Goal: Task Accomplishment & Management: Use online tool/utility

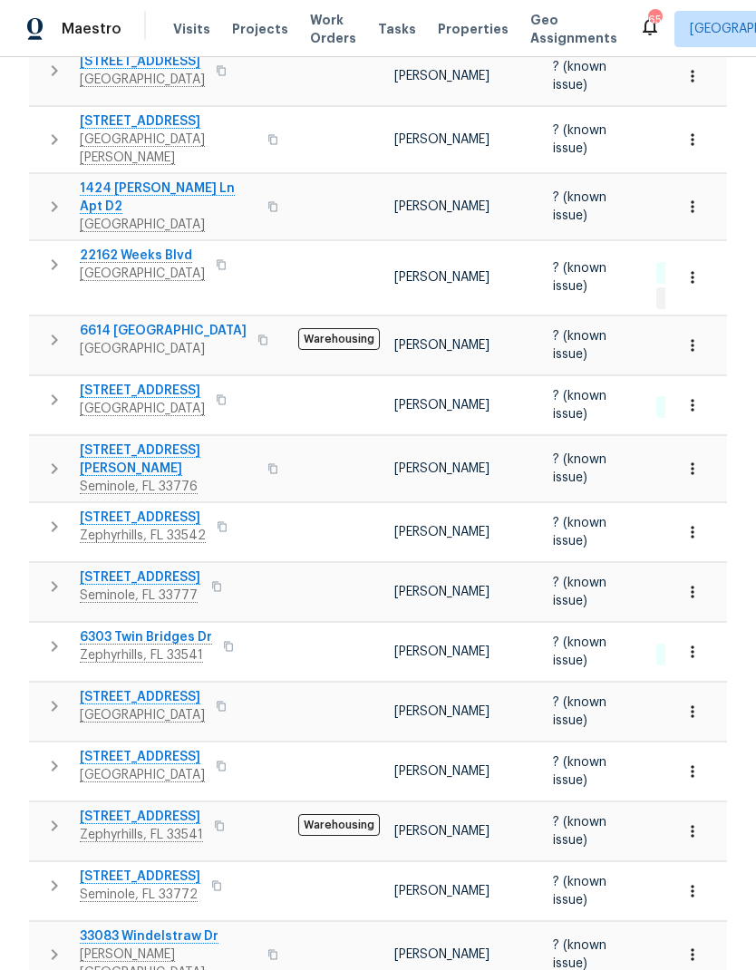
scroll to position [73, 0]
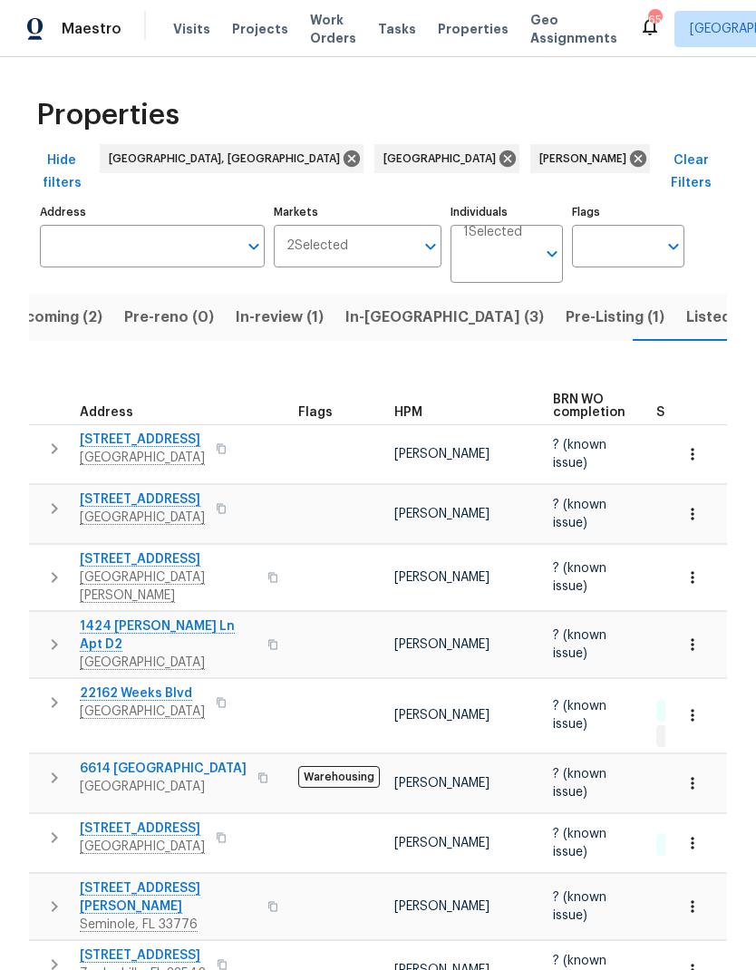
scroll to position [0, 0]
click at [686, 305] on span "Listed (36)" at bounding box center [725, 317] width 78 height 25
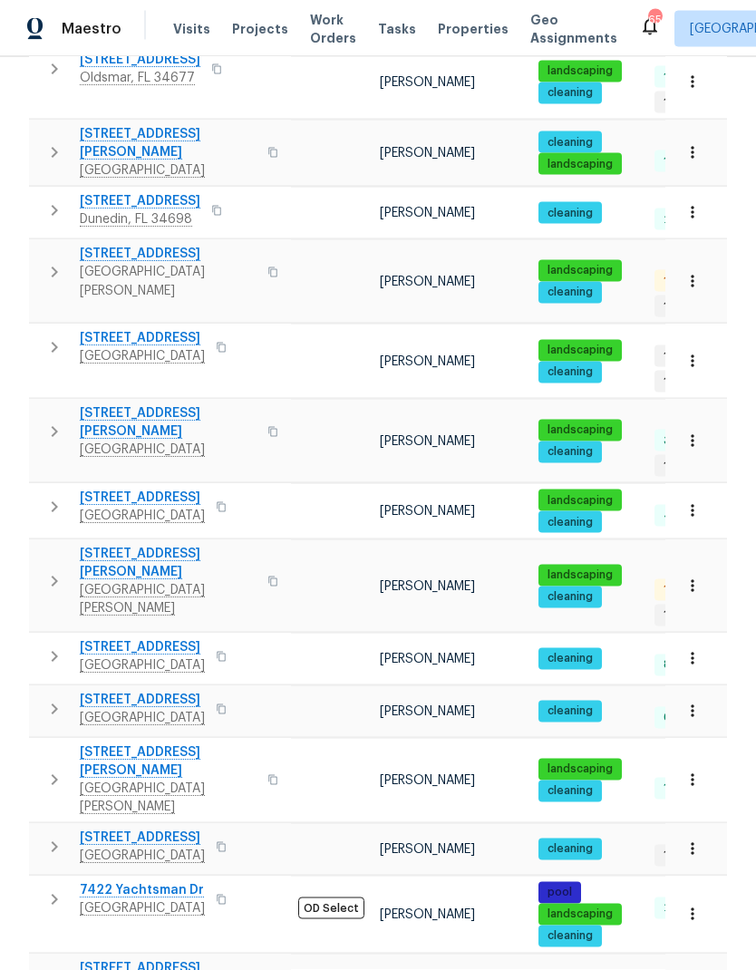
scroll to position [67, 0]
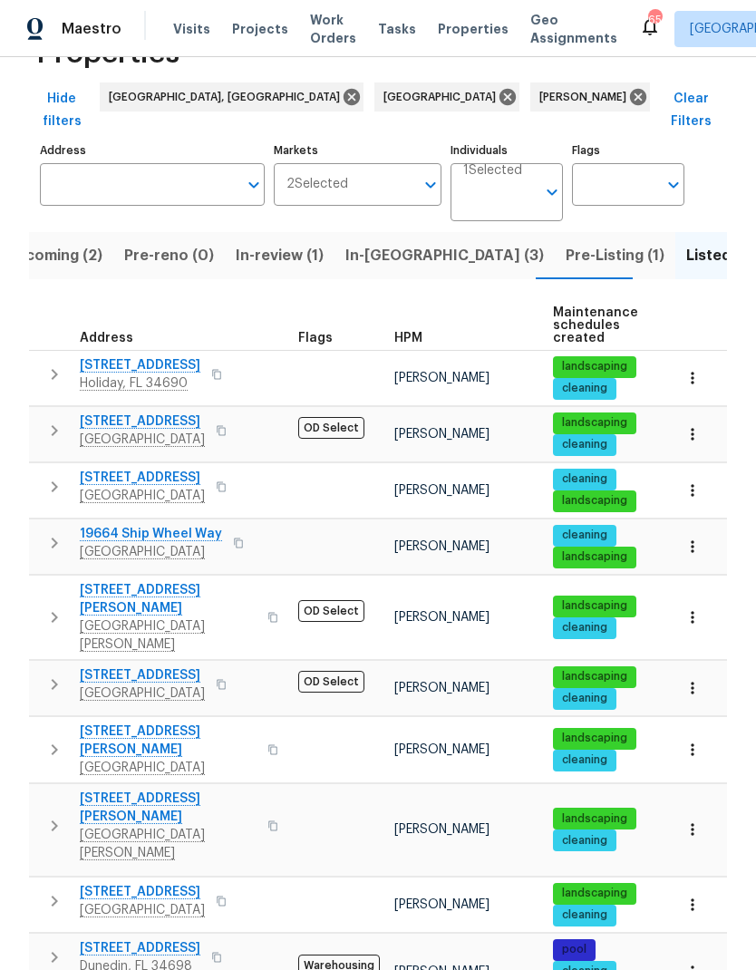
scroll to position [61, 0]
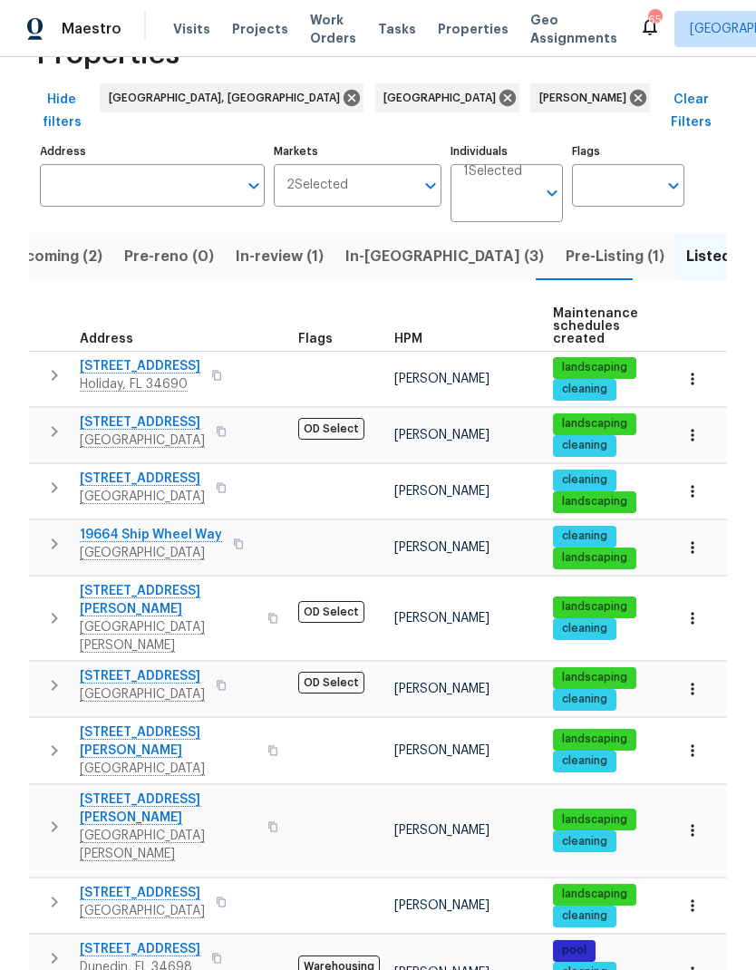
click at [268, 821] on icon "button" at bounding box center [272, 826] width 9 height 10
click at [262, 796] on button "button" at bounding box center [273, 827] width 22 height 62
click at [99, 790] on span "[STREET_ADDRESS][PERSON_NAME]" at bounding box center [168, 808] width 177 height 36
click at [691, 821] on icon "button" at bounding box center [692, 830] width 18 height 18
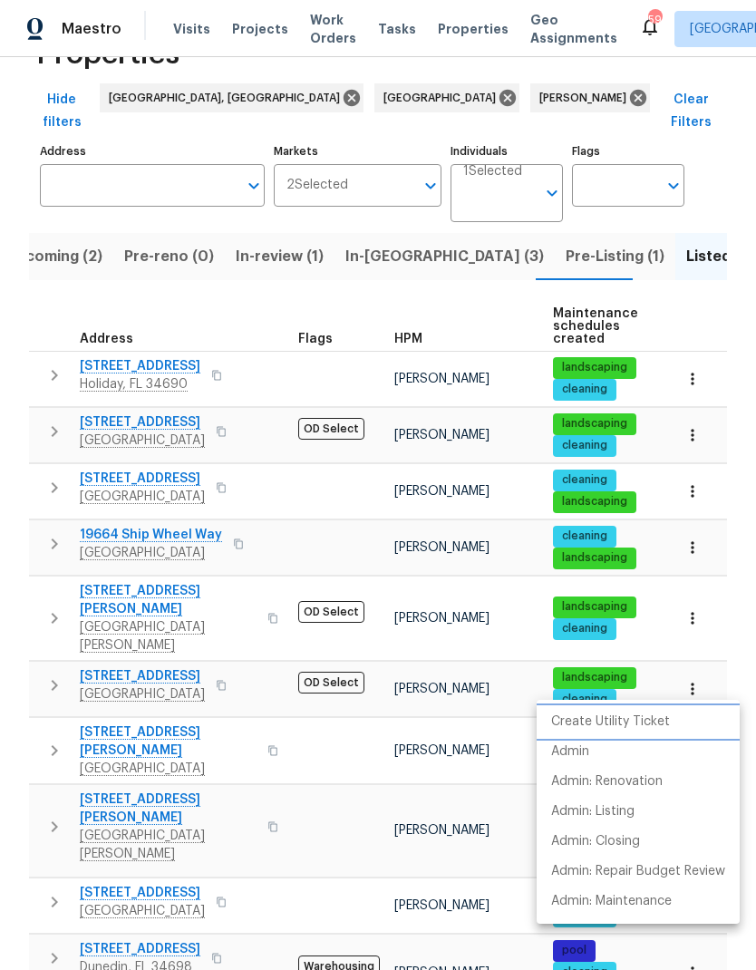
click at [649, 719] on p "Create Utility Ticket" at bounding box center [610, 721] width 119 height 19
click at [620, 750] on li "Admin" at bounding box center [638, 752] width 203 height 30
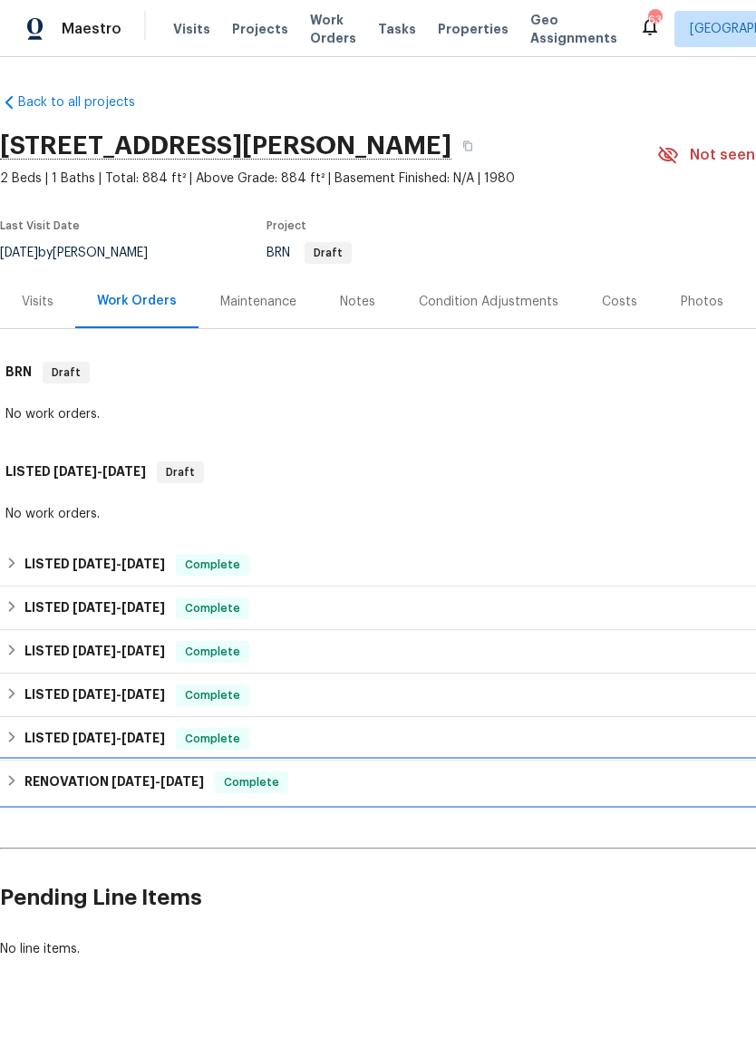
click at [64, 784] on h6 "RENOVATION 8/19/24 - 8/26/24" at bounding box center [113, 782] width 179 height 22
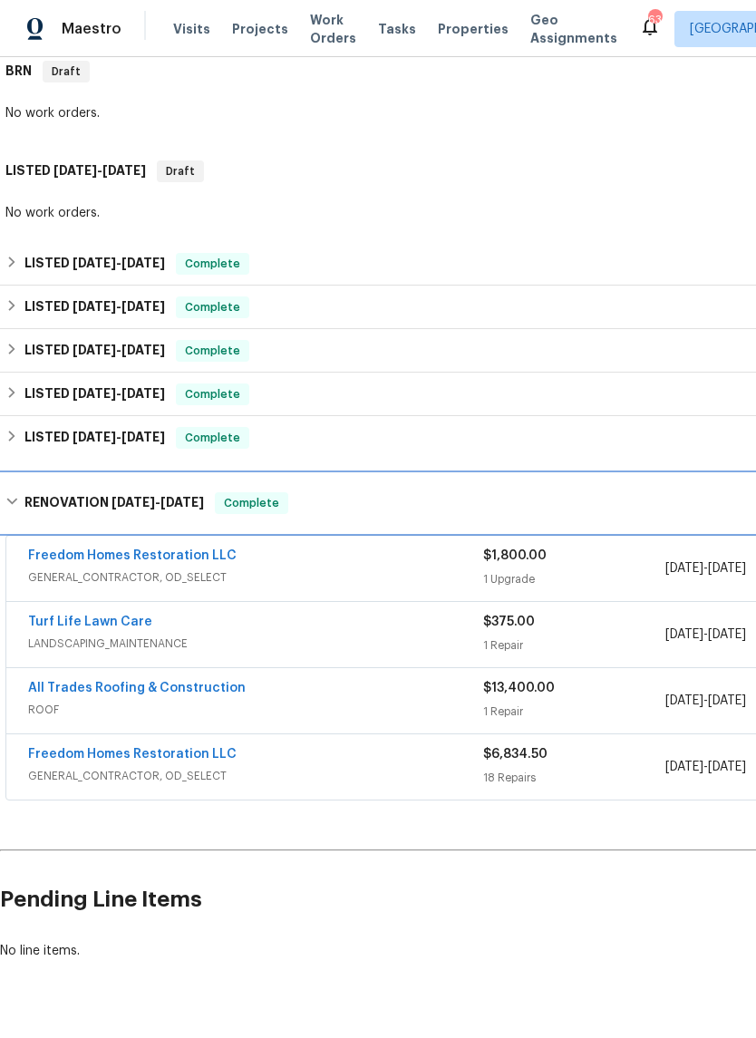
scroll to position [301, 0]
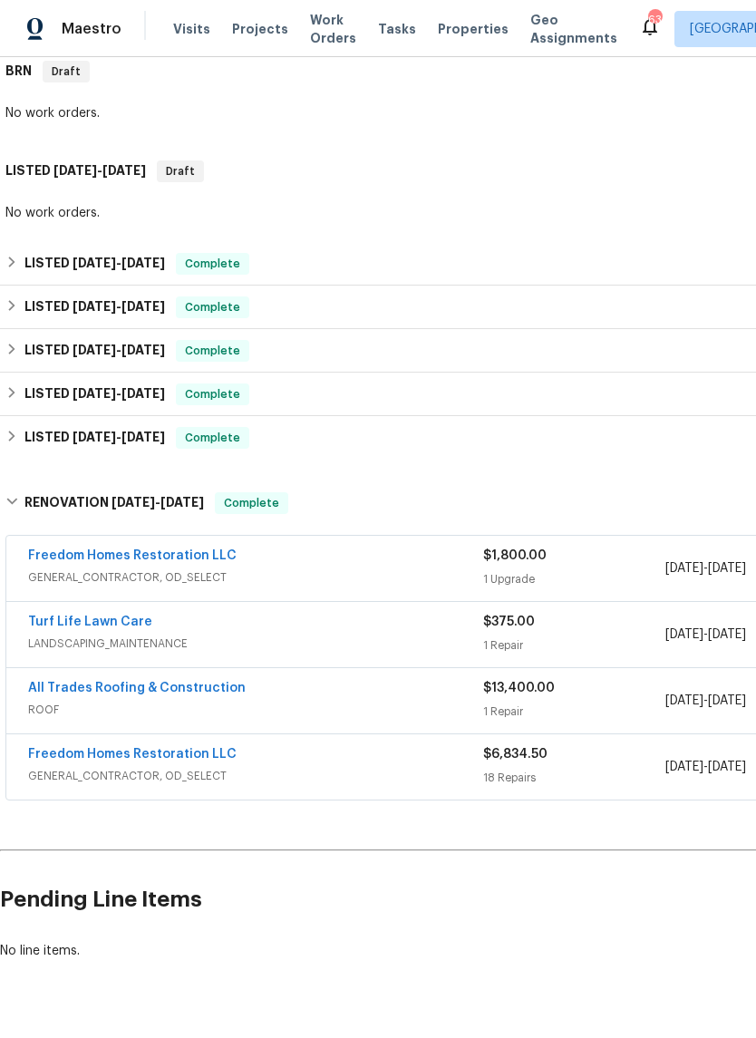
click at [64, 689] on link "All Trades Roofing & Construction" at bounding box center [137, 688] width 218 height 13
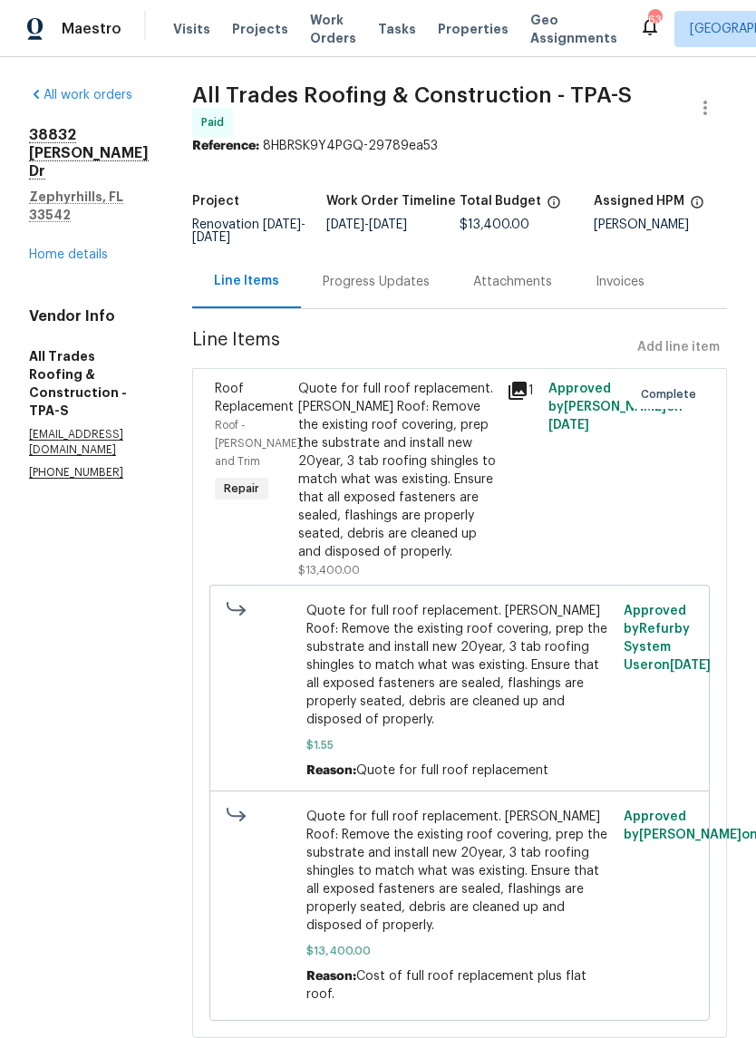
click at [408, 273] on div "Progress Updates" at bounding box center [376, 282] width 107 height 18
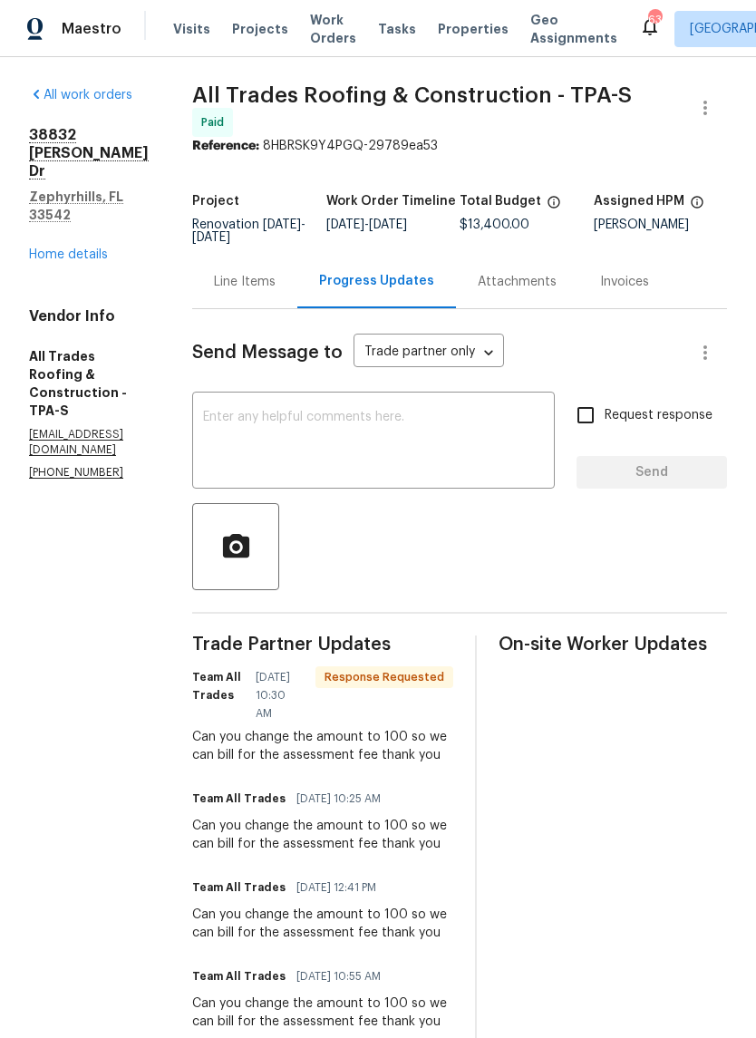
click at [48, 206] on div "38832 Henry Dr Zephyrhills, FL 33542 Home details" at bounding box center [89, 195] width 120 height 138
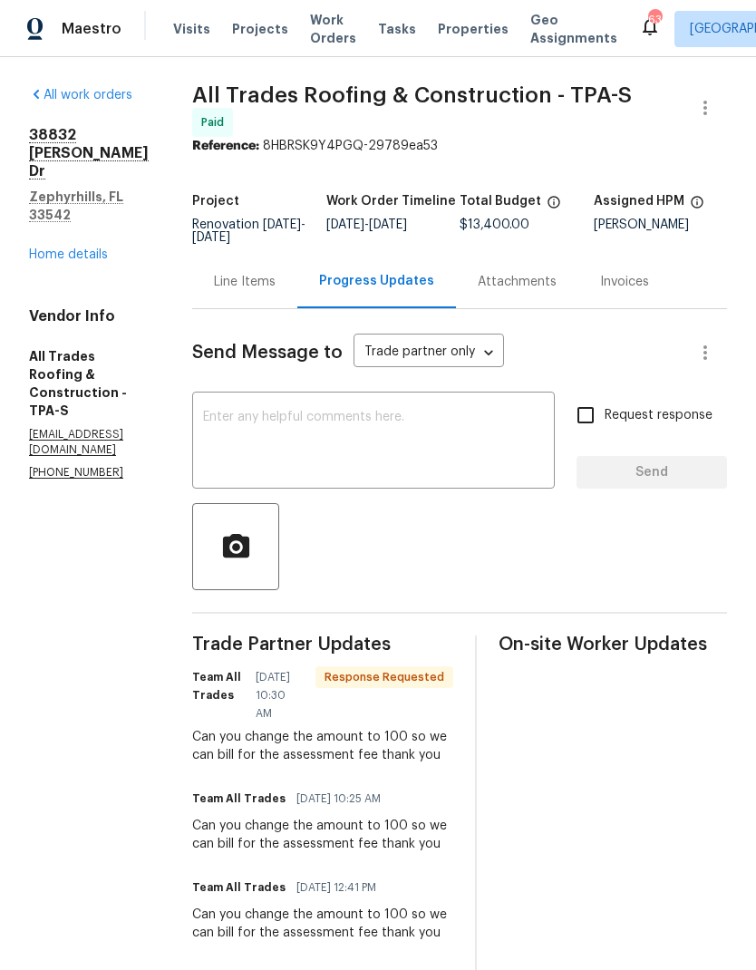
click at [53, 248] on link "Home details" at bounding box center [68, 254] width 79 height 13
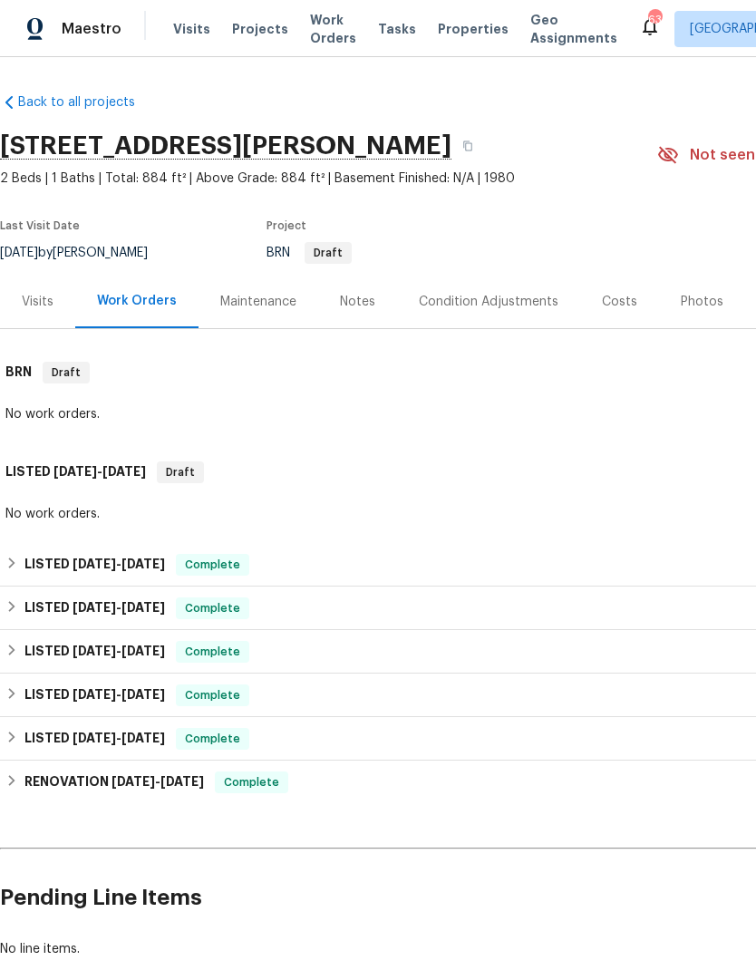
click at [353, 299] on div "Notes" at bounding box center [357, 302] width 35 height 18
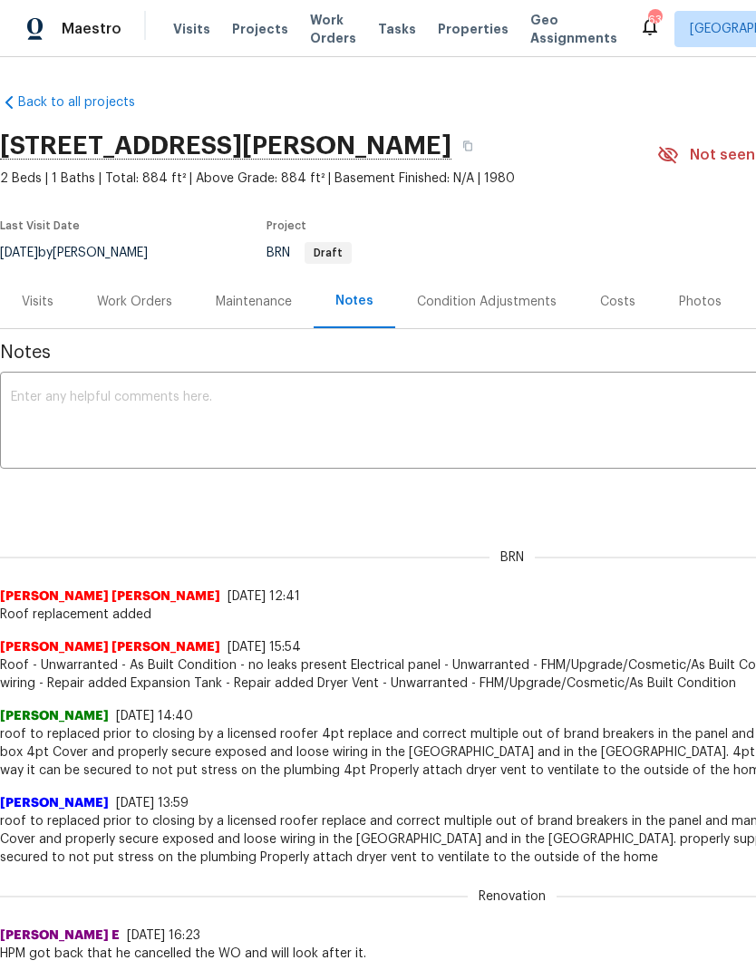
click at [595, 401] on textarea at bounding box center [512, 422] width 1002 height 63
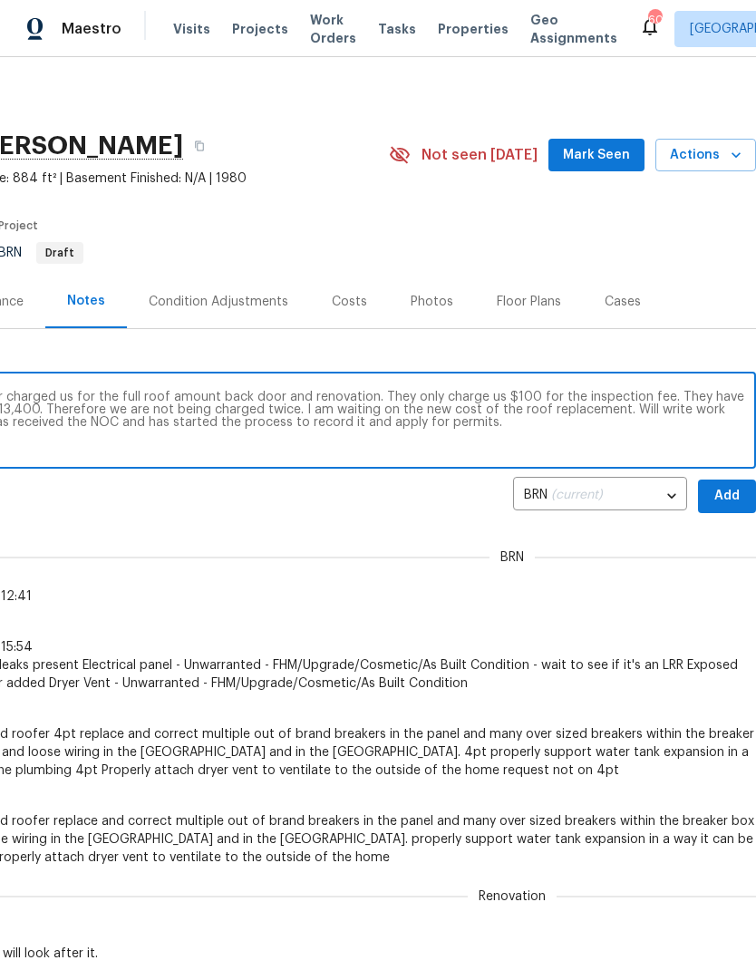
scroll to position [0, 268]
type textarea "Spoke to the vendor, All Trades. They never charged us for the full roof amount…"
click at [726, 488] on span "Add" at bounding box center [726, 496] width 29 height 23
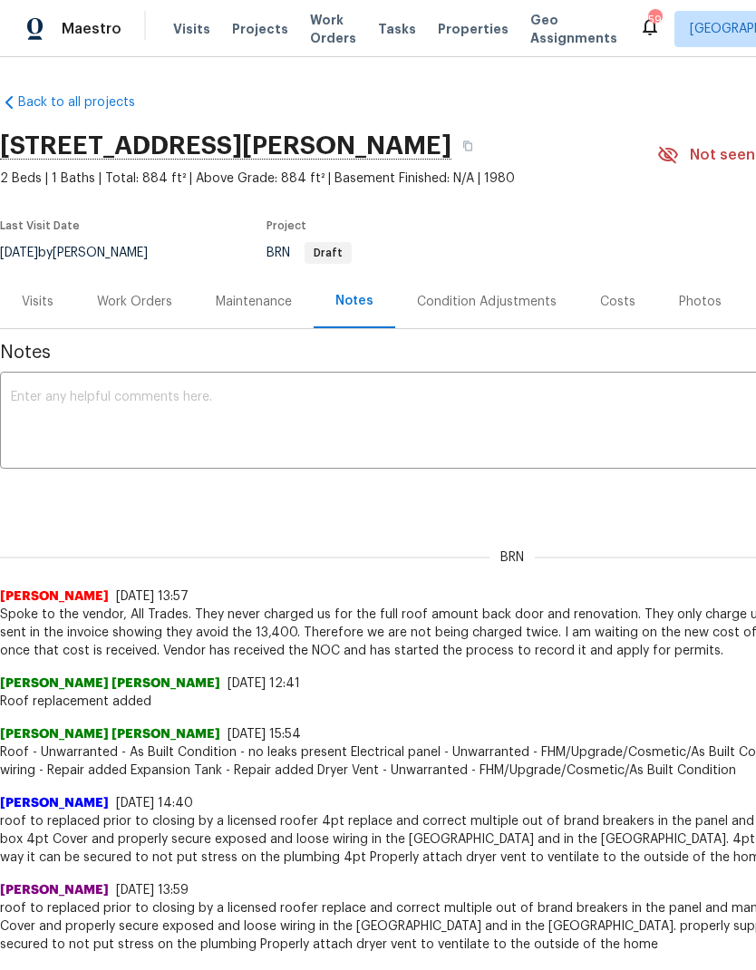
scroll to position [0, 0]
click at [156, 321] on div "Work Orders" at bounding box center [134, 301] width 119 height 53
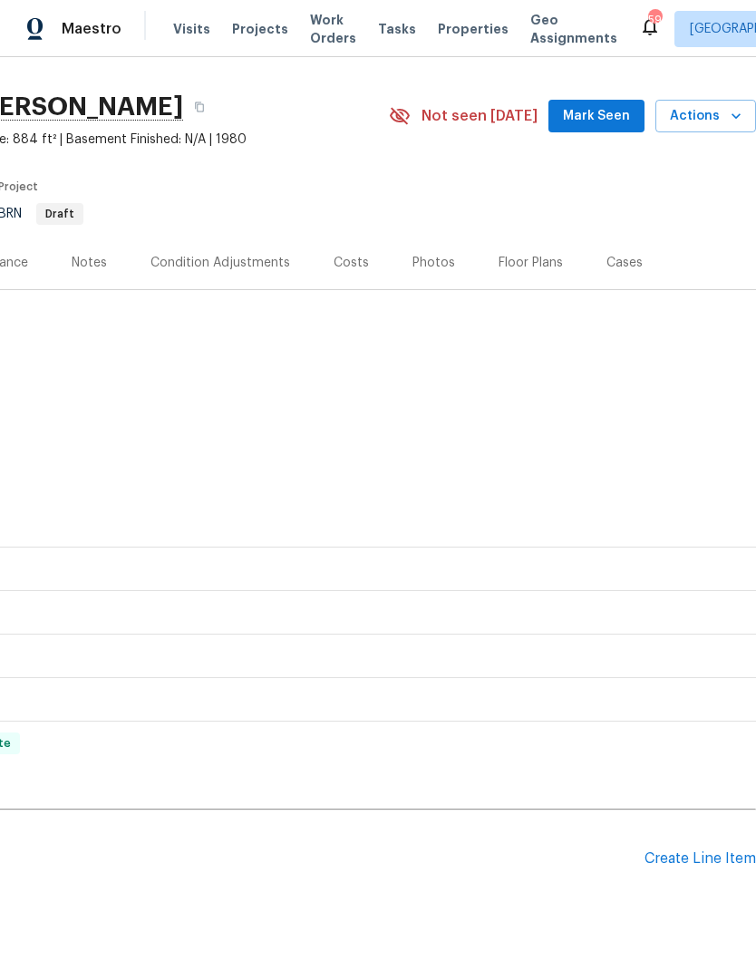
scroll to position [38, 268]
click at [695, 858] on div "Create Line Item" at bounding box center [699, 859] width 111 height 17
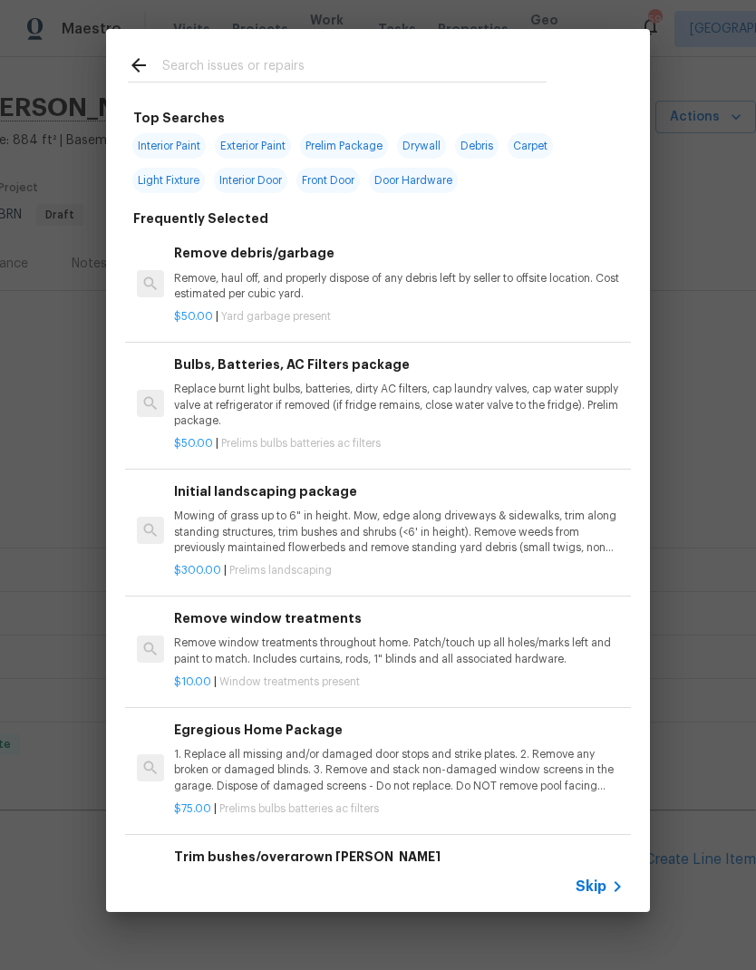
click at [541, 73] on input "text" at bounding box center [354, 67] width 384 height 27
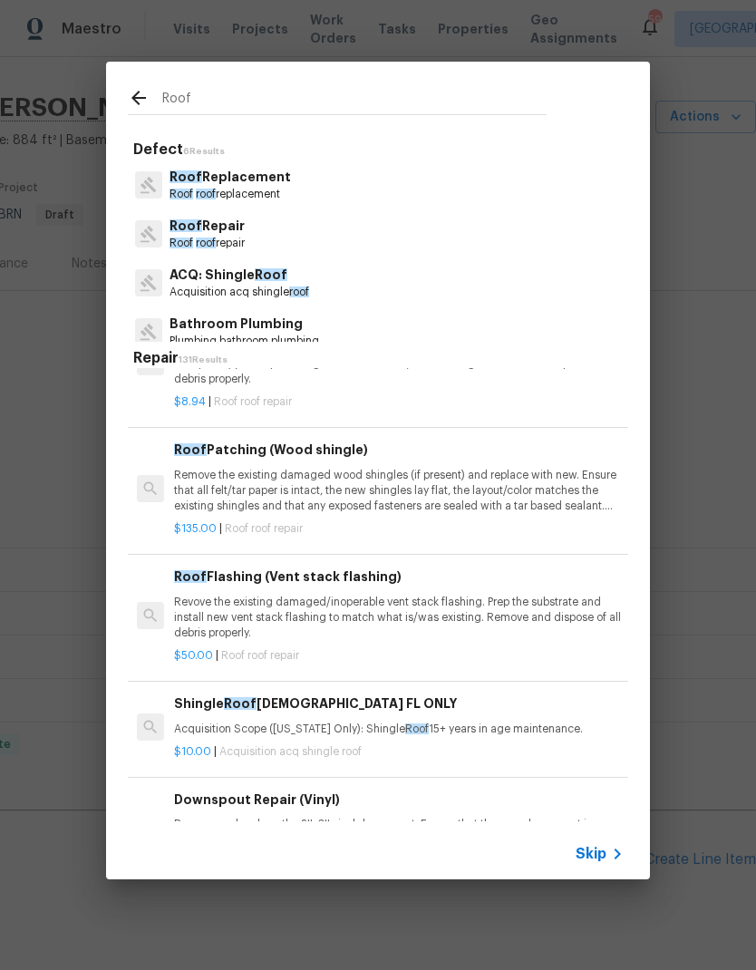
scroll to position [1846, 0]
type input "Roof"
click at [405, 284] on div "ACQ: Shingle Roof Acquisition acq shingle roof" at bounding box center [378, 282] width 500 height 49
click at [409, 281] on div "ACQ: Shingle Roof Acquisition acq shingle roof" at bounding box center [378, 282] width 500 height 49
click at [415, 284] on div "ACQ: Shingle Roof Acquisition acq shingle roof" at bounding box center [378, 282] width 500 height 49
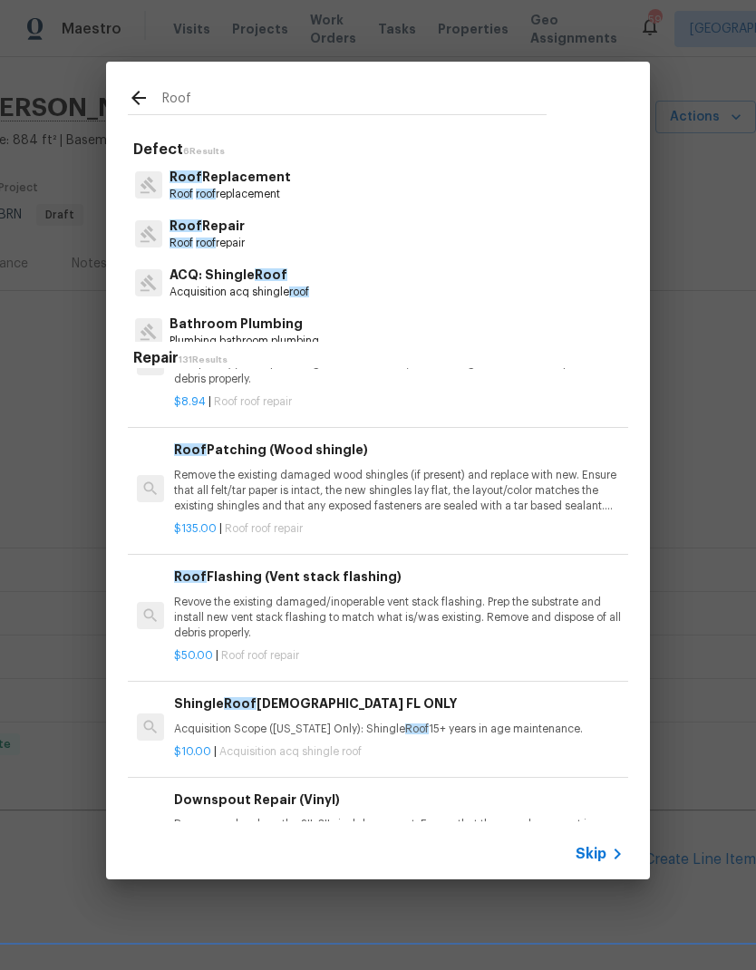
click at [281, 283] on p "ACQ: Shingle Roof" at bounding box center [239, 275] width 140 height 19
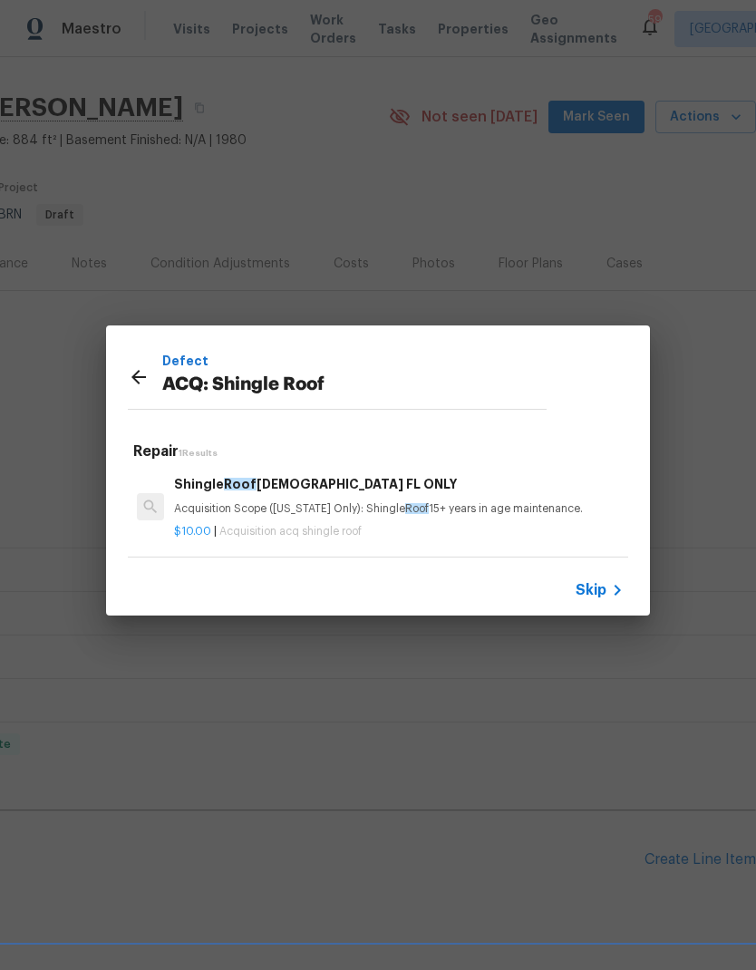
click at [489, 515] on p "Acquisition Scope (Florida Only): Shingle Roof 15+ years in age maintenance." at bounding box center [399, 508] width 450 height 15
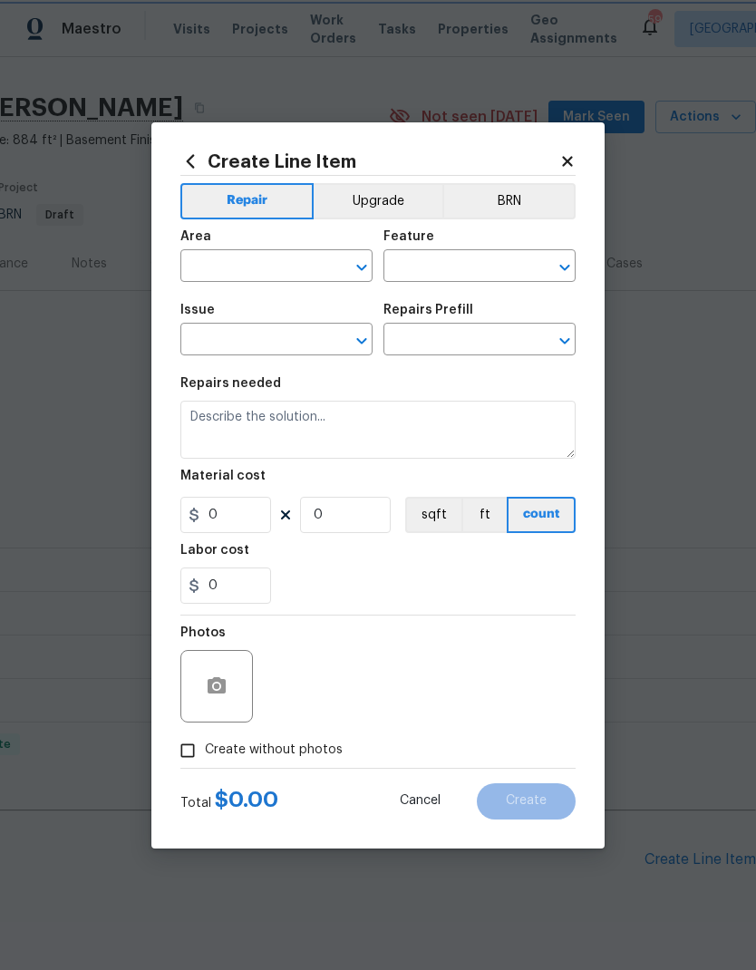
type input "Acquisition"
type input "ACQ: Shingle Roof"
type input "Shingle Roof 15+ Years Old FL ONLY $10.00"
type textarea "Acquisition Scope (Florida Only): Shingle Roof 15+ years in age maintenance."
type input "10"
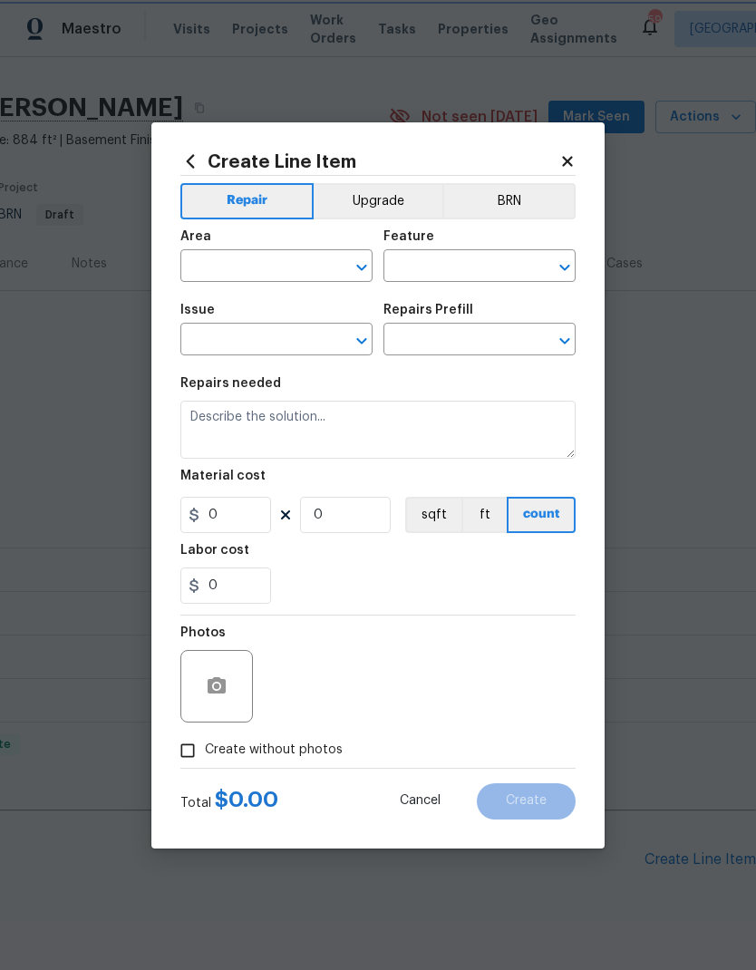
type input "1"
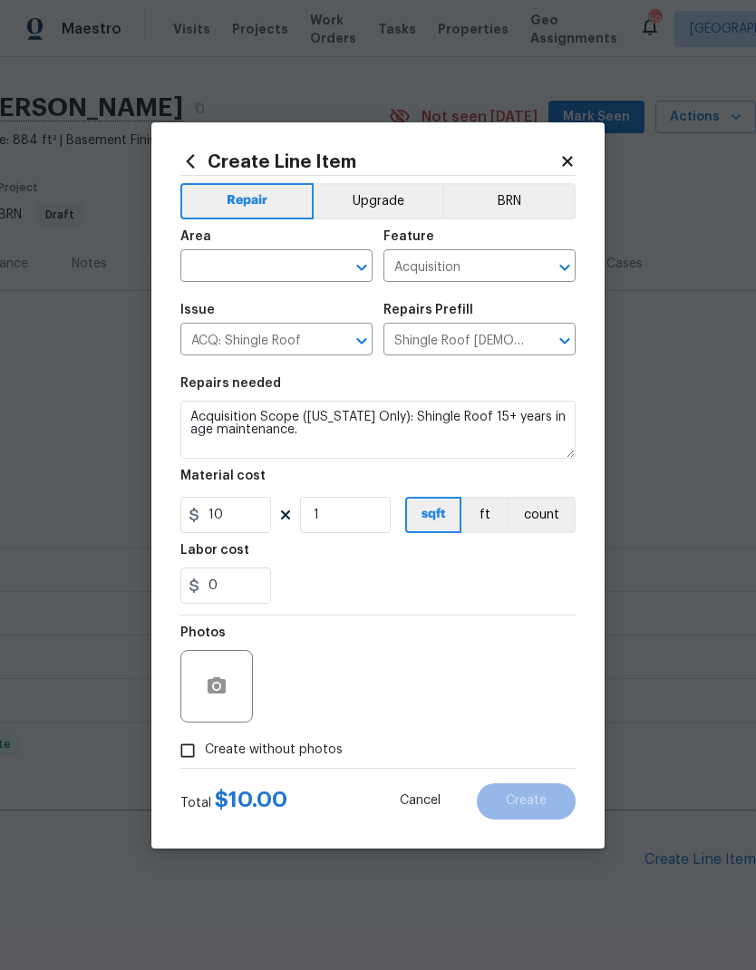
click at [274, 244] on div "Area" at bounding box center [276, 242] width 192 height 24
click at [249, 256] on input "text" at bounding box center [250, 268] width 141 height 28
type input "roof"
click at [521, 547] on div "Labor cost" at bounding box center [377, 556] width 395 height 24
click at [287, 749] on span "Create without photos" at bounding box center [274, 749] width 138 height 19
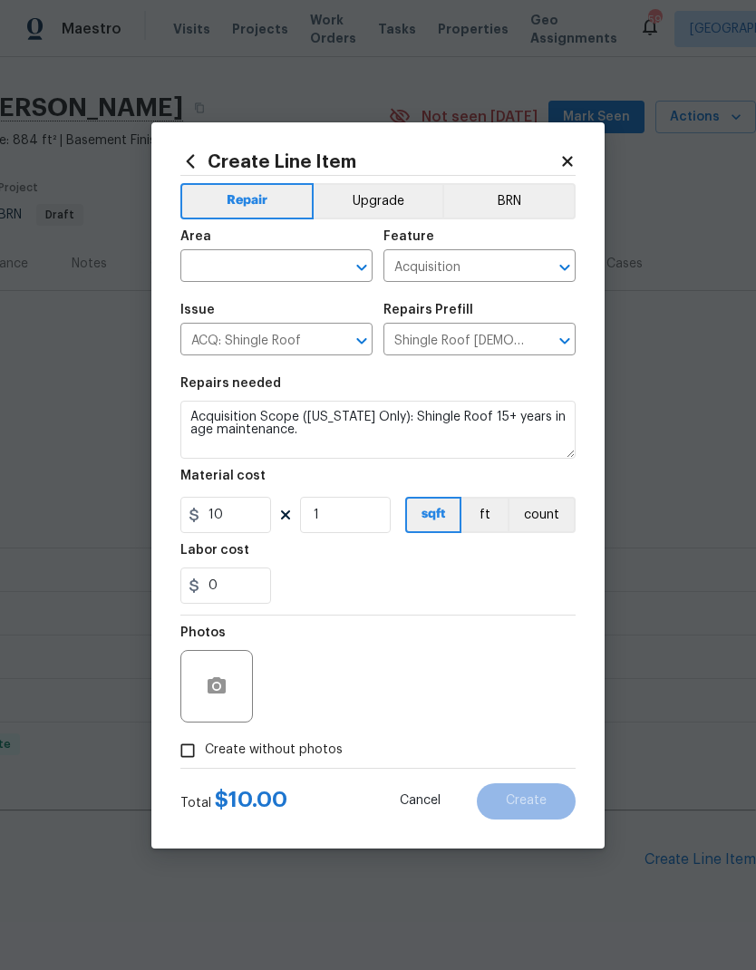
click at [205, 749] on input "Create without photos" at bounding box center [187, 750] width 34 height 34
checkbox input "true"
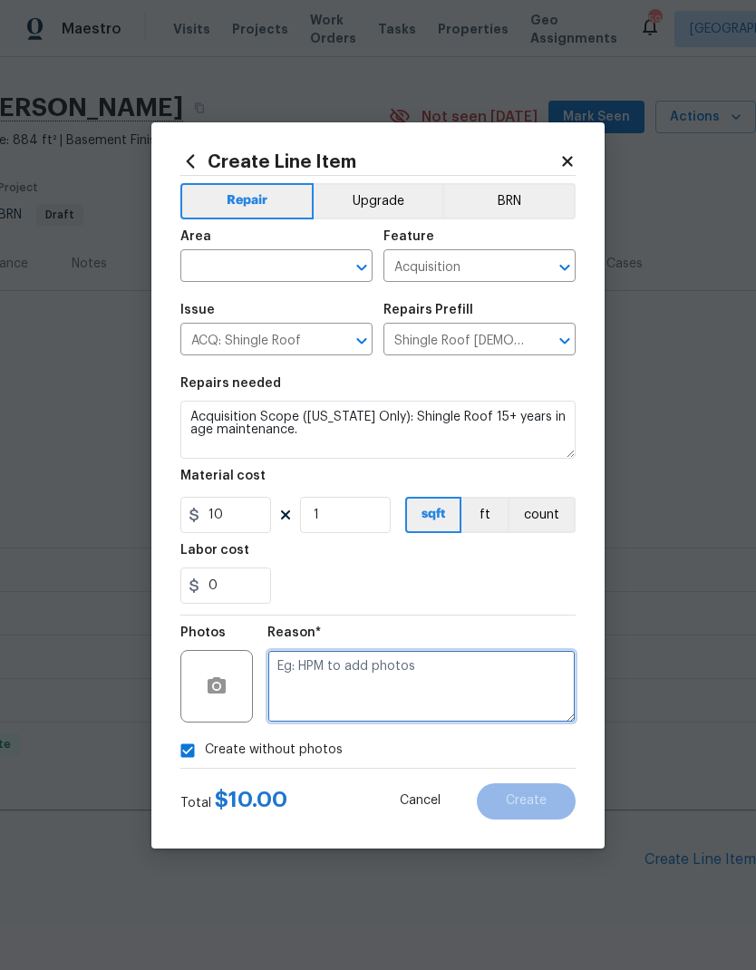
click at [387, 676] on textarea at bounding box center [421, 686] width 308 height 73
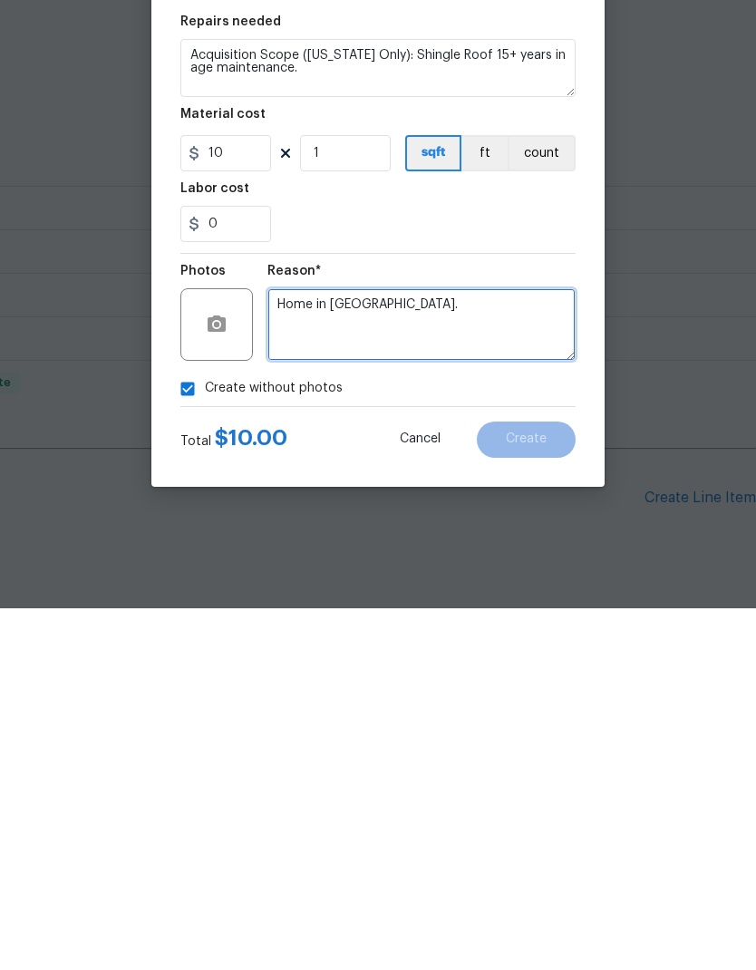
scroll to position [73, 0]
type textarea "Home in resale."
click at [521, 366] on section "Repairs needed Acquisition Scope (Florida Only): Shingle Roof 15+ years in age …" at bounding box center [377, 490] width 395 height 248
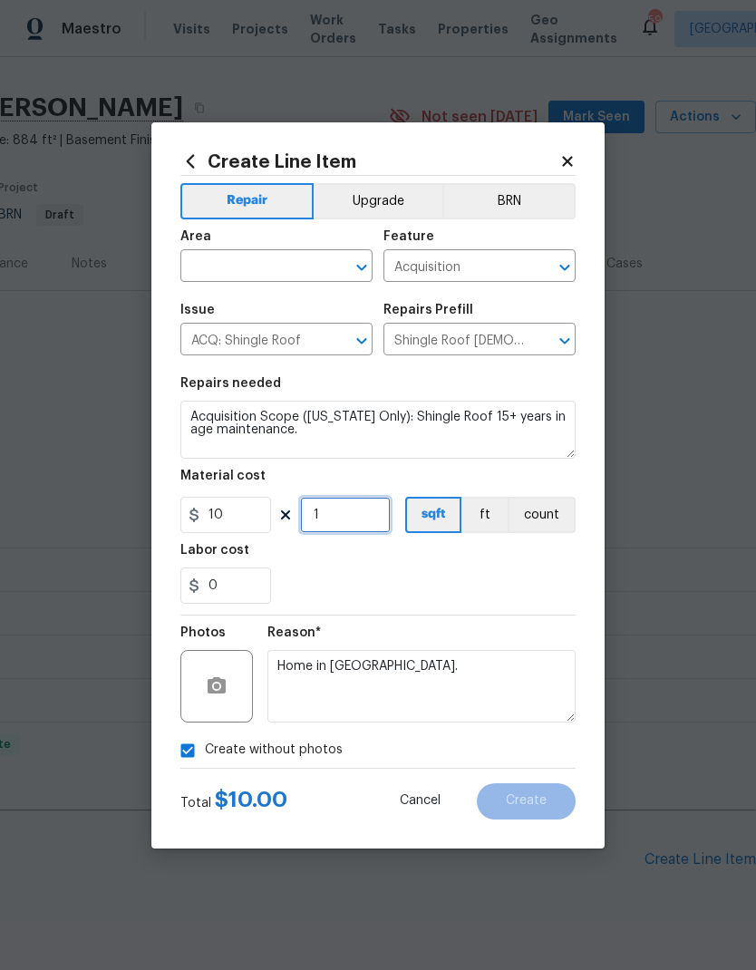
click at [360, 521] on input "1" at bounding box center [345, 515] width 91 height 36
click at [304, 268] on input "text" at bounding box center [250, 268] width 141 height 28
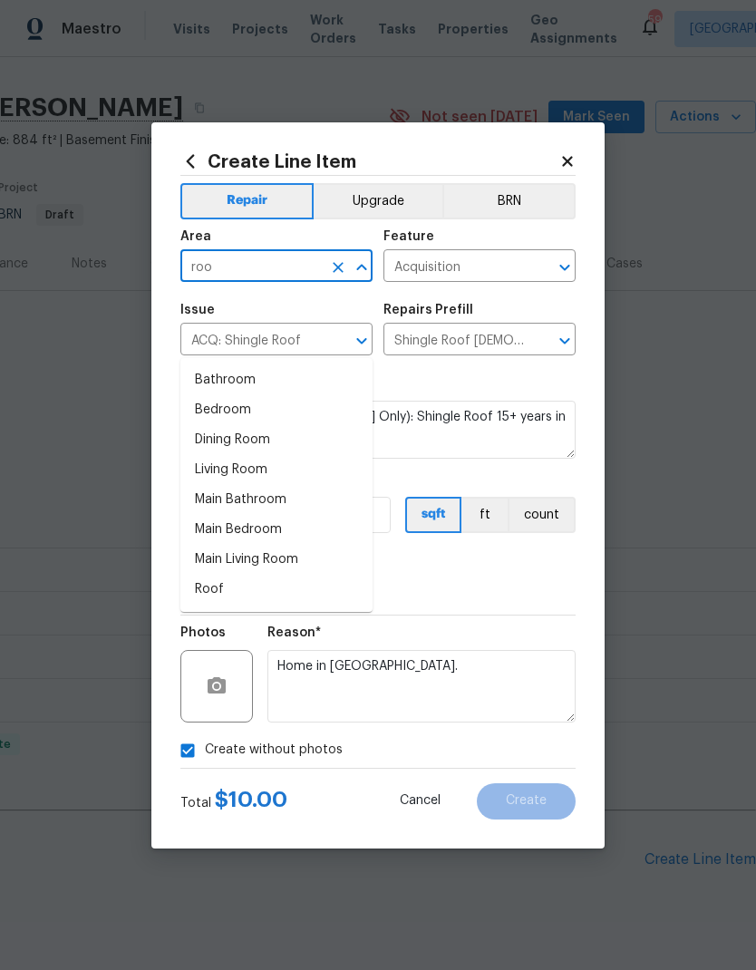
click at [220, 575] on li "Roof" at bounding box center [276, 590] width 192 height 30
type input "Roof"
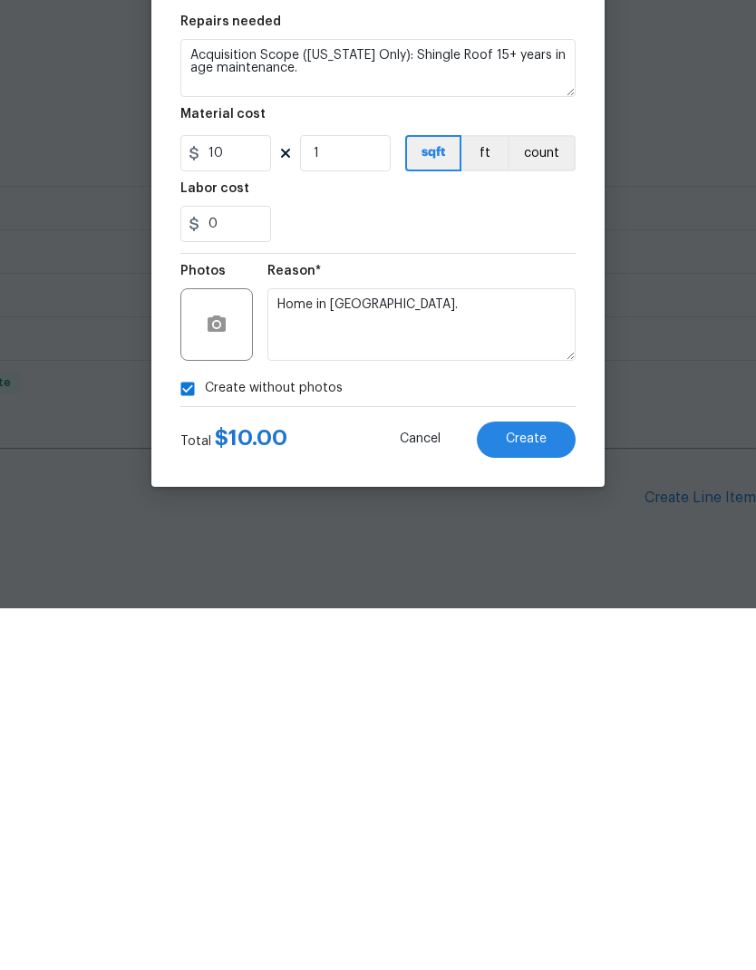
click at [544, 794] on span "Create" at bounding box center [526, 801] width 41 height 14
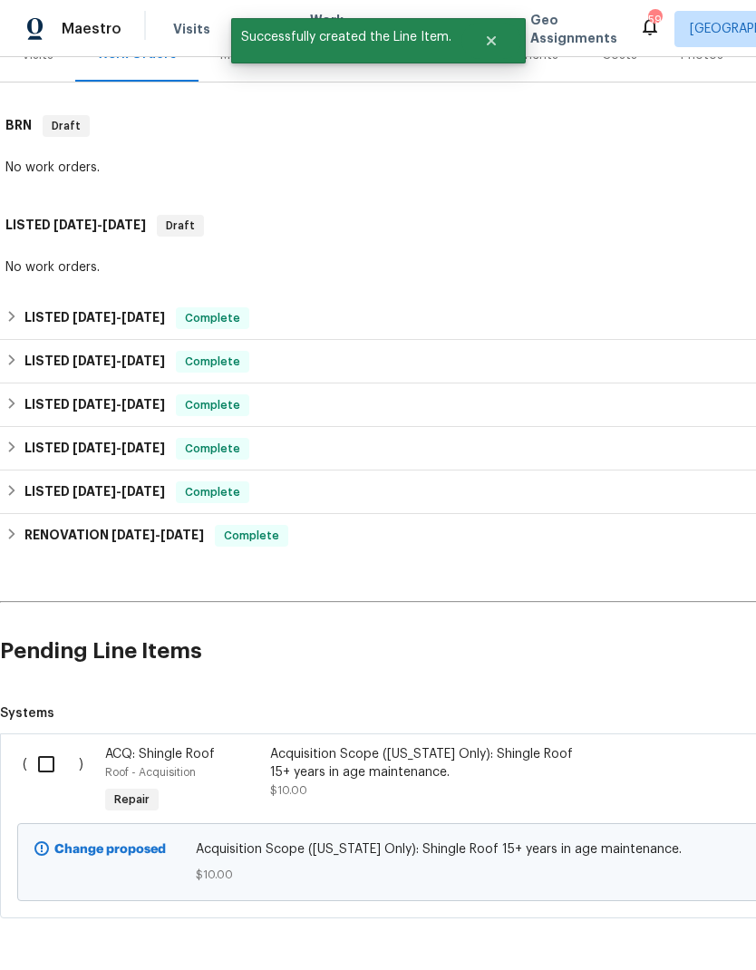
scroll to position [246, 0]
click at [54, 746] on input "checkbox" at bounding box center [53, 765] width 52 height 38
checkbox input "true"
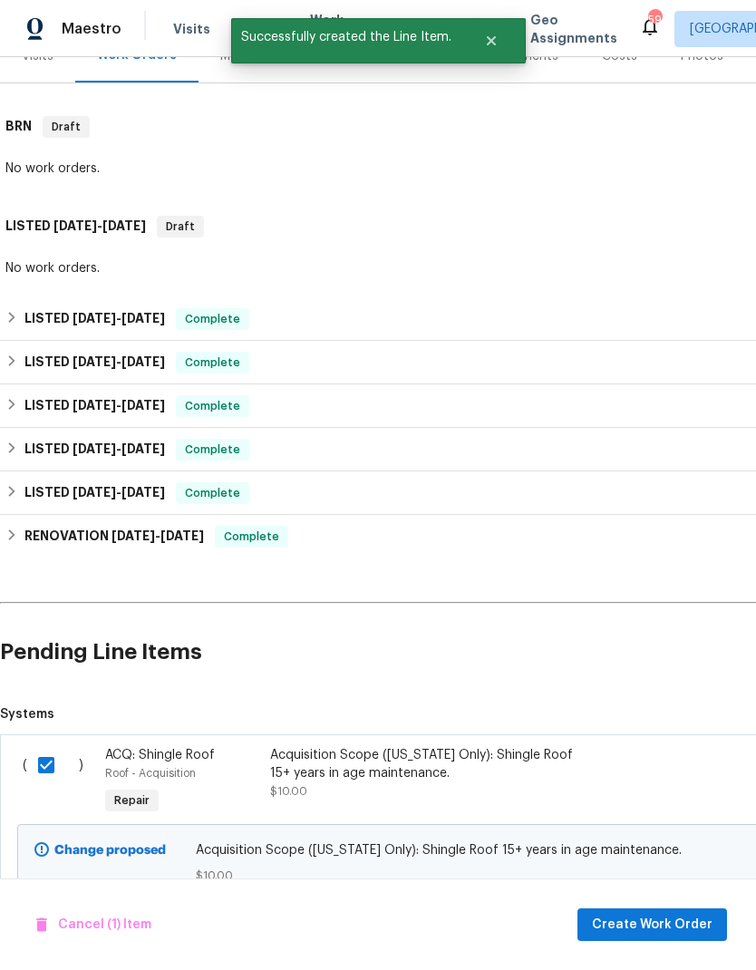
click at [711, 905] on div "Cancel (1) Item Create Work Order" at bounding box center [378, 924] width 756 height 92
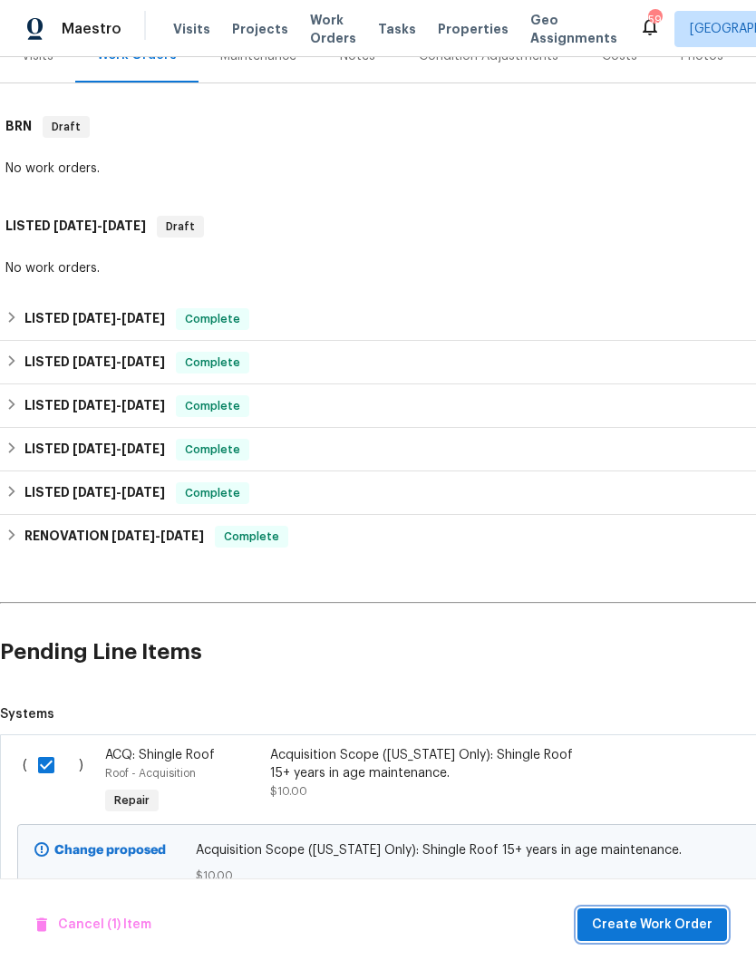
click at [680, 930] on span "Create Work Order" at bounding box center [652, 925] width 121 height 23
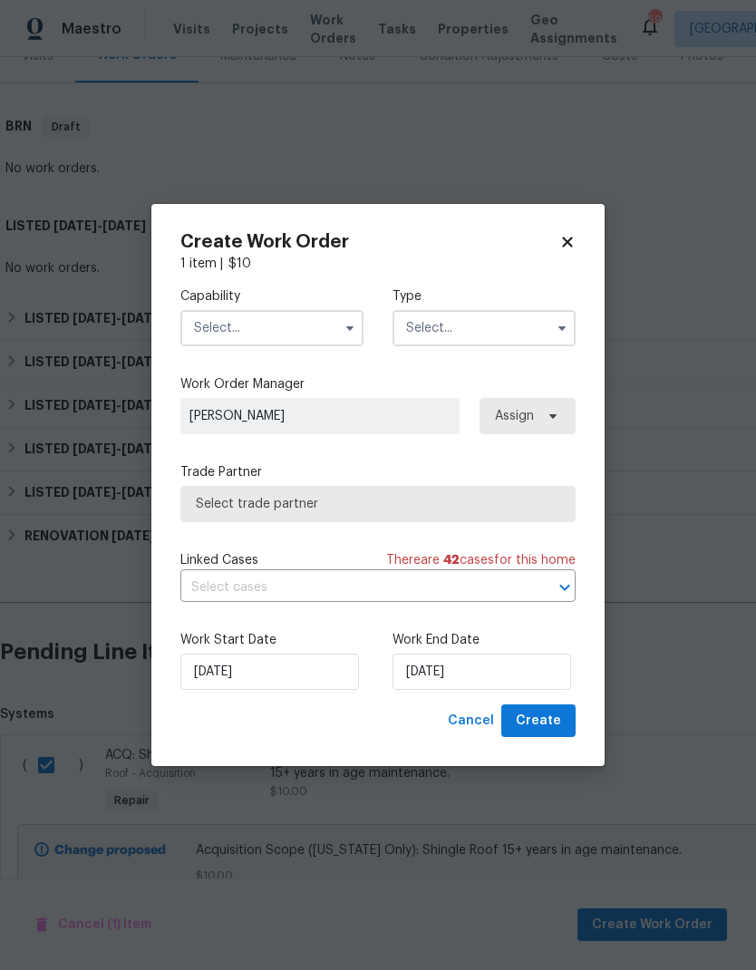
click at [264, 328] on input "text" at bounding box center [271, 328] width 183 height 36
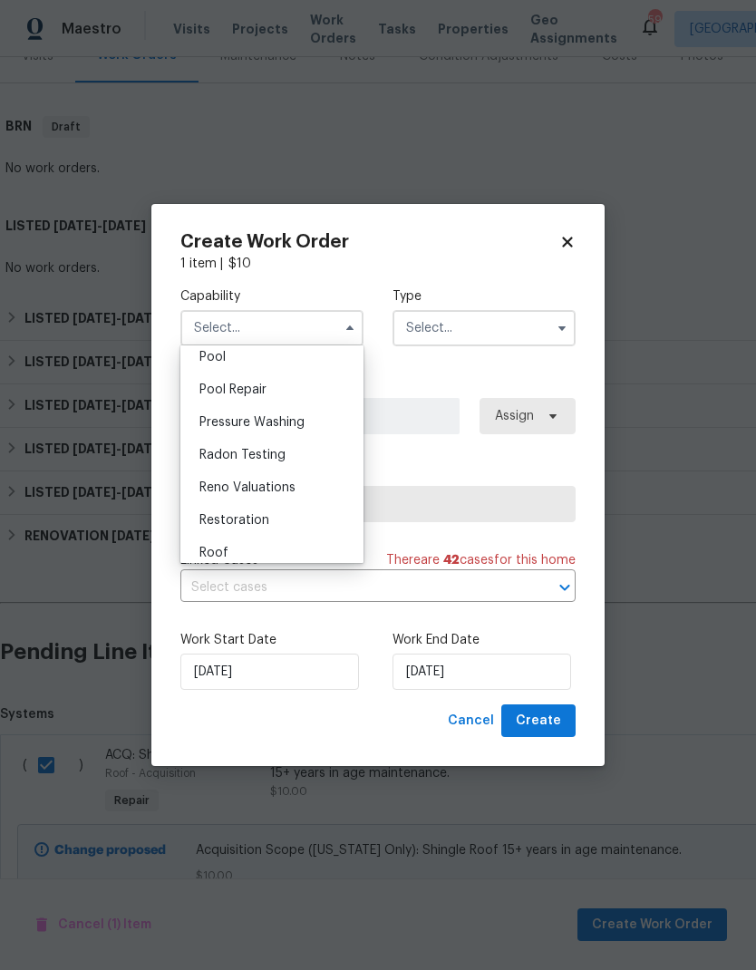
click at [249, 556] on div "Roof" at bounding box center [272, 553] width 174 height 33
type input "Roof"
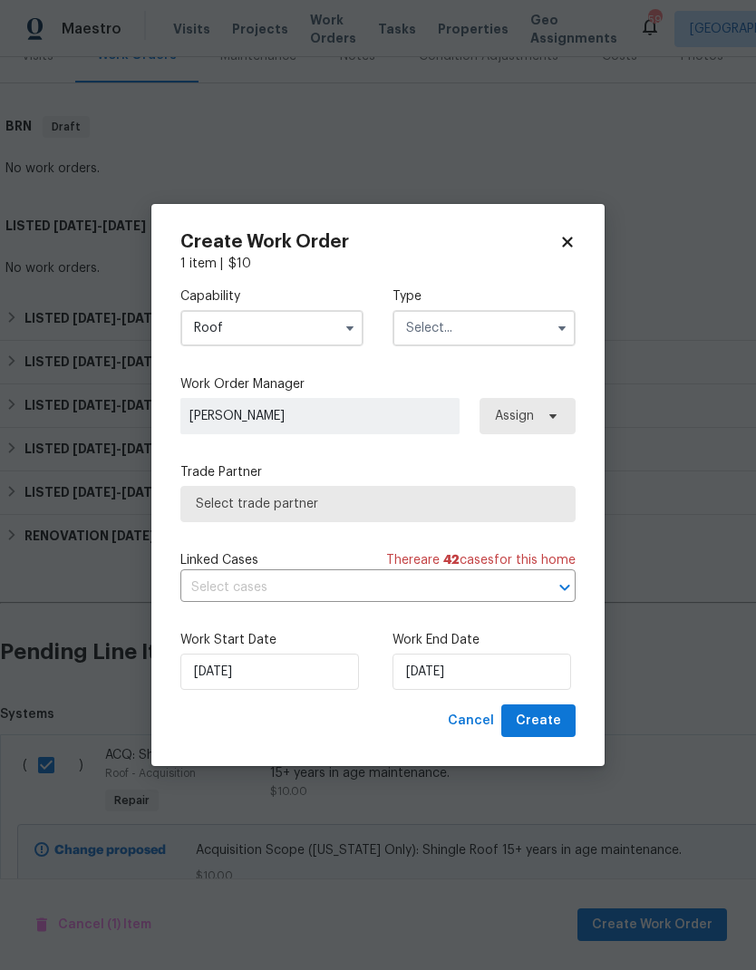
click at [467, 322] on input "text" at bounding box center [483, 328] width 183 height 36
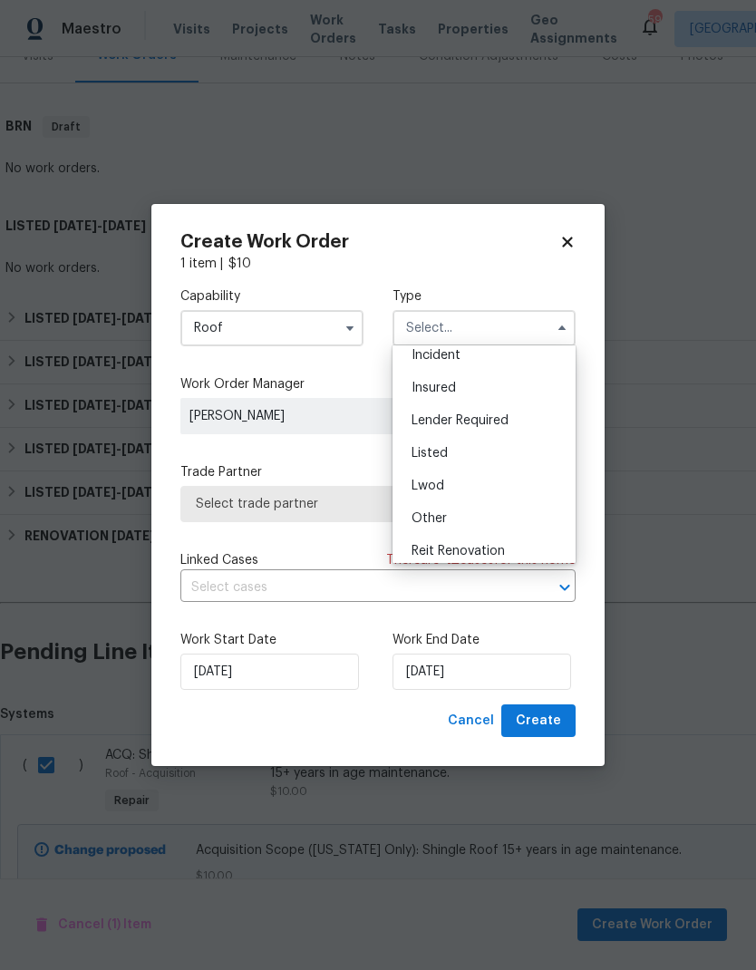
scroll to position [73, 0]
click at [467, 456] on div "Listed" at bounding box center [484, 456] width 174 height 33
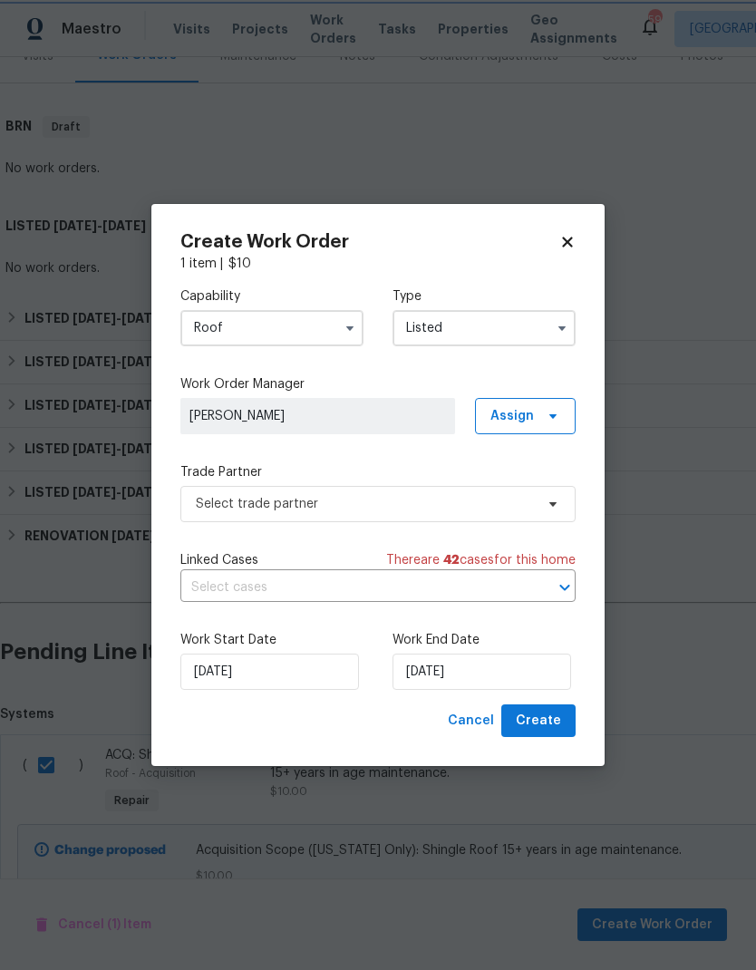
type input "Listed"
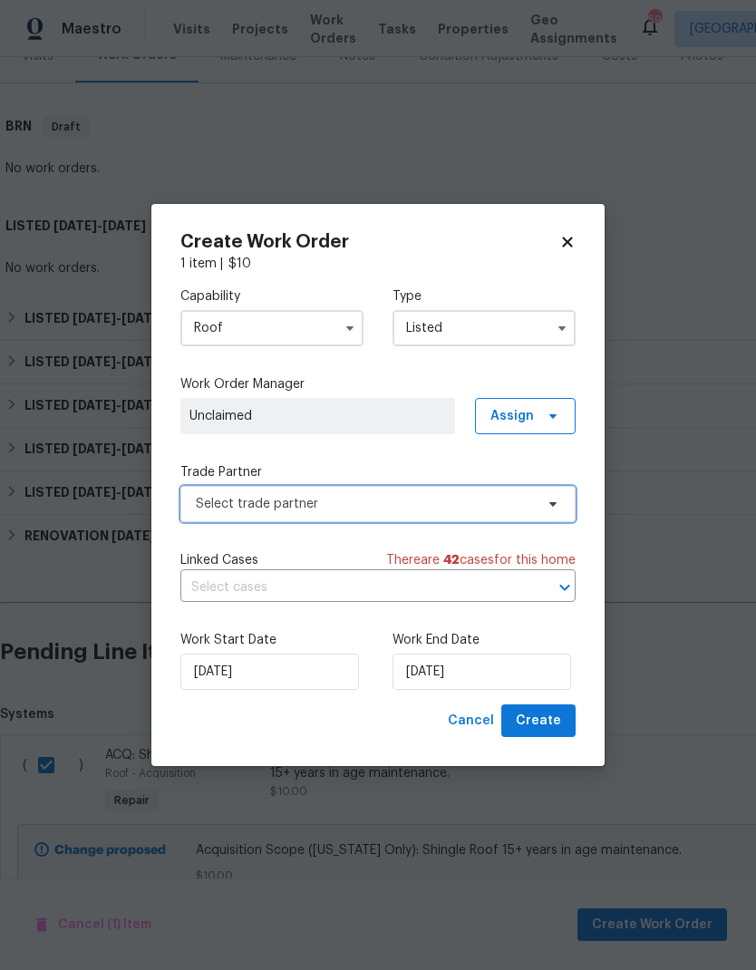
click at [420, 510] on span "Select trade partner" at bounding box center [365, 504] width 338 height 18
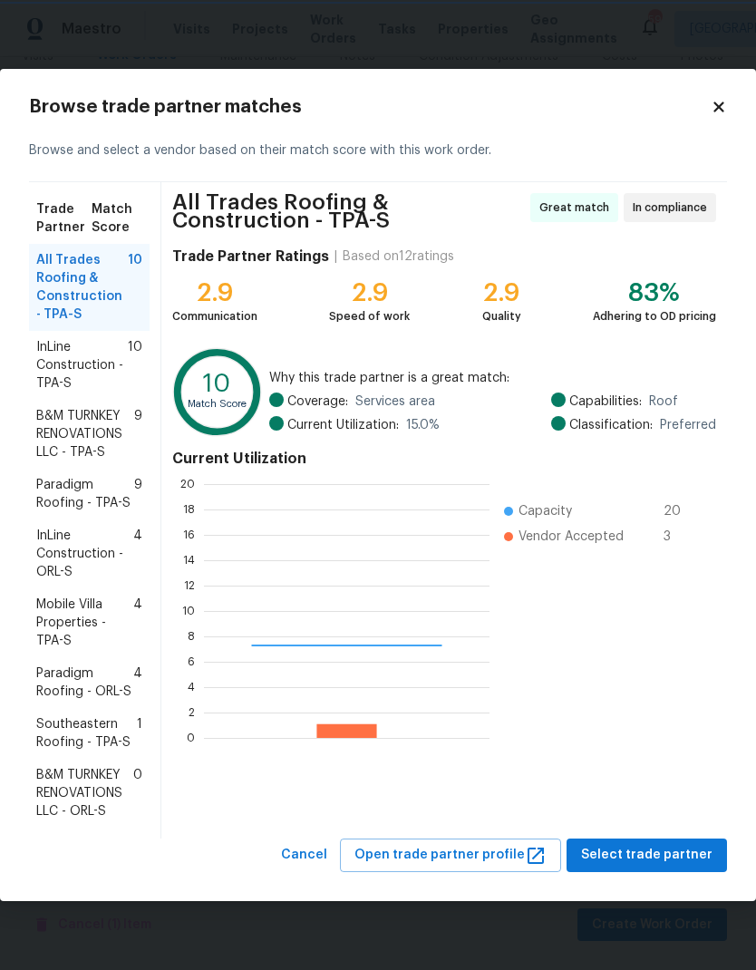
scroll to position [254, 286]
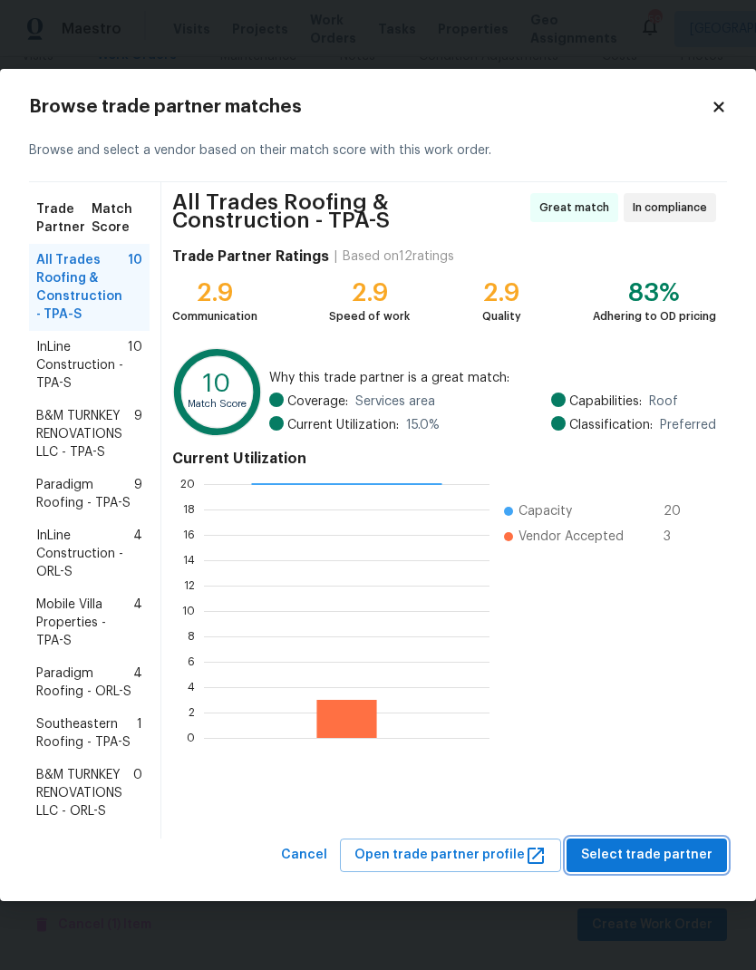
click at [645, 848] on span "Select trade partner" at bounding box center [646, 855] width 131 height 23
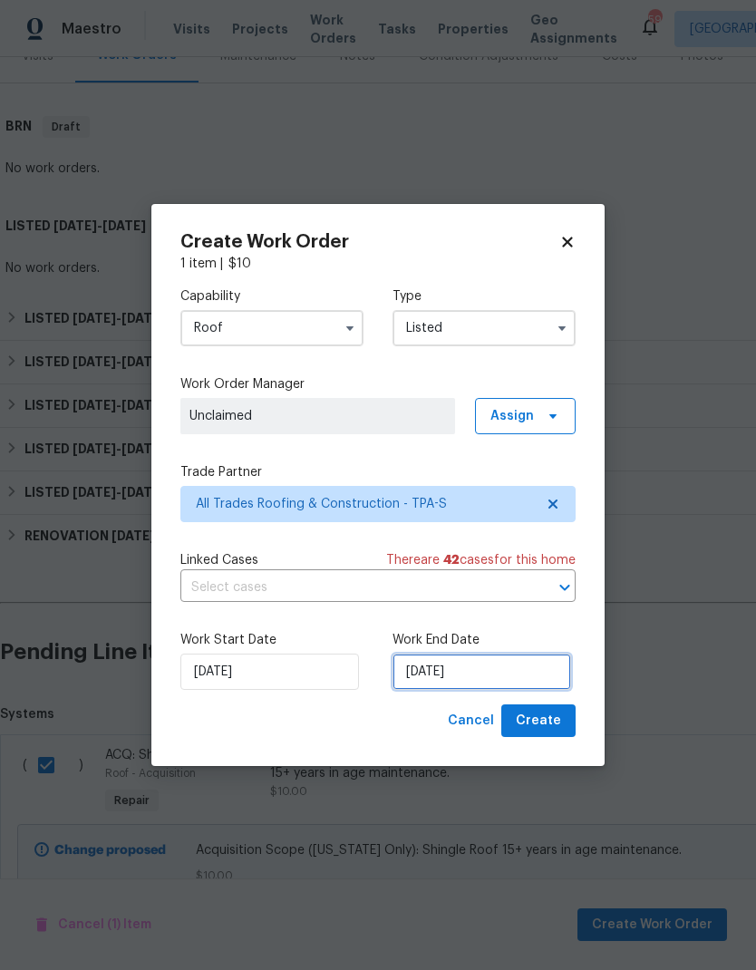
click at [421, 677] on input "9/22/2025" at bounding box center [481, 671] width 179 height 36
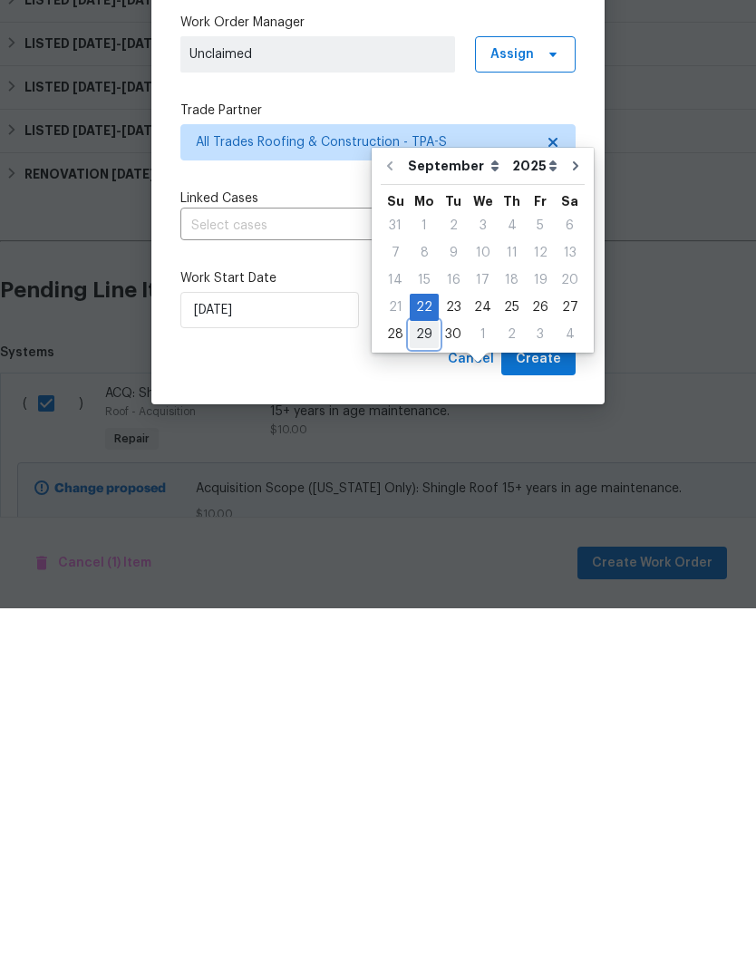
click at [420, 683] on div "29" at bounding box center [424, 695] width 29 height 25
type input "9/29/2025"
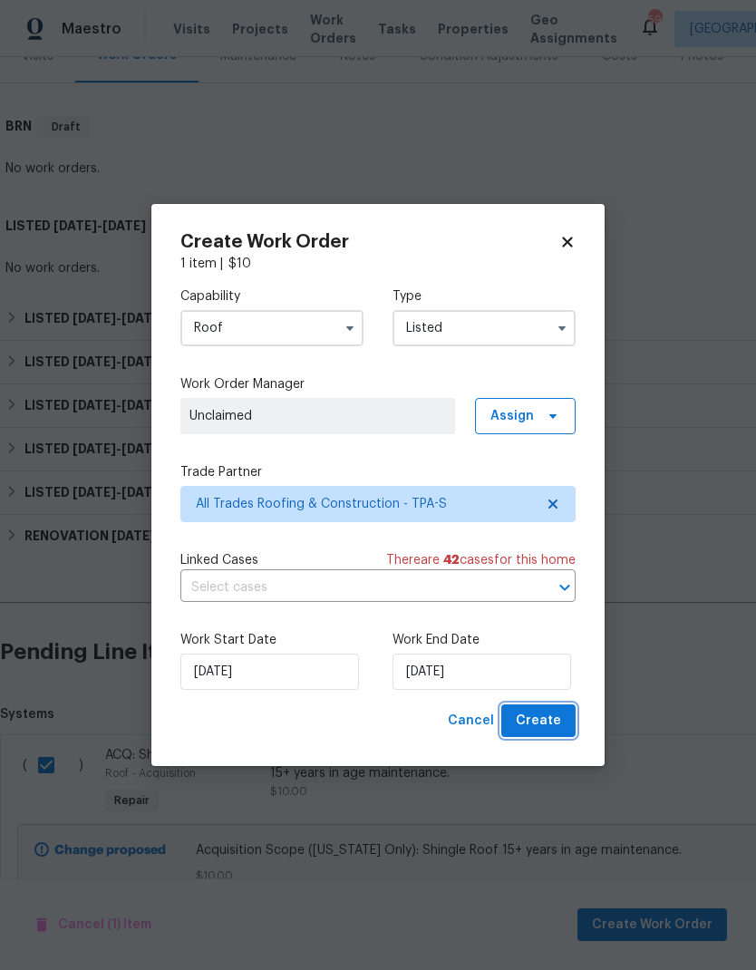
click at [536, 725] on span "Create" at bounding box center [538, 721] width 45 height 23
checkbox input "false"
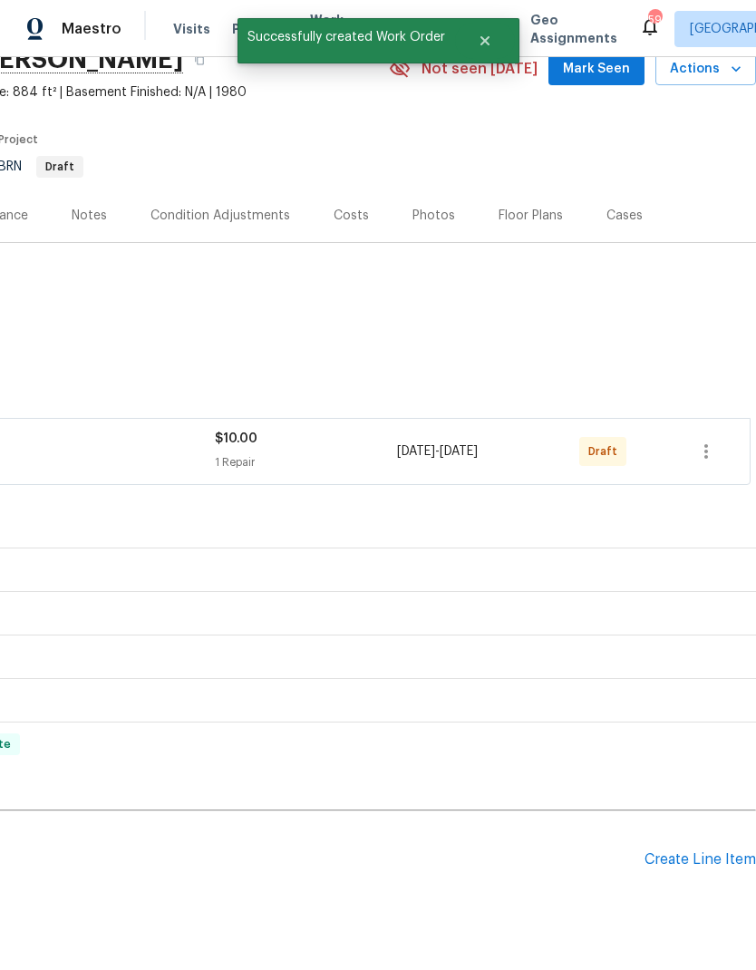
scroll to position [86, 268]
click at [697, 440] on icon "button" at bounding box center [706, 451] width 22 height 22
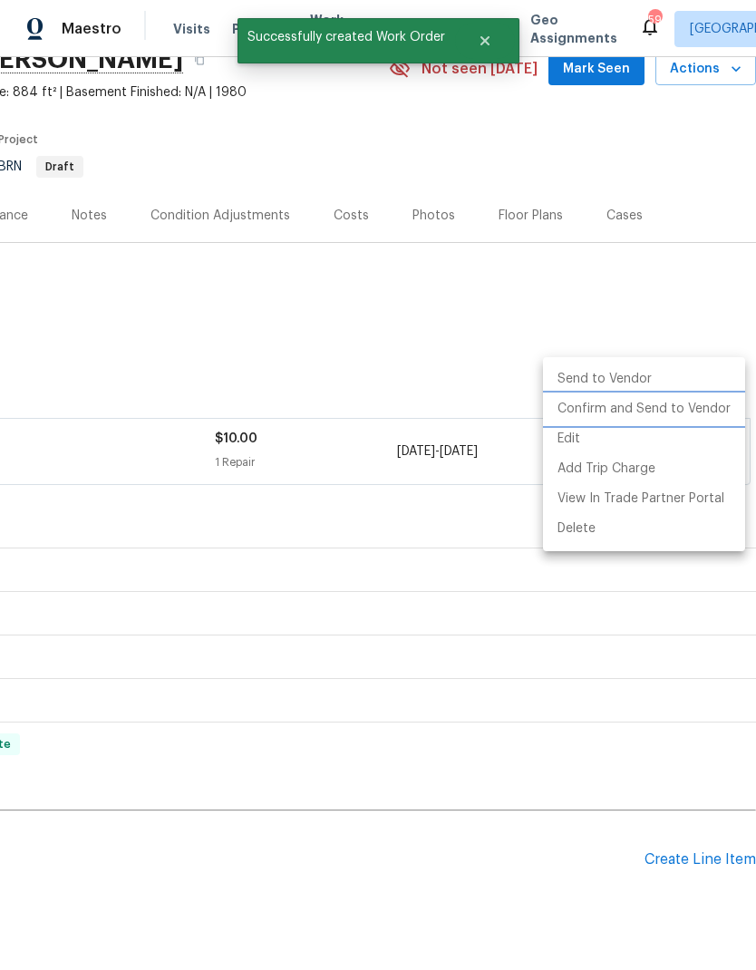
click at [579, 409] on li "Confirm and Send to Vendor" at bounding box center [644, 409] width 202 height 30
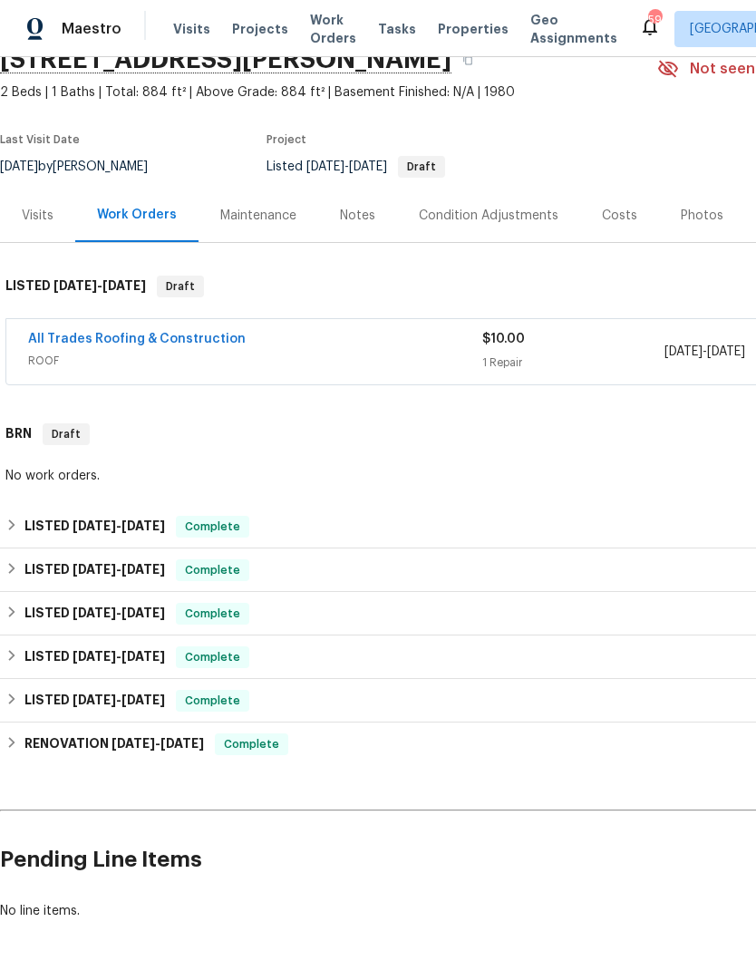
scroll to position [86, 0]
click at [53, 333] on link "All Trades Roofing & Construction" at bounding box center [137, 339] width 218 height 13
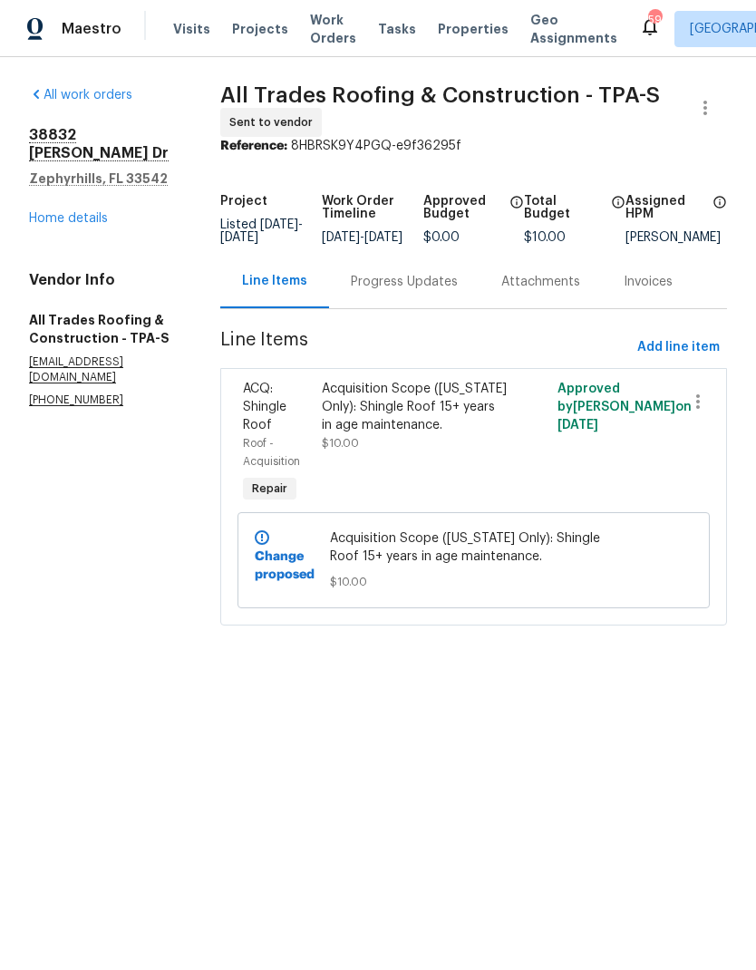
click at [374, 291] on div "Progress Updates" at bounding box center [404, 282] width 107 height 18
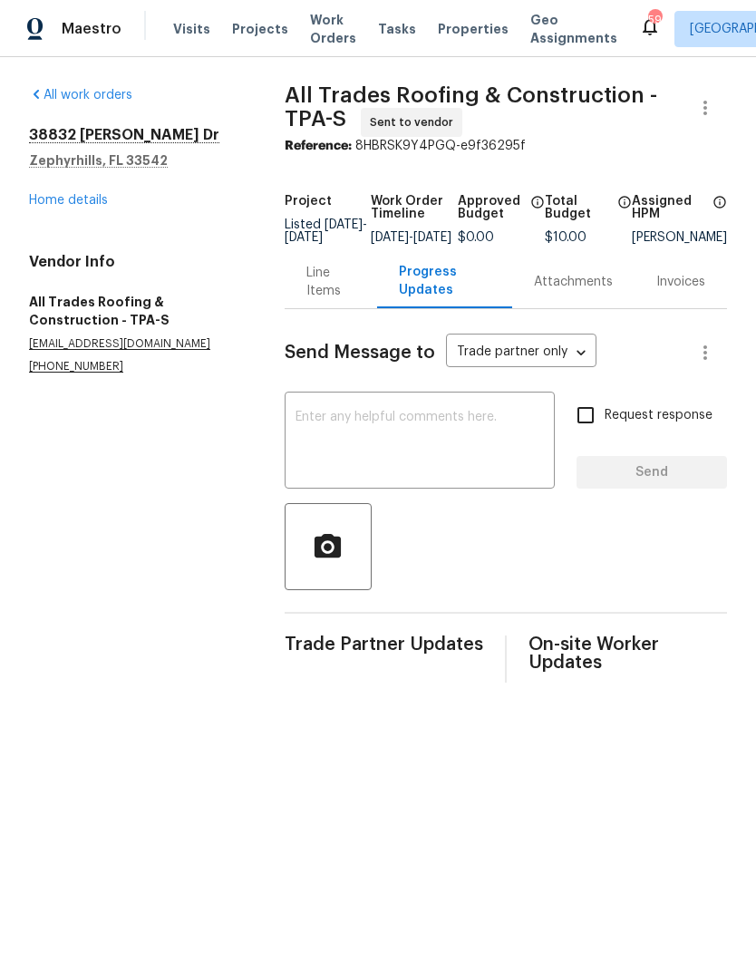
click at [322, 465] on textarea at bounding box center [419, 442] width 248 height 63
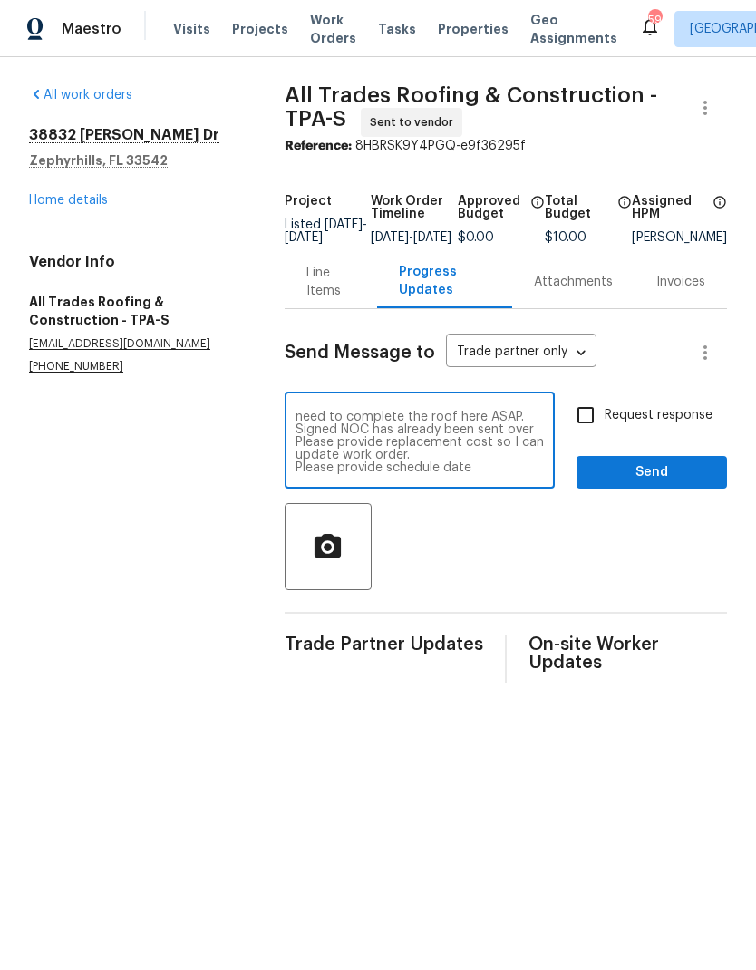
scroll to position [13, 0]
type textarea "Per conversation with Brian need to complete the roof here ASAP. Signed NOC has…"
click at [593, 424] on input "Request response" at bounding box center [585, 415] width 38 height 38
checkbox input "true"
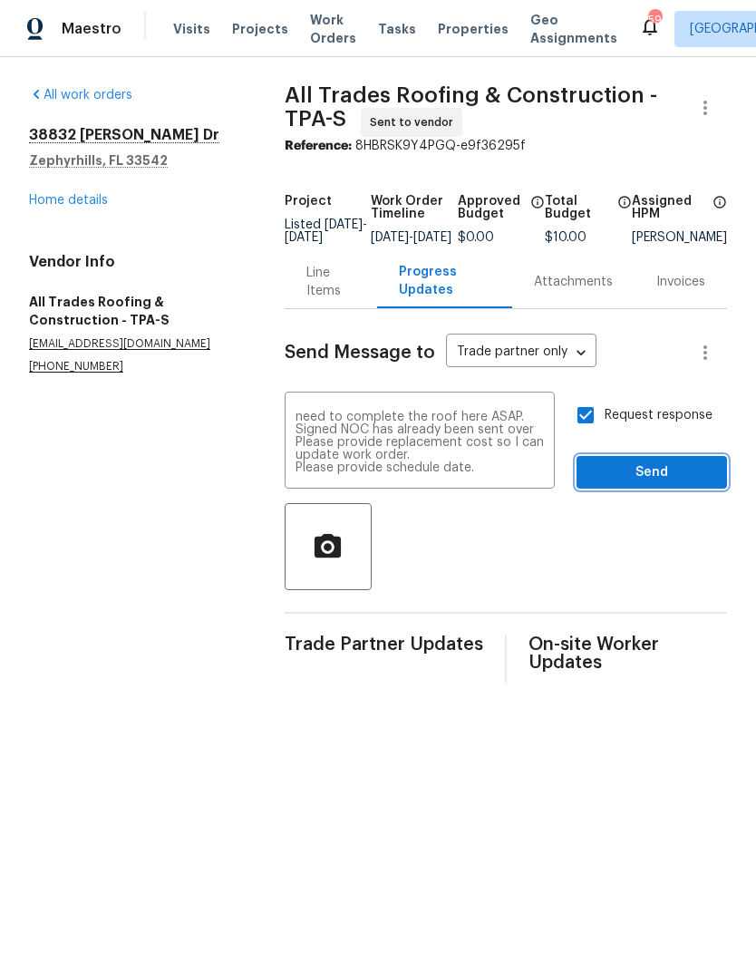
click at [646, 469] on button "Send" at bounding box center [651, 473] width 150 height 34
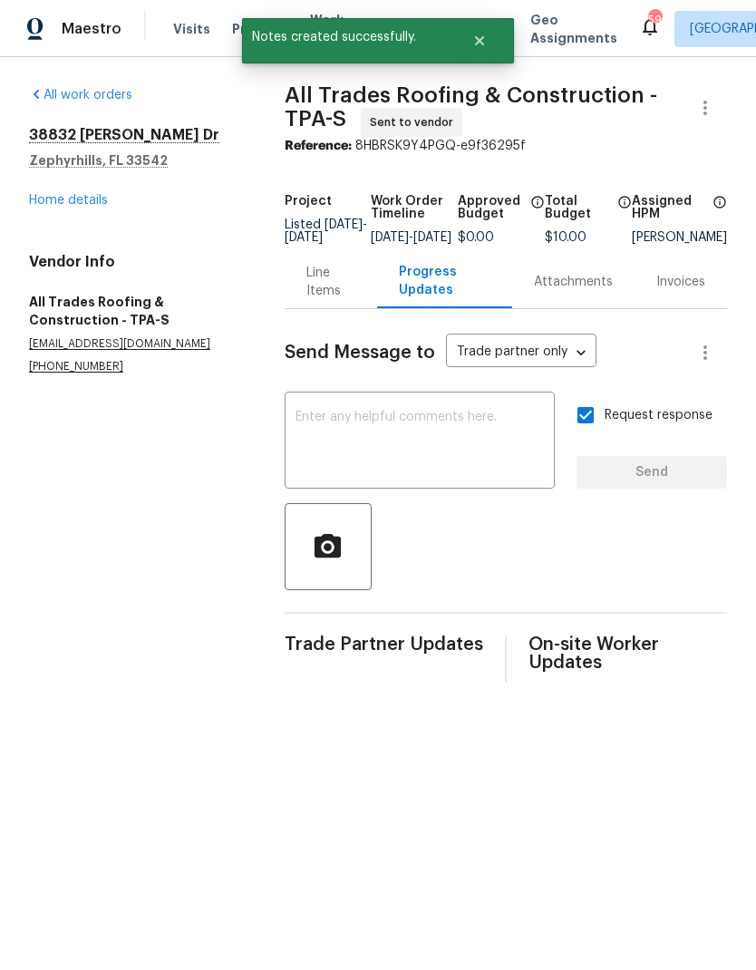
scroll to position [0, 0]
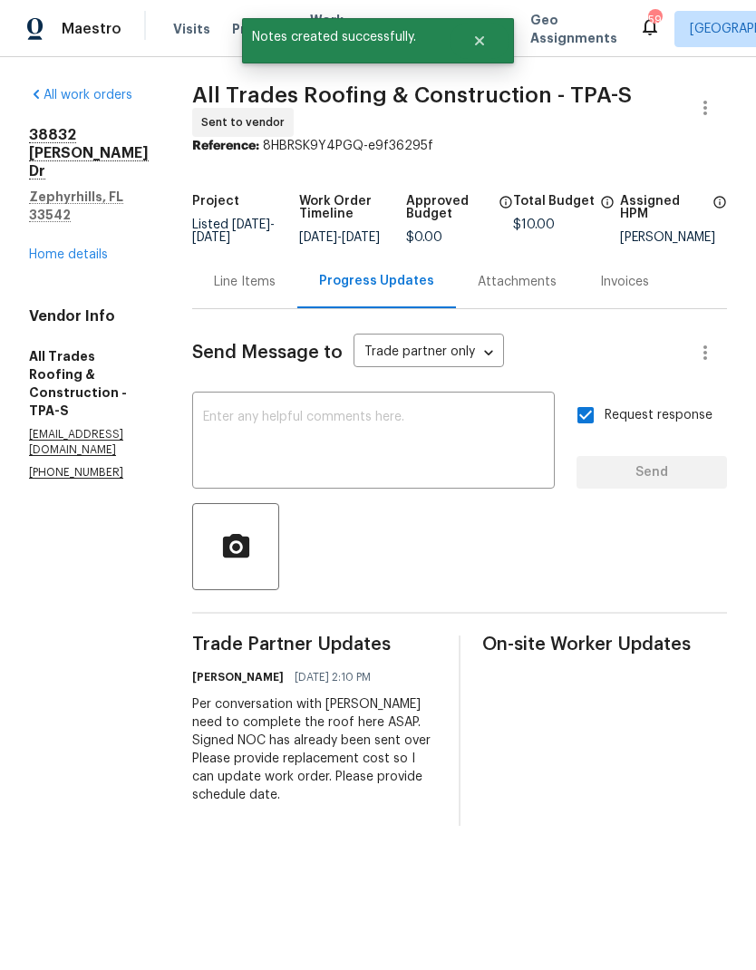
click at [58, 248] on link "Home details" at bounding box center [68, 254] width 79 height 13
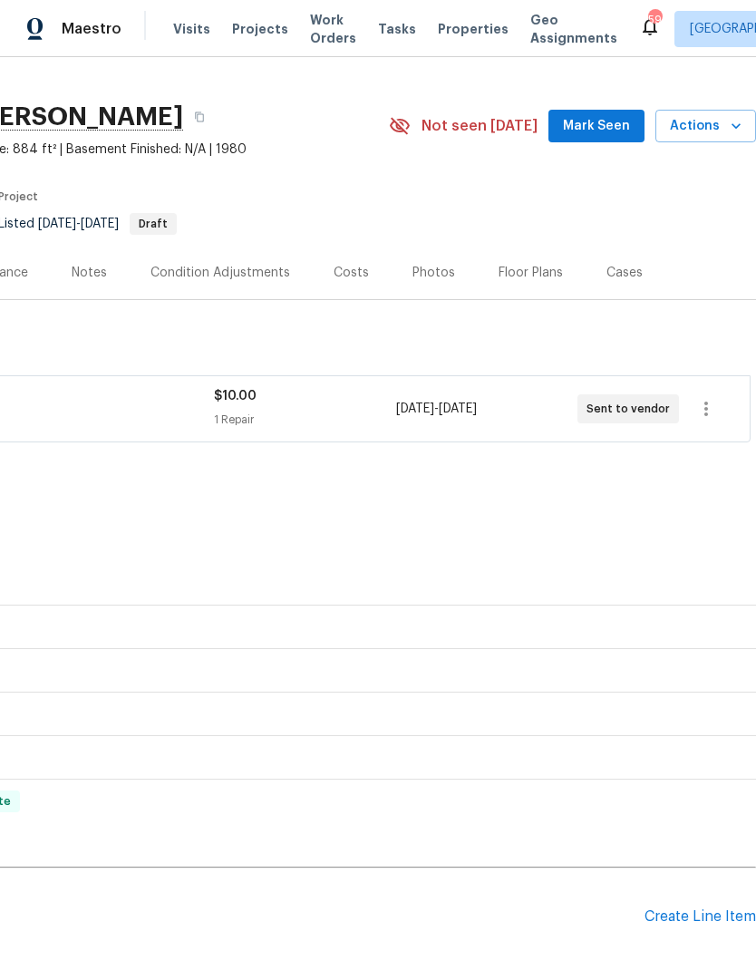
scroll to position [30, 268]
click at [626, 140] on button "Mark Seen" at bounding box center [596, 126] width 96 height 34
click at [582, 116] on span "Seen today" at bounding box center [600, 125] width 87 height 18
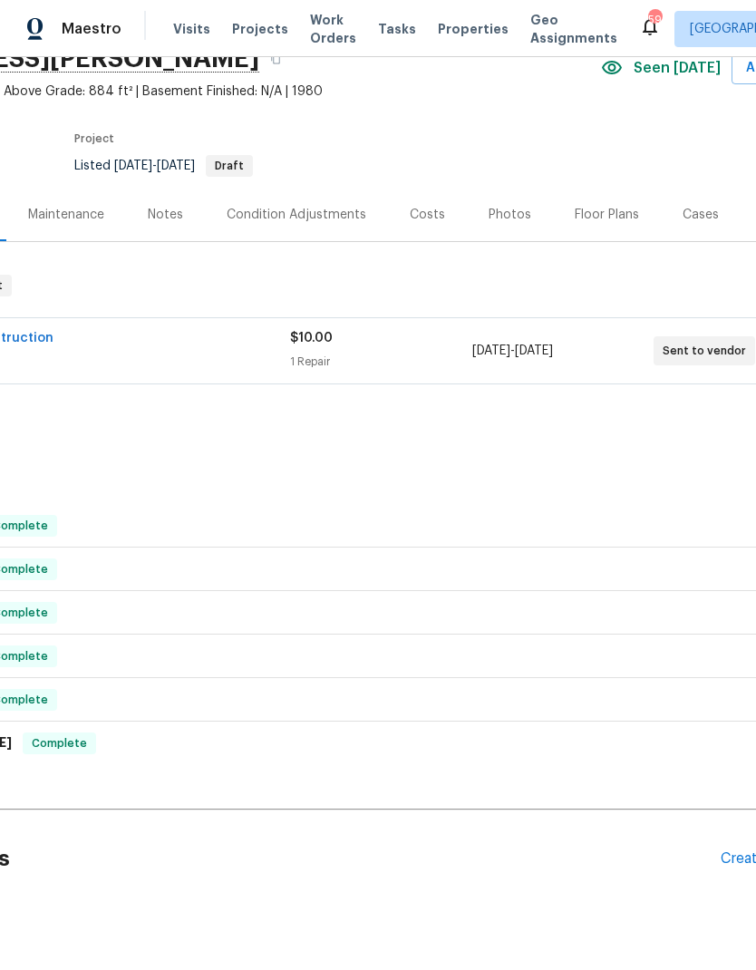
scroll to position [86, 192]
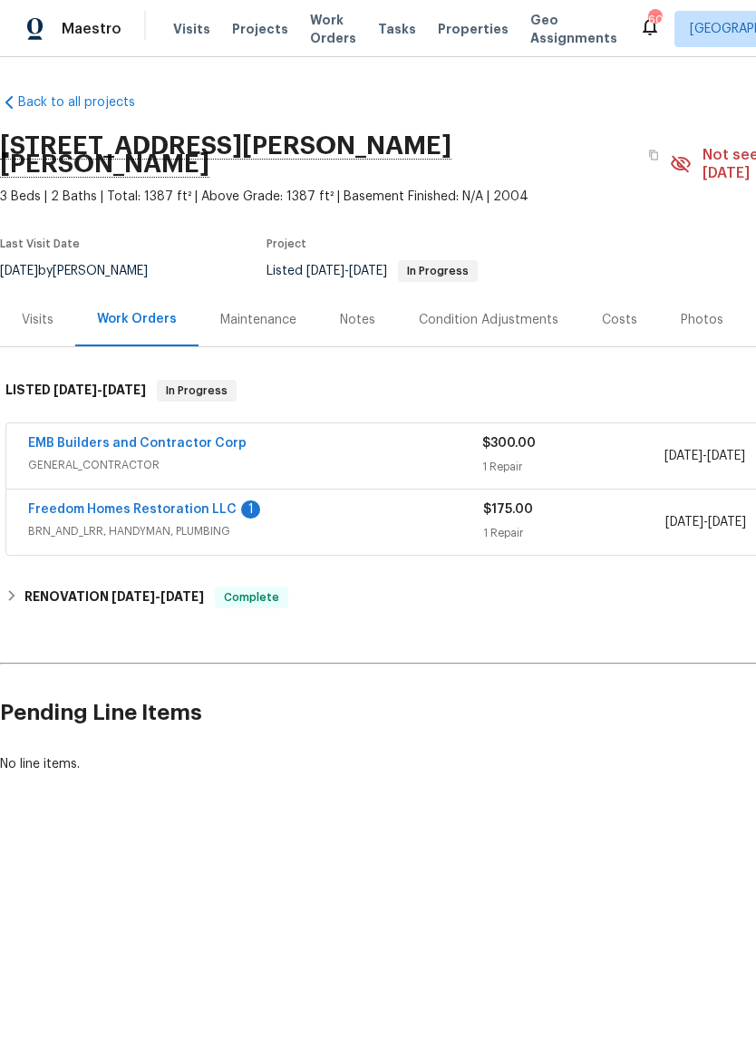
click at [47, 503] on link "Freedom Homes Restoration LLC" at bounding box center [132, 509] width 208 height 13
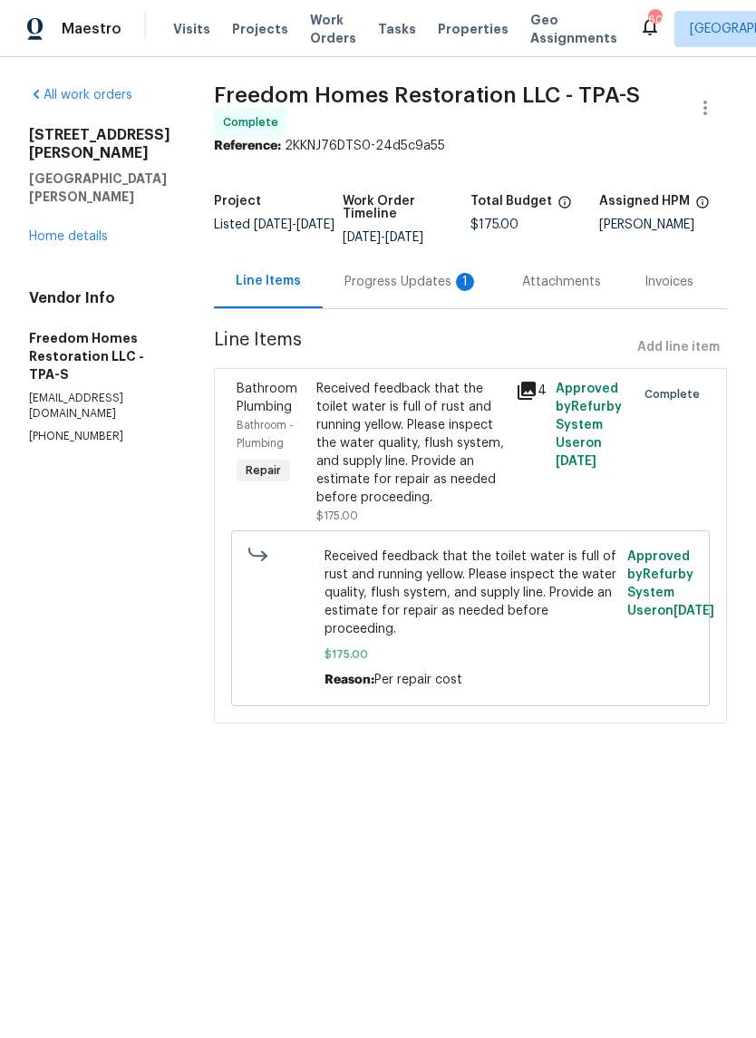
click at [395, 284] on div "Progress Updates 1" at bounding box center [411, 282] width 134 height 18
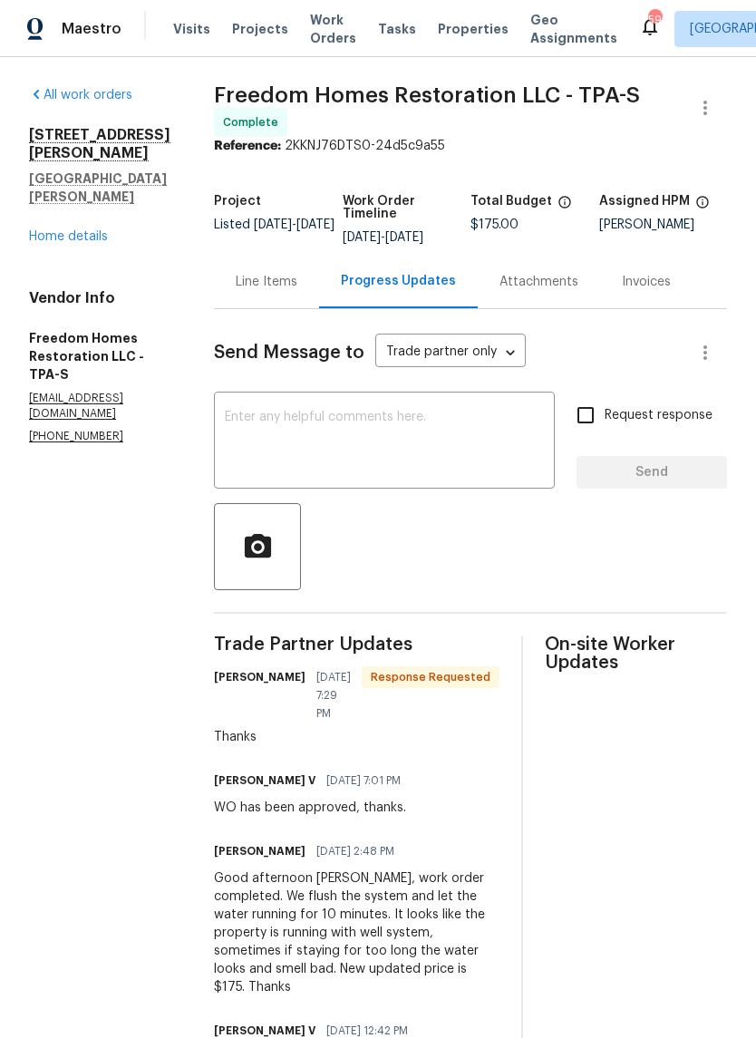
click at [51, 230] on link "Home details" at bounding box center [68, 236] width 79 height 13
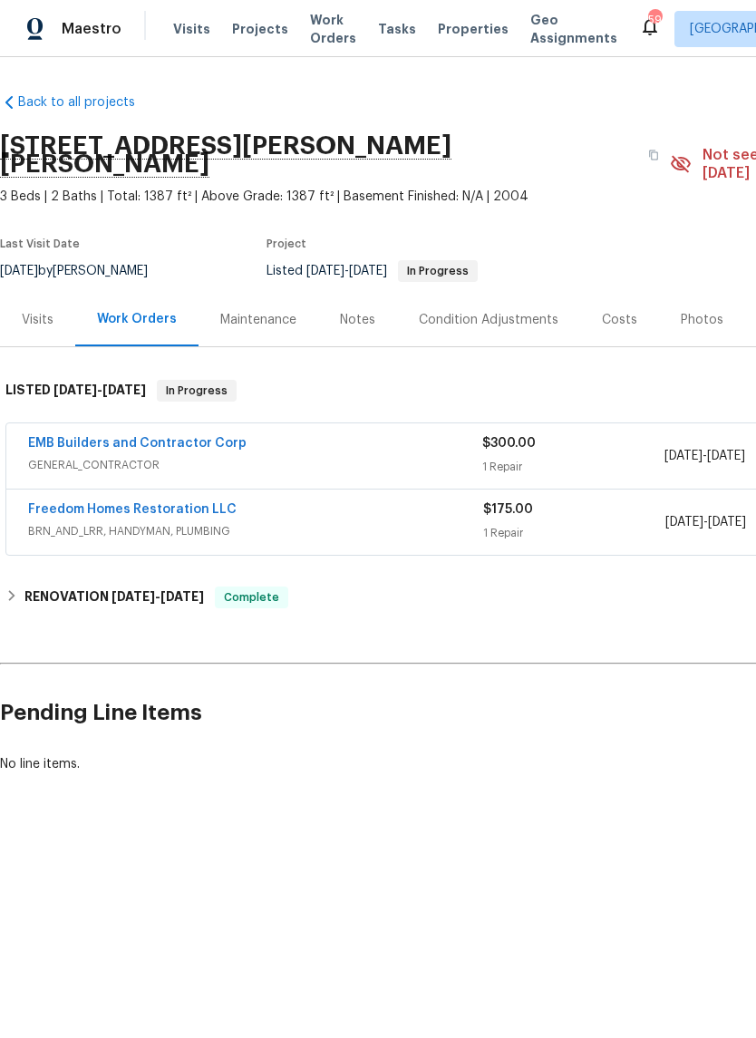
click at [57, 489] on div "Freedom Homes Restoration LLC BRN_AND_LRR, HANDYMAN, PLUMBING $175.00 1 Repair …" at bounding box center [511, 521] width 1011 height 65
click at [62, 503] on link "Freedom Homes Restoration LLC" at bounding box center [132, 509] width 208 height 13
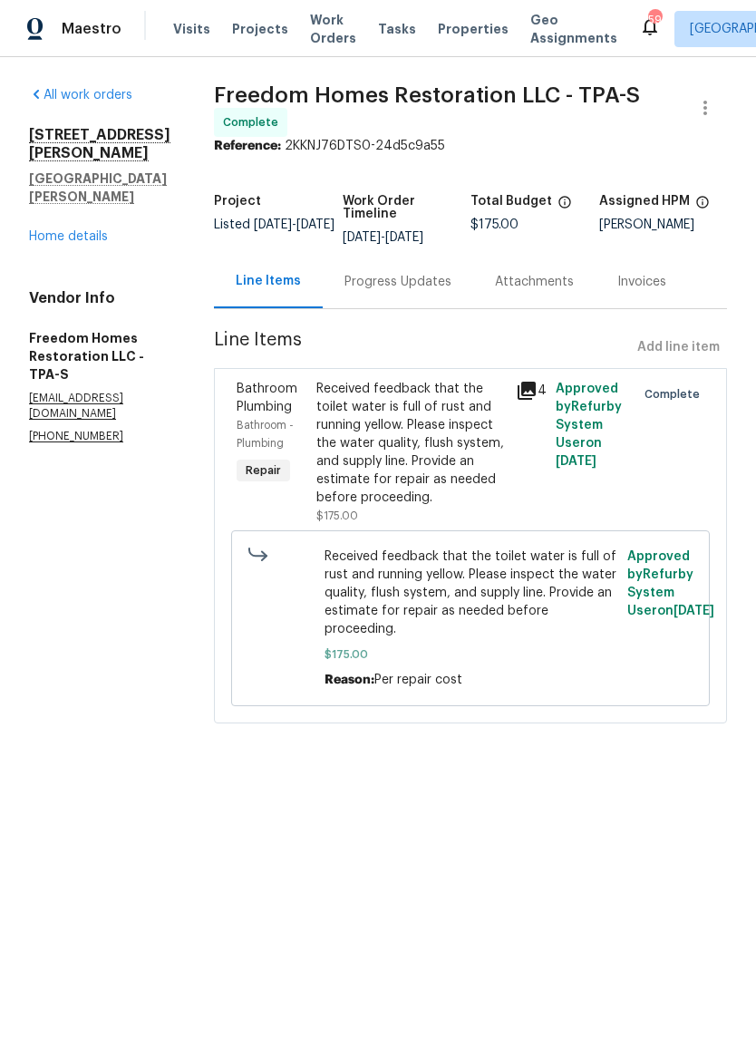
click at [53, 240] on link "Home details" at bounding box center [68, 236] width 79 height 13
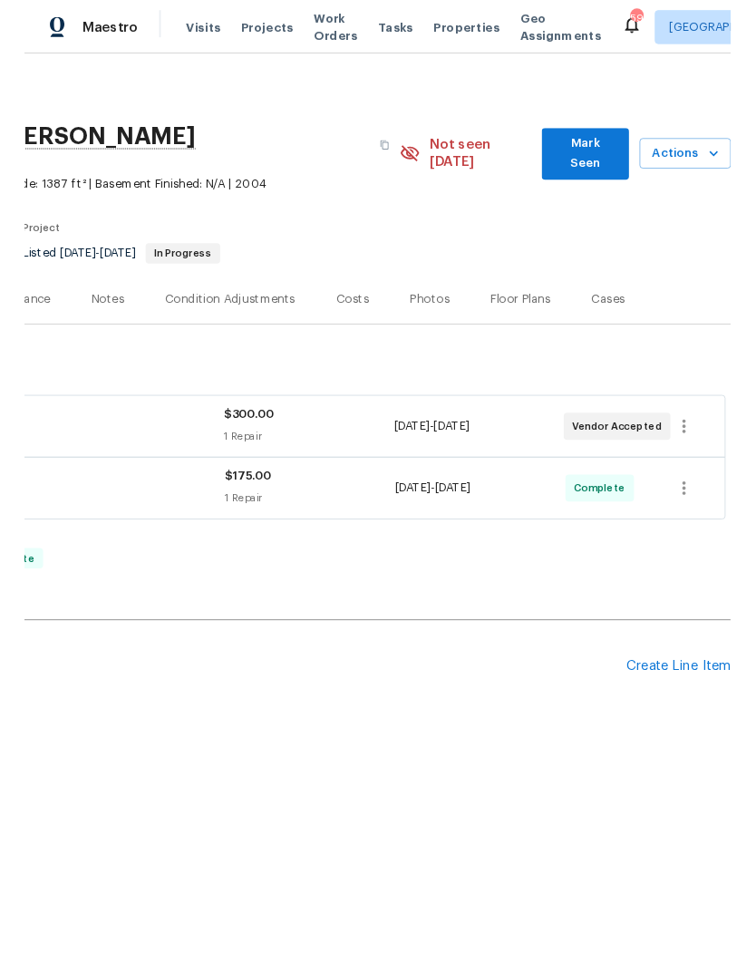
scroll to position [0, 268]
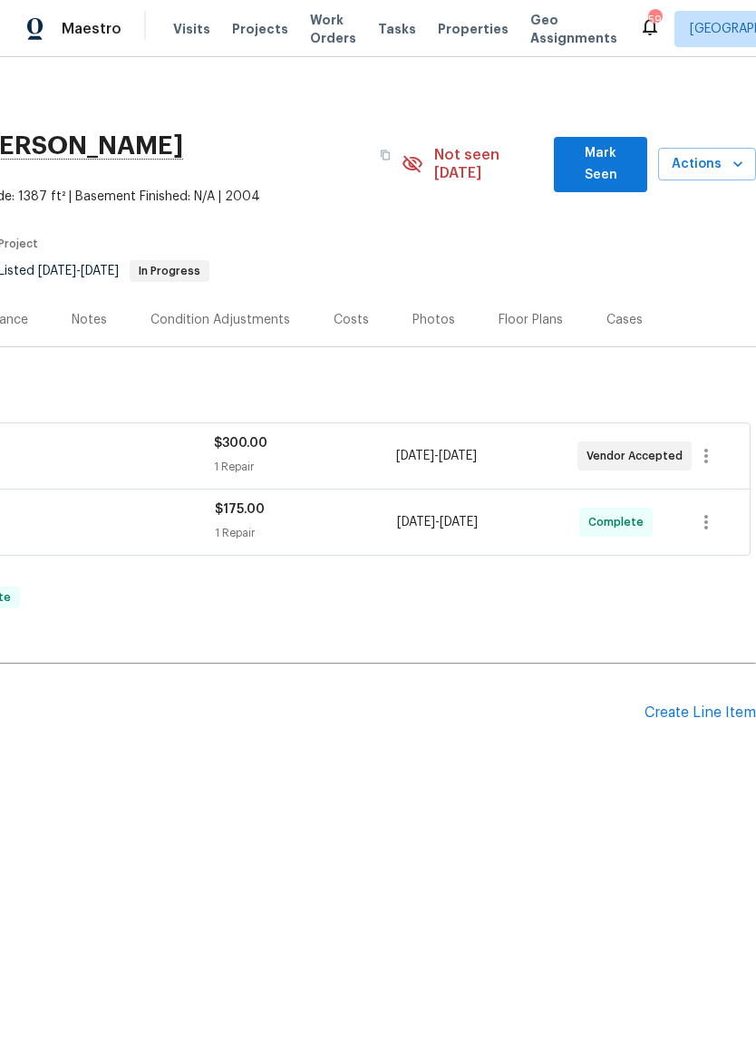
click at [702, 704] on div "Create Line Item" at bounding box center [699, 712] width 111 height 17
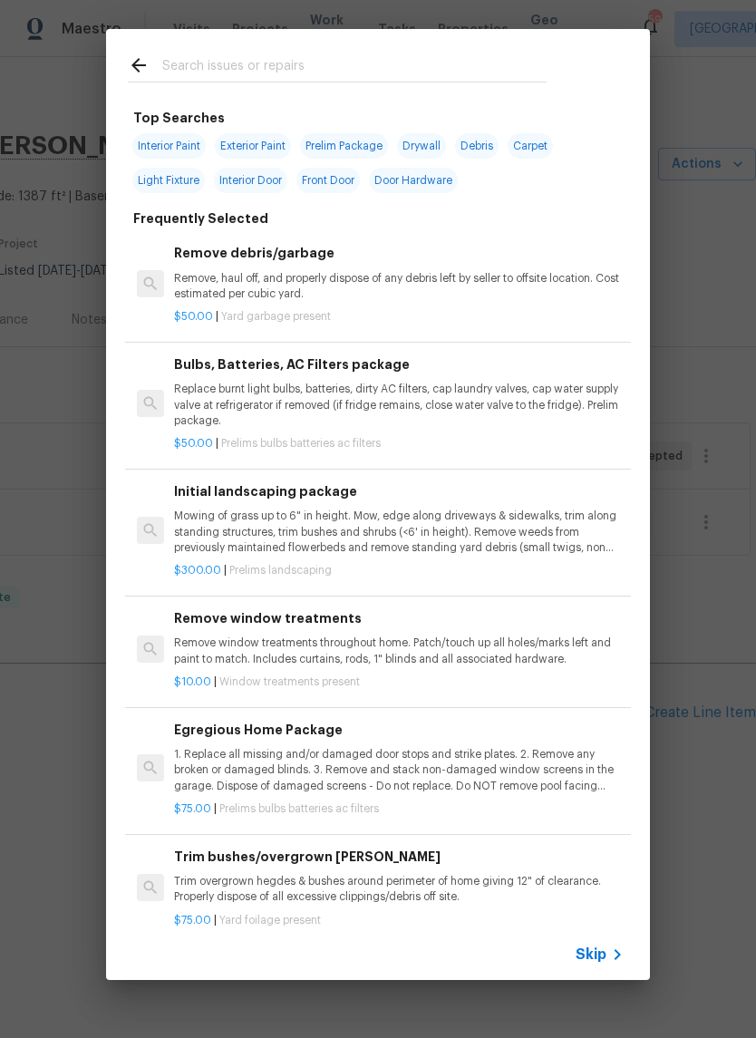
click at [610, 939] on div "Skip" at bounding box center [378, 954] width 544 height 51
click at [595, 952] on span "Skip" at bounding box center [591, 954] width 31 height 18
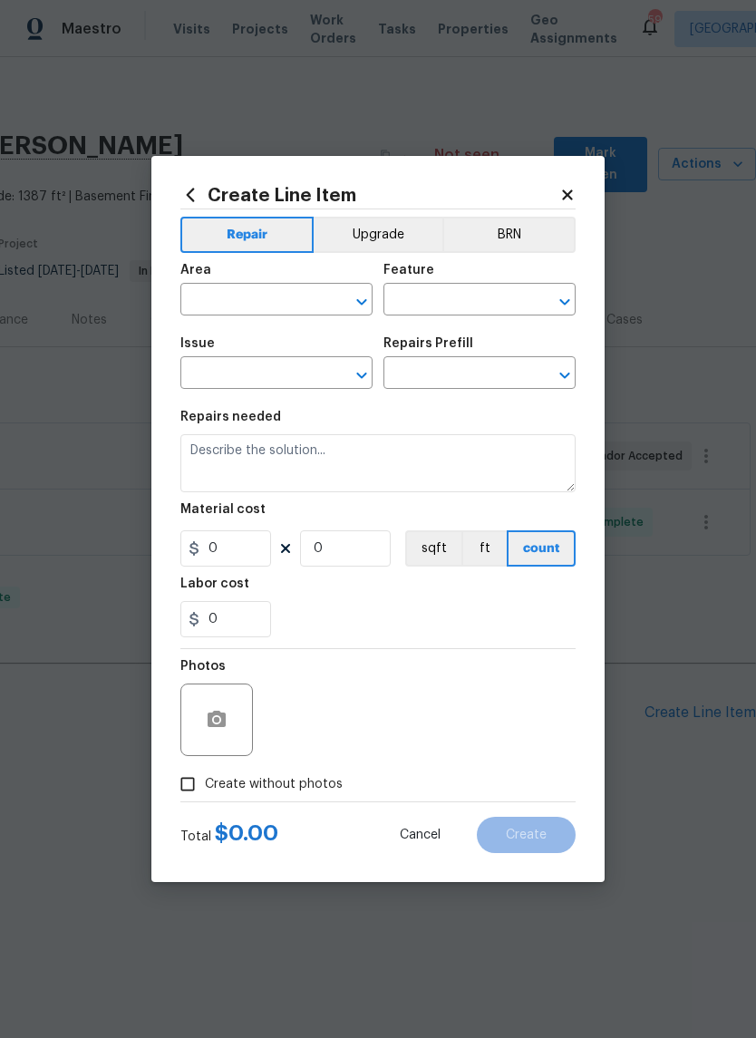
click at [373, 228] on button "Upgrade" at bounding box center [379, 235] width 130 height 36
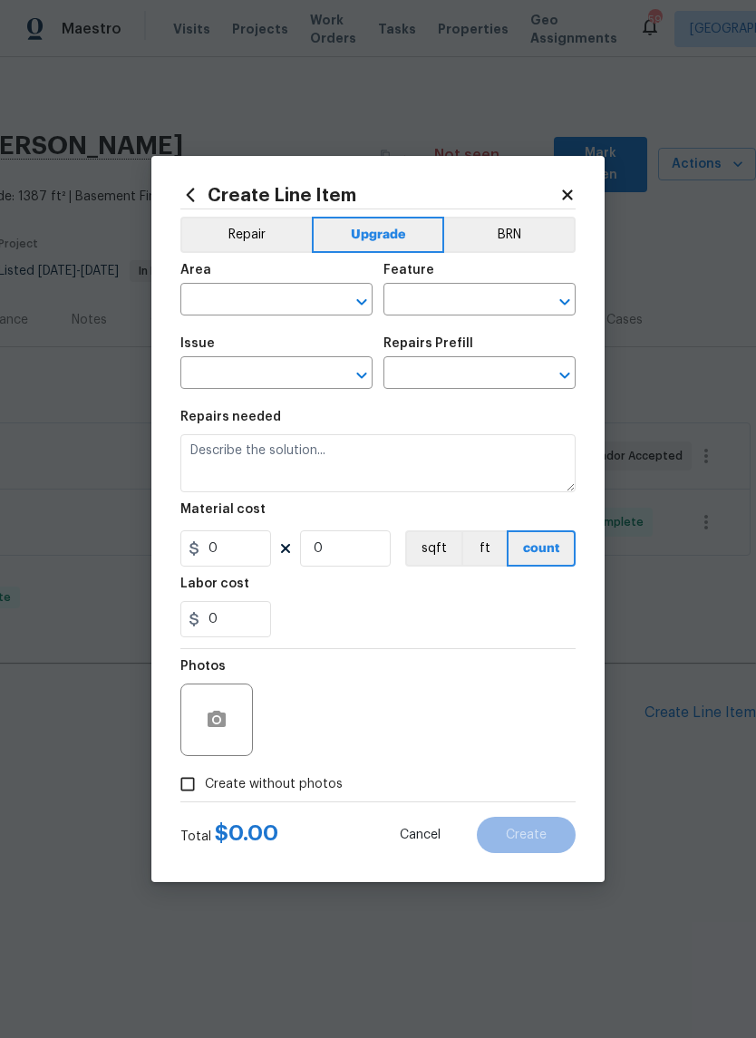
click at [212, 295] on input "text" at bounding box center [250, 301] width 141 height 28
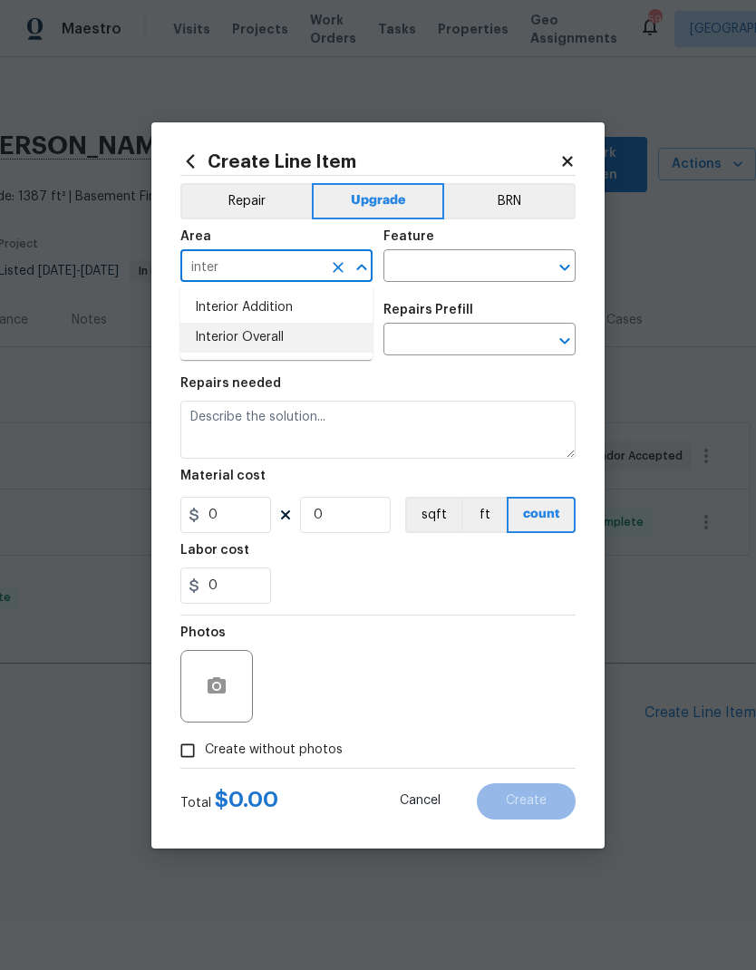
click at [225, 332] on li "Interior Overall" at bounding box center [276, 338] width 192 height 30
type input "Interior Overall"
click at [462, 261] on input "text" at bounding box center [453, 268] width 141 height 28
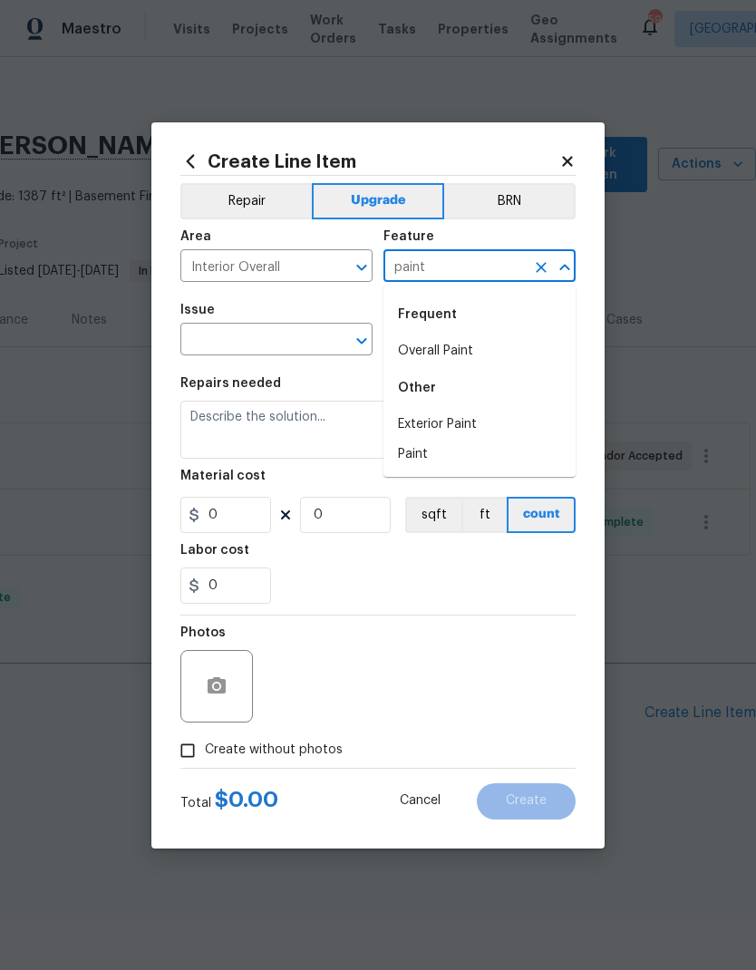
click at [481, 358] on li "Overall Paint" at bounding box center [479, 351] width 192 height 30
type input "Overall Paint"
click at [481, 358] on div "Issue ​ Repairs Prefill ​" at bounding box center [377, 329] width 395 height 73
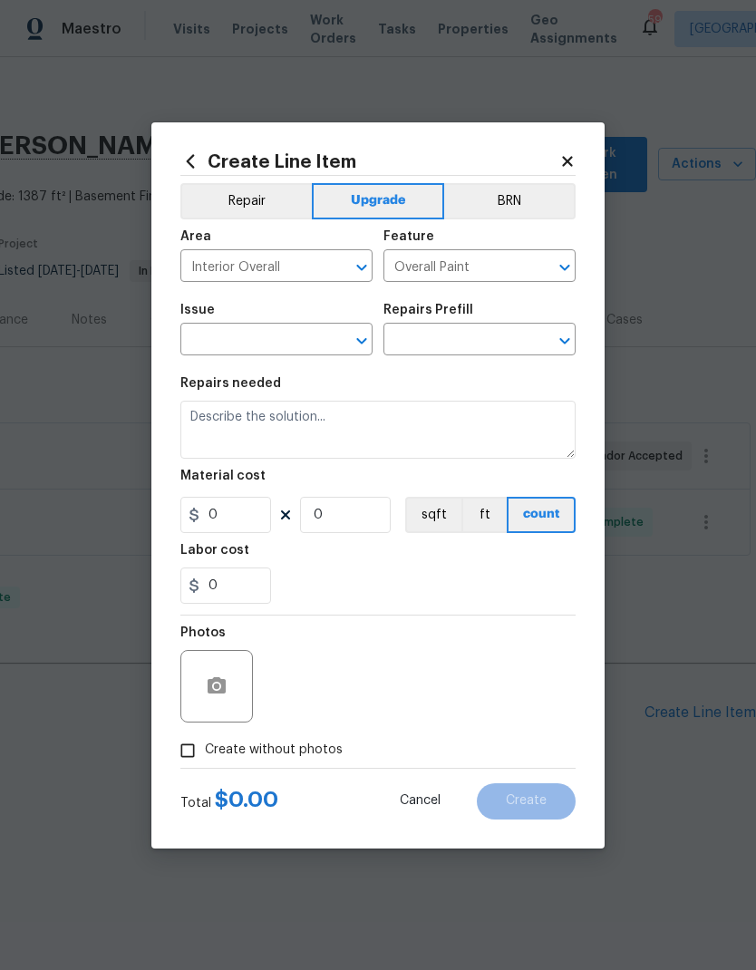
click at [224, 327] on input "text" at bounding box center [250, 341] width 141 height 28
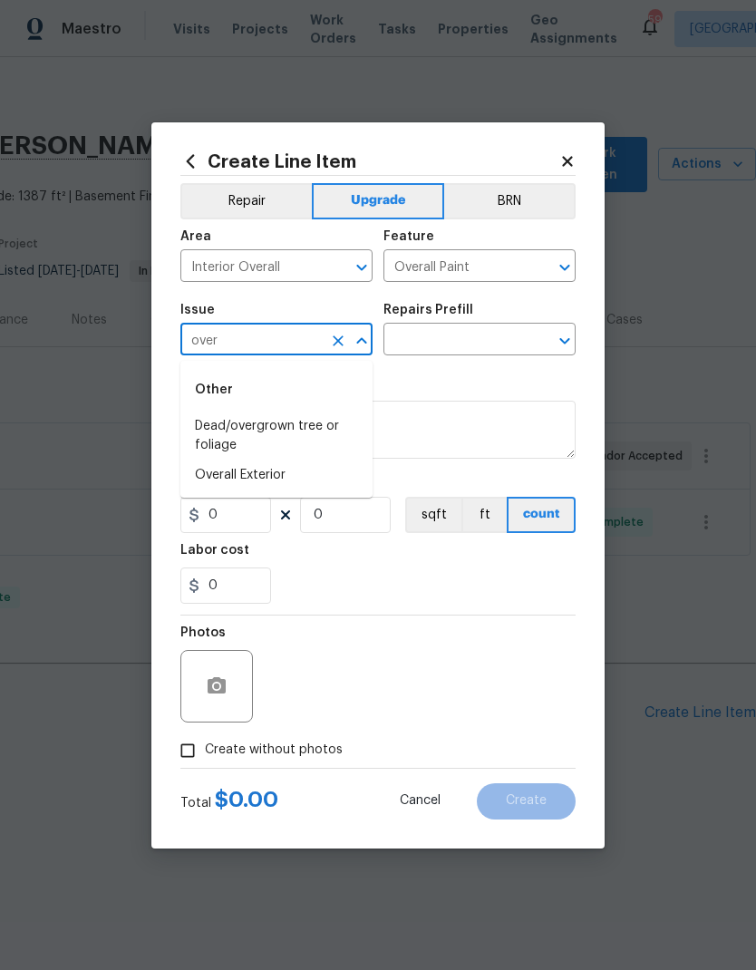
type input "over"
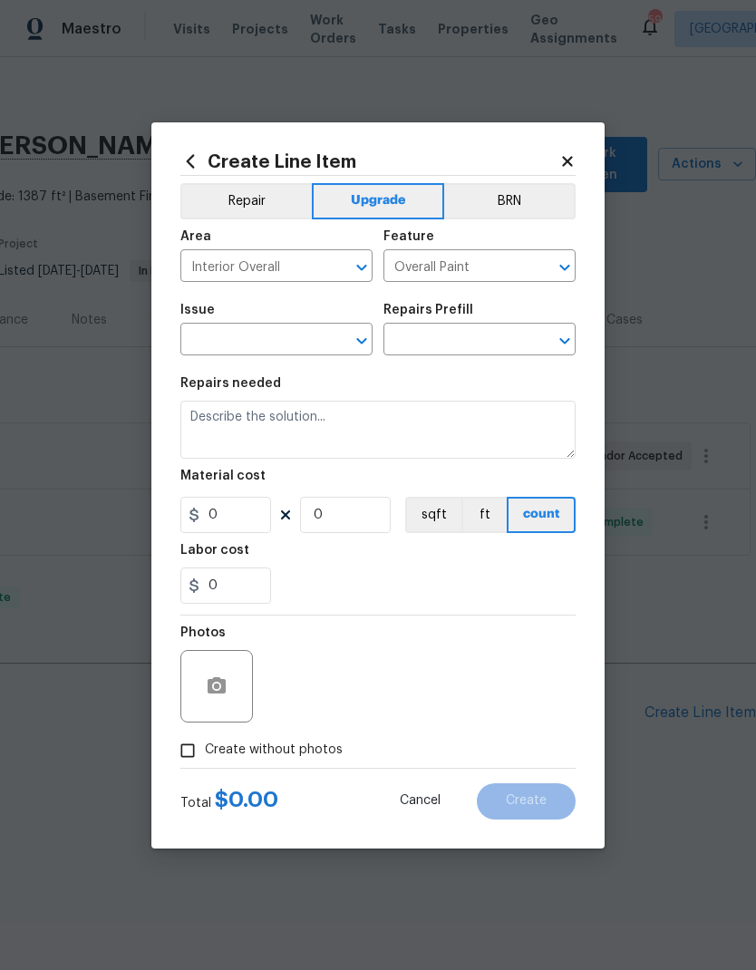
click at [218, 337] on input "text" at bounding box center [250, 341] width 141 height 28
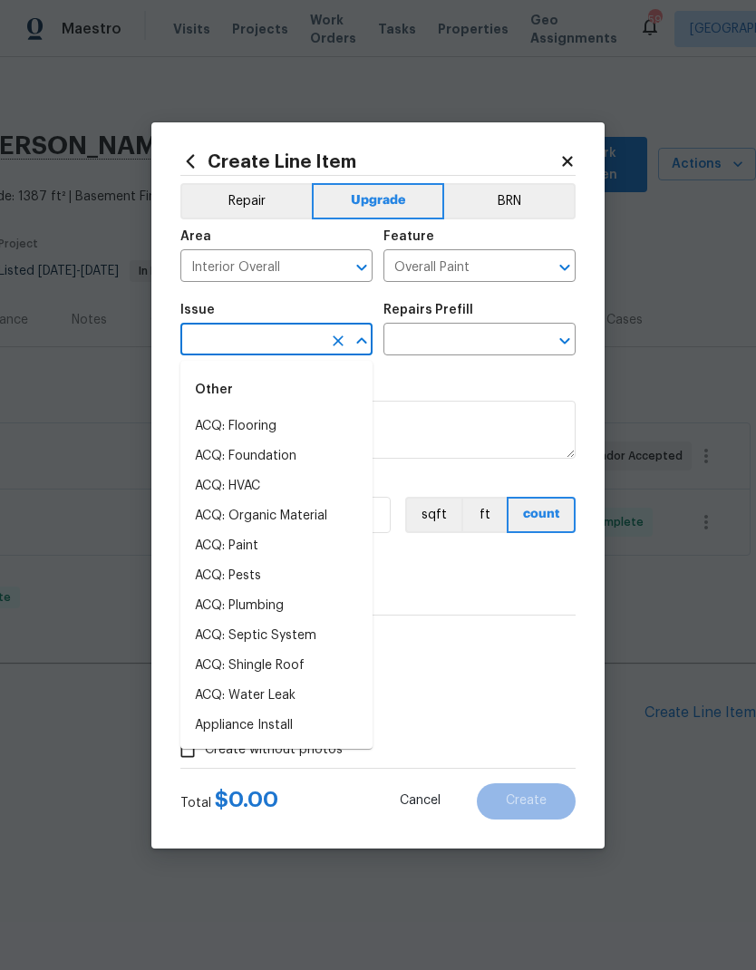
click at [218, 336] on input "text" at bounding box center [250, 341] width 141 height 28
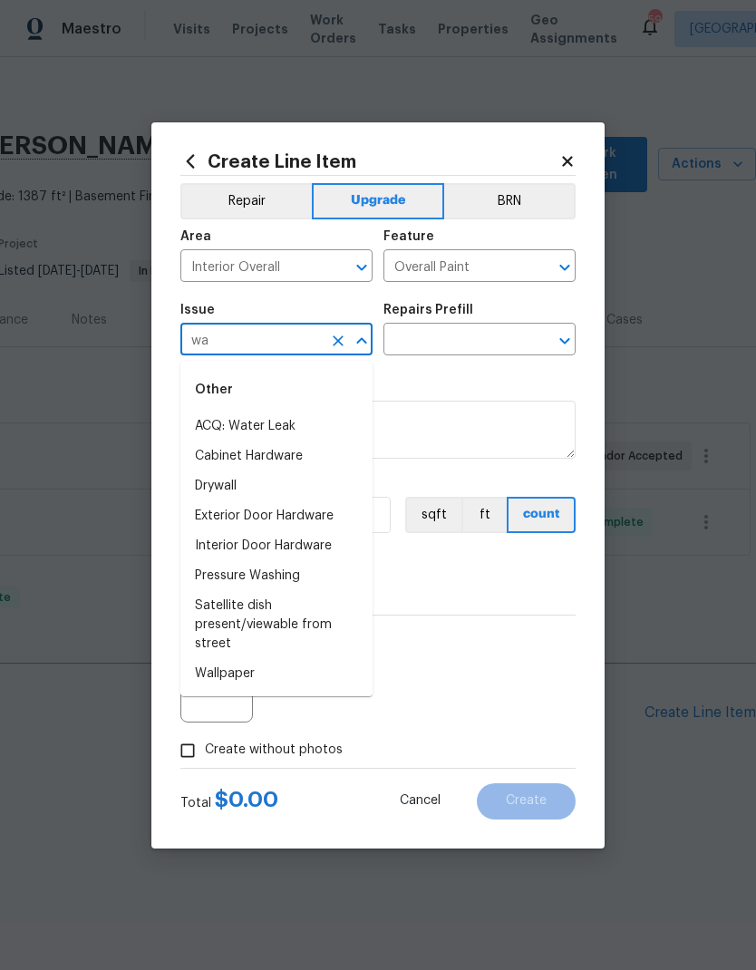
type input "w"
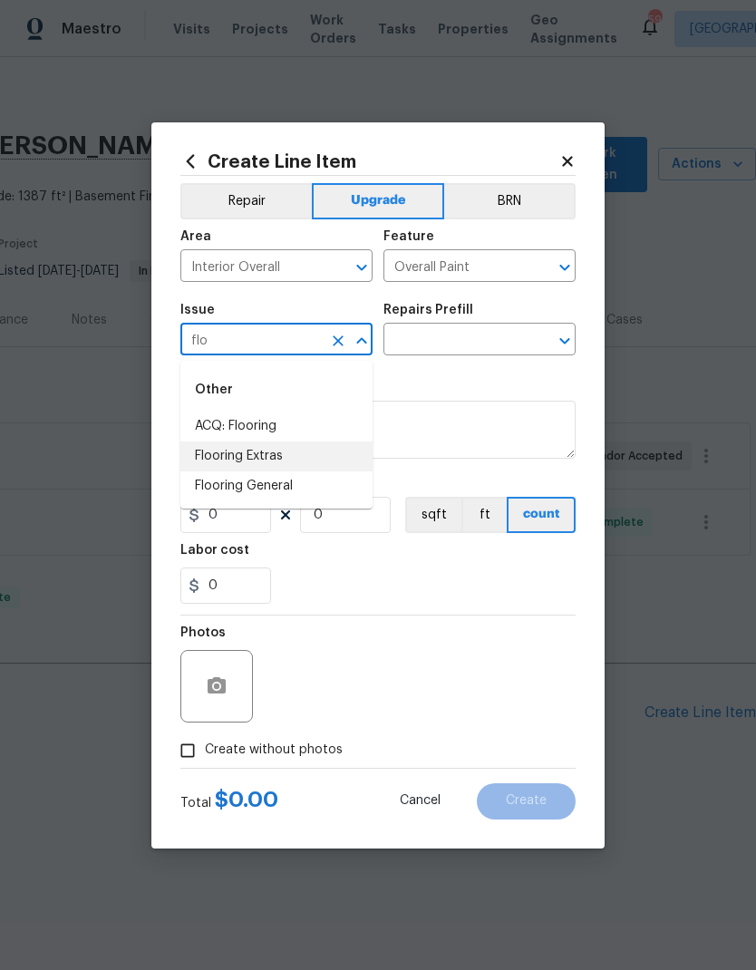
click at [218, 452] on li "Flooring Extras" at bounding box center [276, 456] width 192 height 30
type input "Flooring Extras"
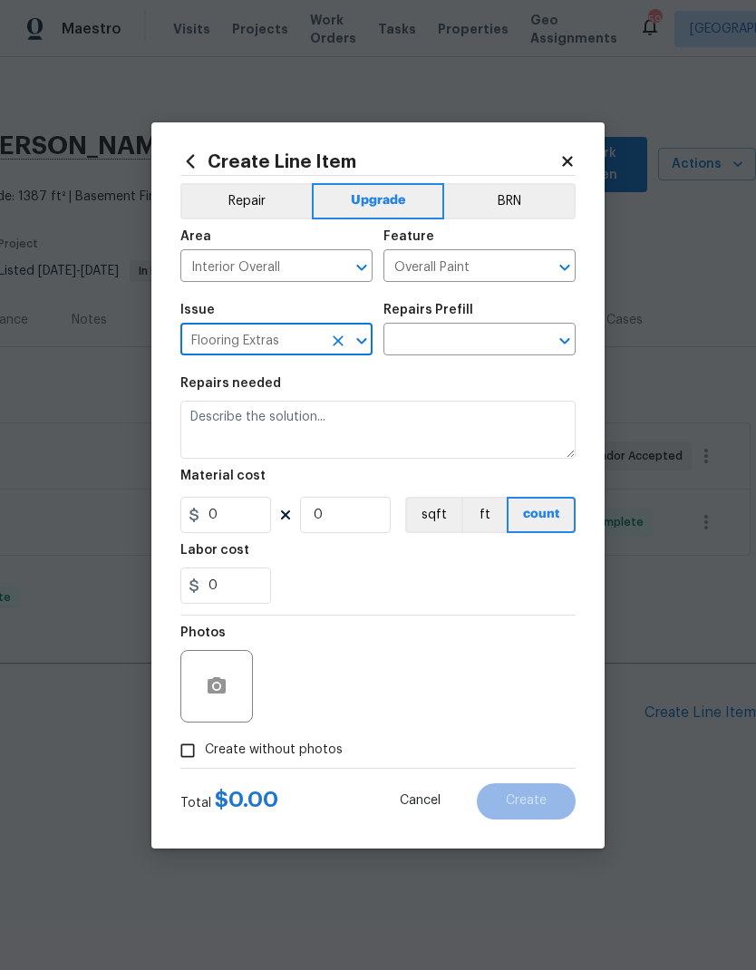
click at [497, 353] on input "text" at bounding box center [453, 341] width 141 height 28
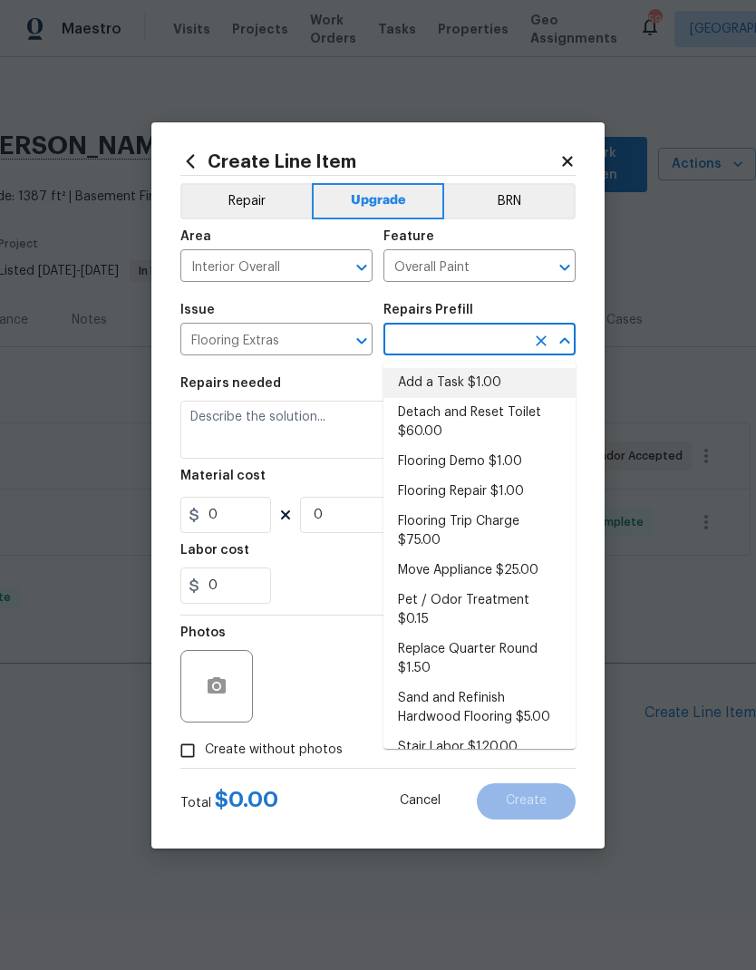
click at [495, 376] on li "Add a Task $1.00" at bounding box center [479, 383] width 192 height 30
type input "Add a Task $1.00"
type input "Overall Flooring"
type textarea "HPM to detail"
type input "1"
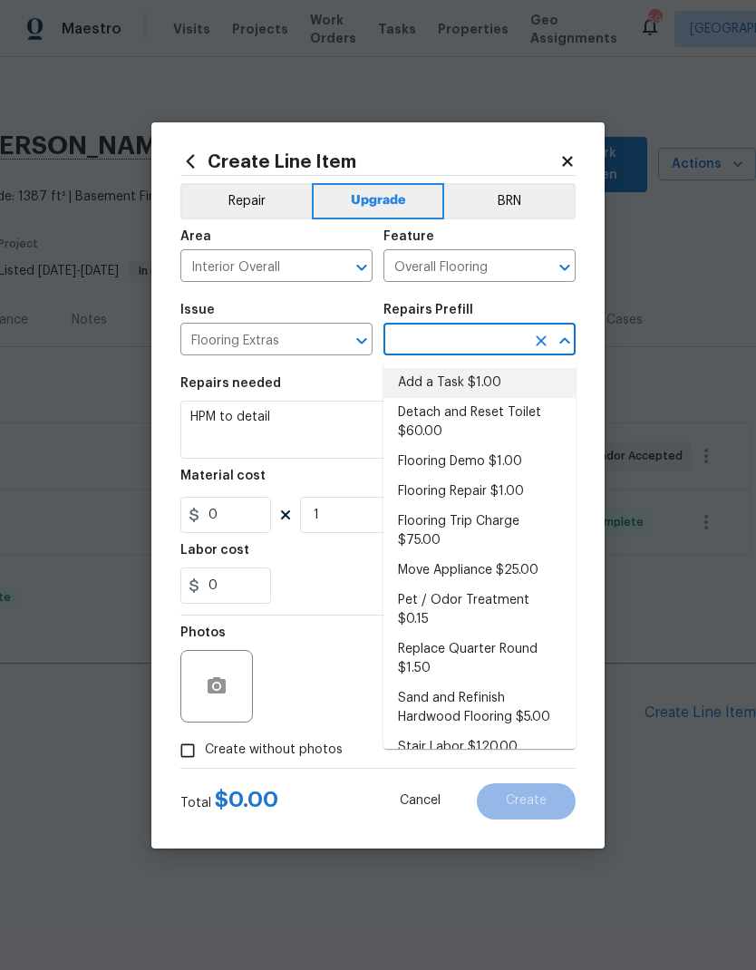
type input "Add a Task $1.00"
type input "1"
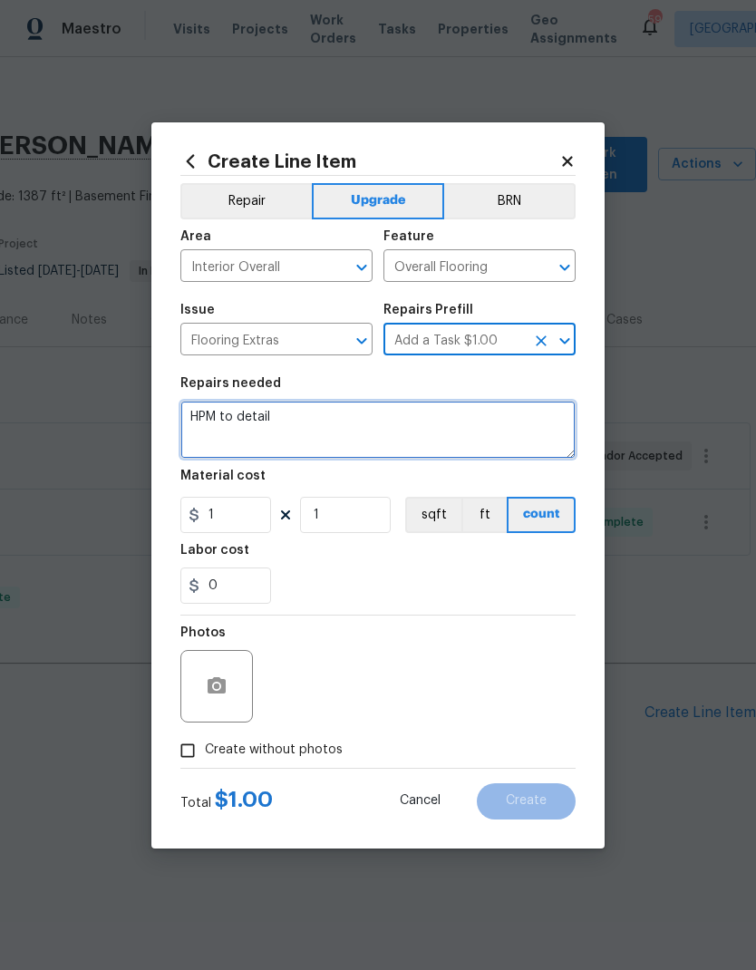
click at [215, 419] on textarea "HPM to detail" at bounding box center [377, 430] width 395 height 58
click at [215, 418] on textarea "HPM to detail" at bounding box center [377, 430] width 395 height 58
click at [223, 423] on textarea "HPM to detail" at bounding box center [377, 430] width 395 height 58
click at [219, 418] on textarea "HPM to detail" at bounding box center [377, 430] width 395 height 58
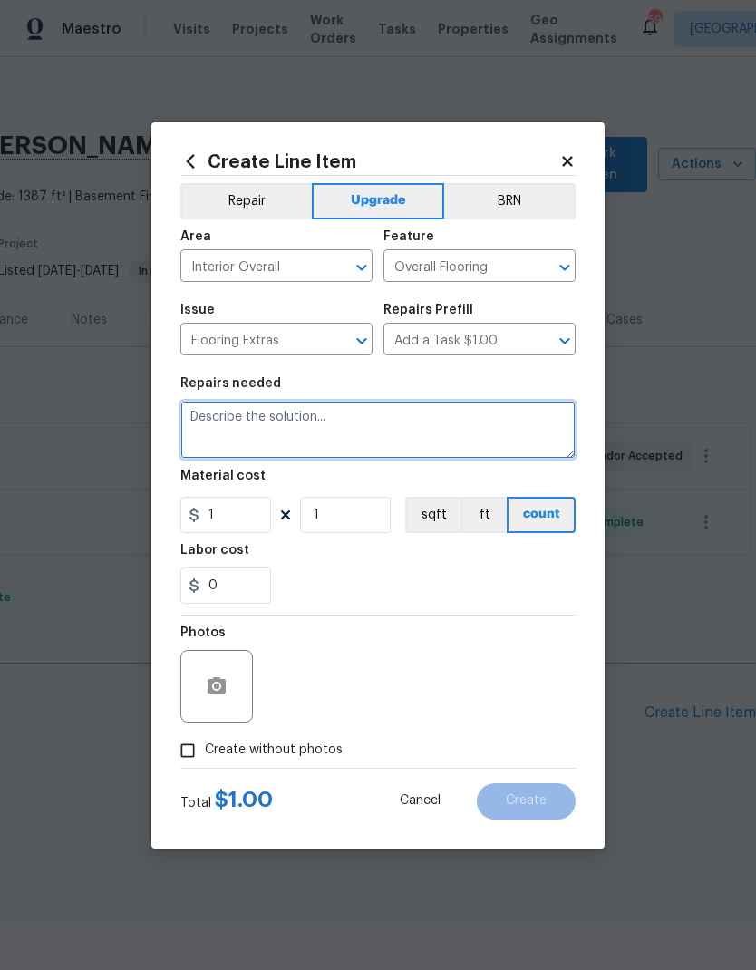
paste textarea "mayes so this scope correct? updating the light fixtures and fan fixtures $750 …"
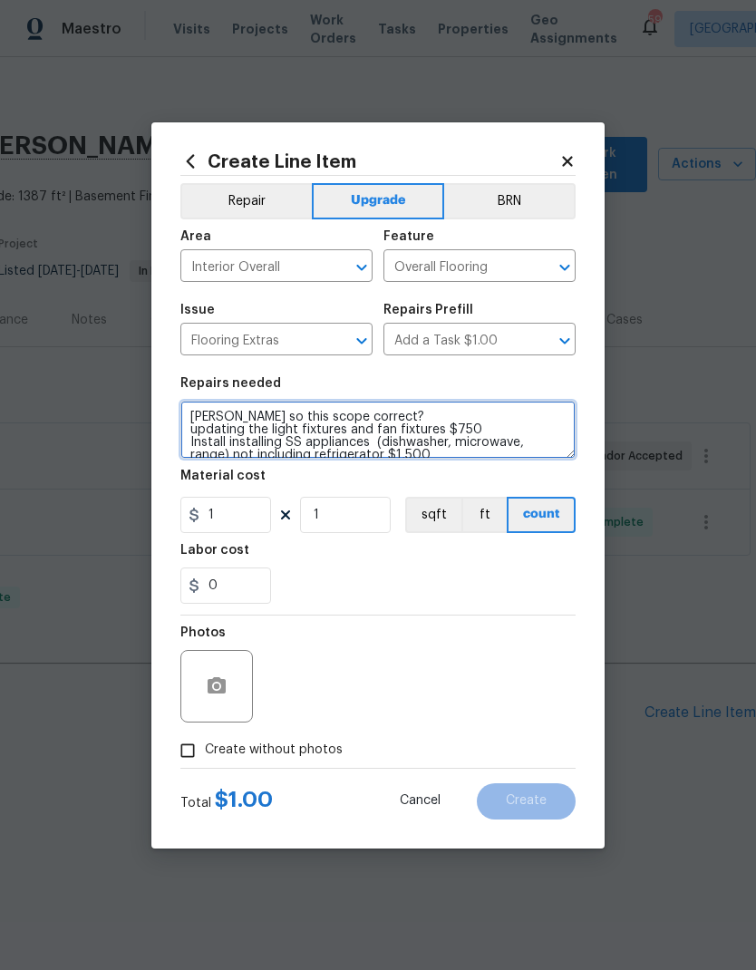
scroll to position [102, 0]
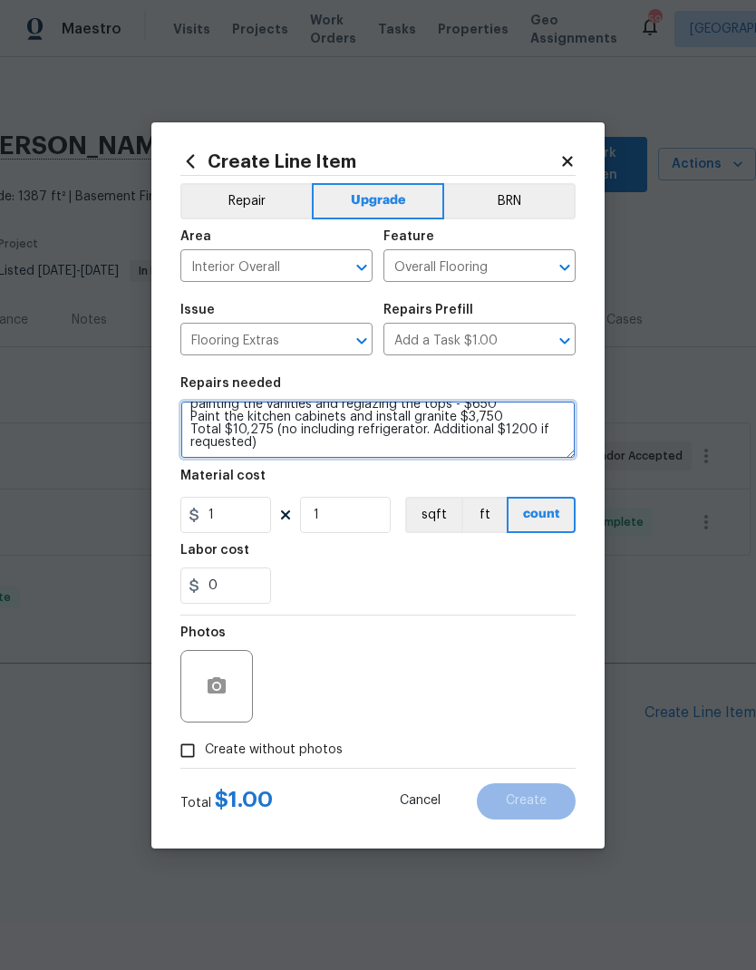
type textarea "mayes so this scope correct? updating the light fixtures and fan fixtures $750 …"
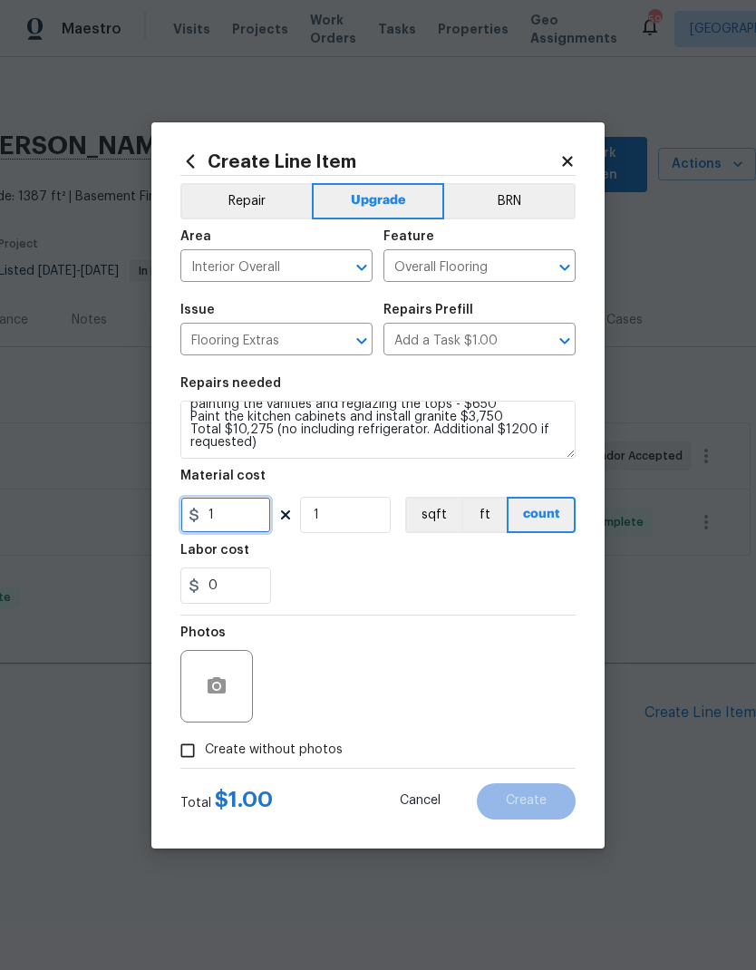
click at [226, 512] on input "1" at bounding box center [225, 515] width 91 height 36
type input "10275"
click at [485, 440] on textarea "mayes so this scope correct? updating the light fixtures and fan fixtures $750 …" at bounding box center [377, 430] width 395 height 58
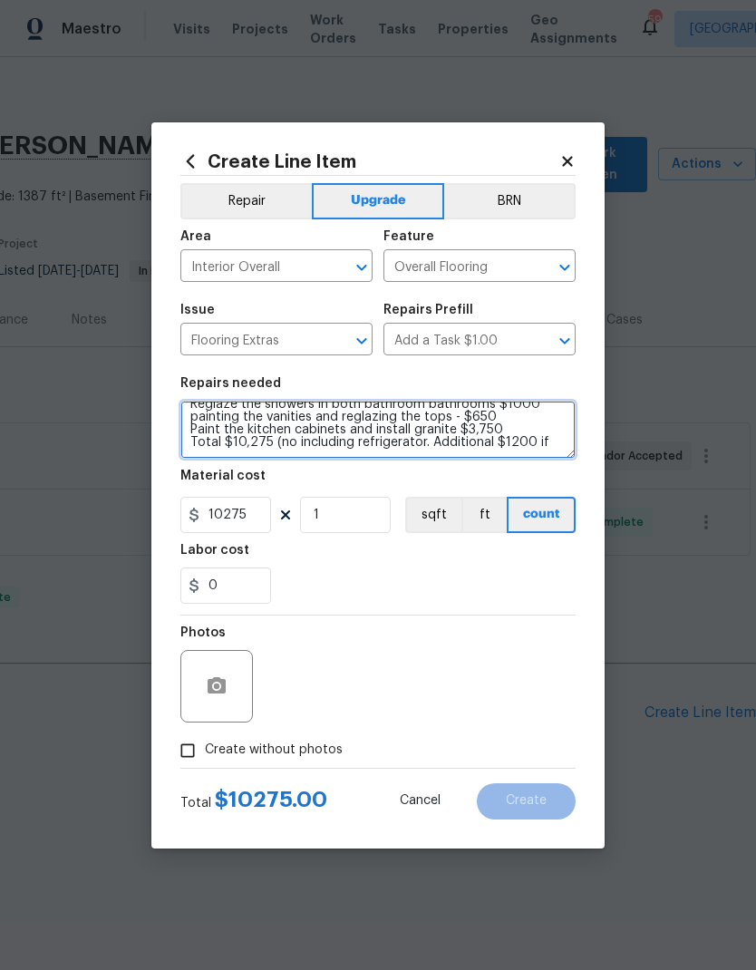
scroll to position [89, 0]
type textarea "mayes so this scope correct? updating the light fixtures and fan fixtures $750 …"
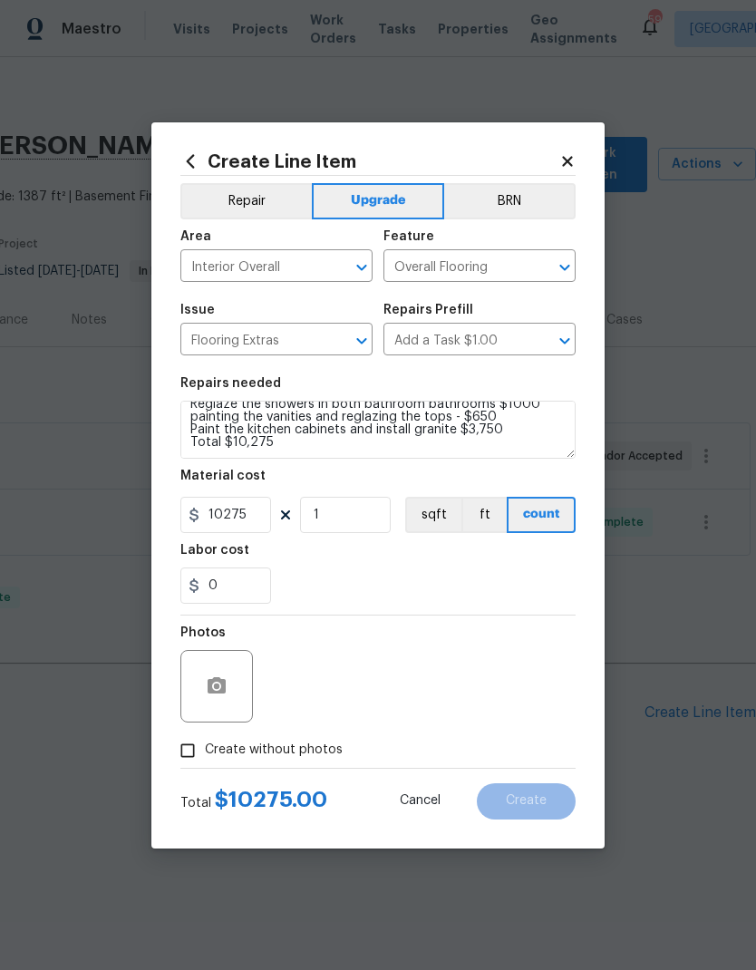
click at [199, 758] on input "Create without photos" at bounding box center [187, 750] width 34 height 34
checkbox input "true"
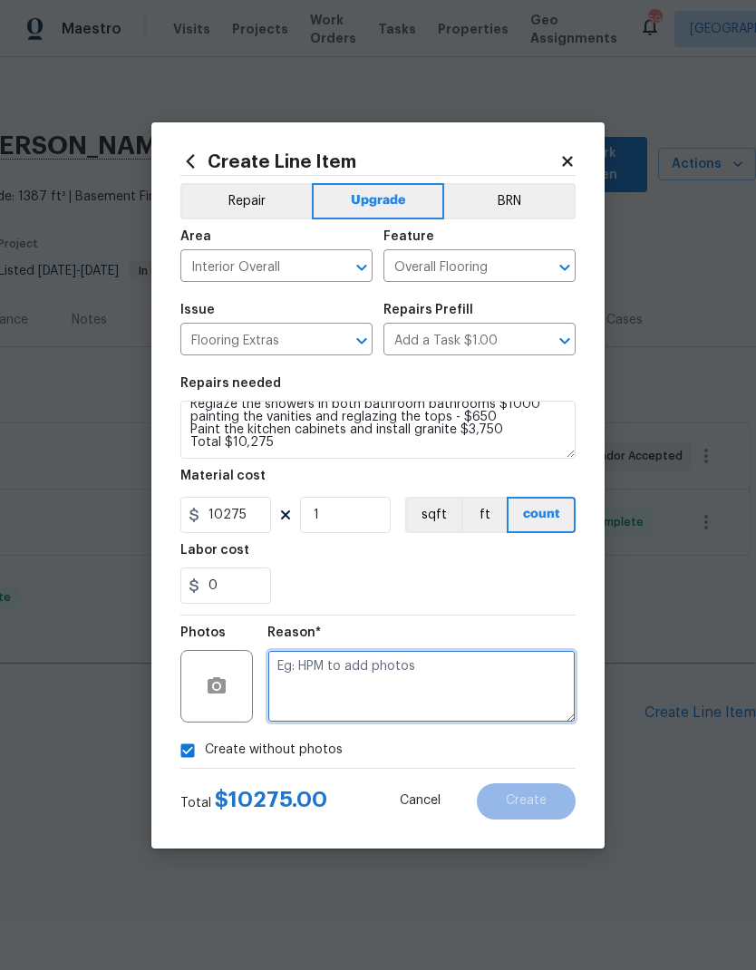
click at [479, 679] on textarea at bounding box center [421, 686] width 308 height 73
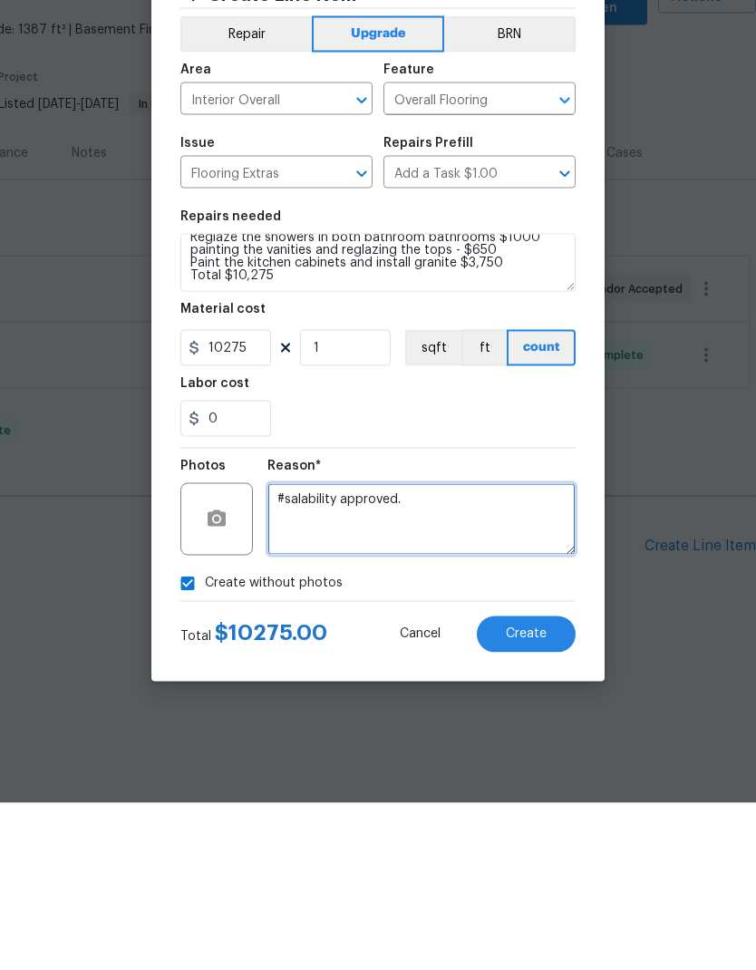
type textarea "#salability approved."
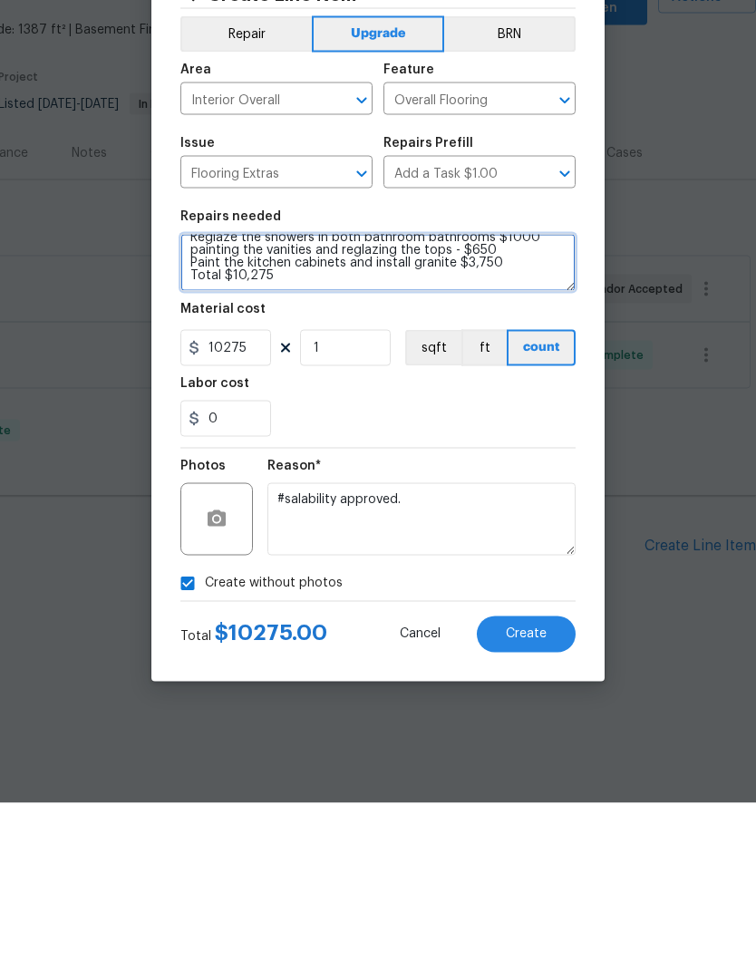
click at [223, 401] on textarea "mayes so this scope correct? updating the light fixtures and fan fixtures $750 …" at bounding box center [377, 430] width 395 height 58
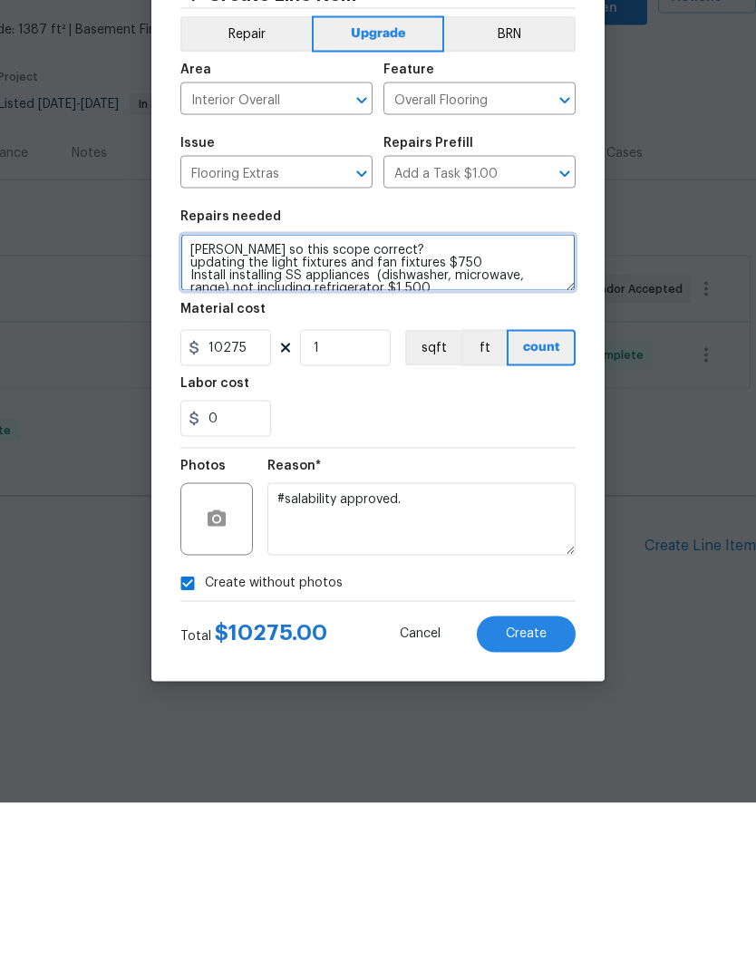
scroll to position [0, 0]
click at [188, 401] on textarea "mayes so this scope correct? updating the light fixtures and fan fixtures $750 …" at bounding box center [377, 430] width 395 height 58
click at [371, 401] on textarea "mayes so this scope correct? updating the light fixtures and fan fixtures $750 …" at bounding box center [377, 430] width 395 height 58
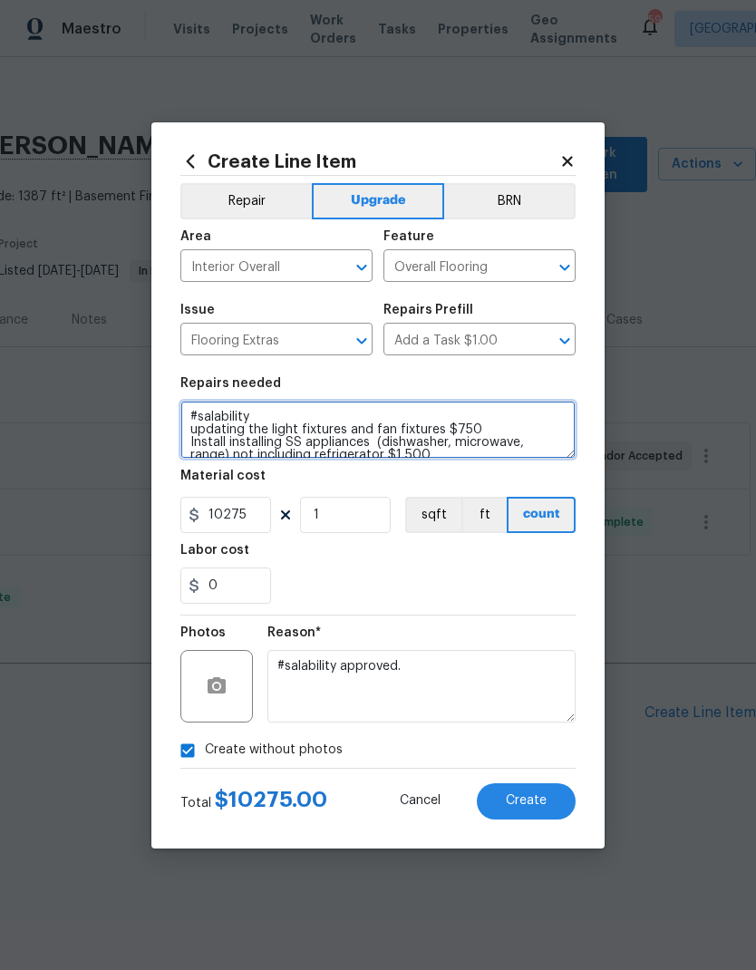
type textarea "#salability updating the light fixtures and fan fixtures $750 Install installin…"
click at [515, 798] on span "Create" at bounding box center [526, 801] width 41 height 14
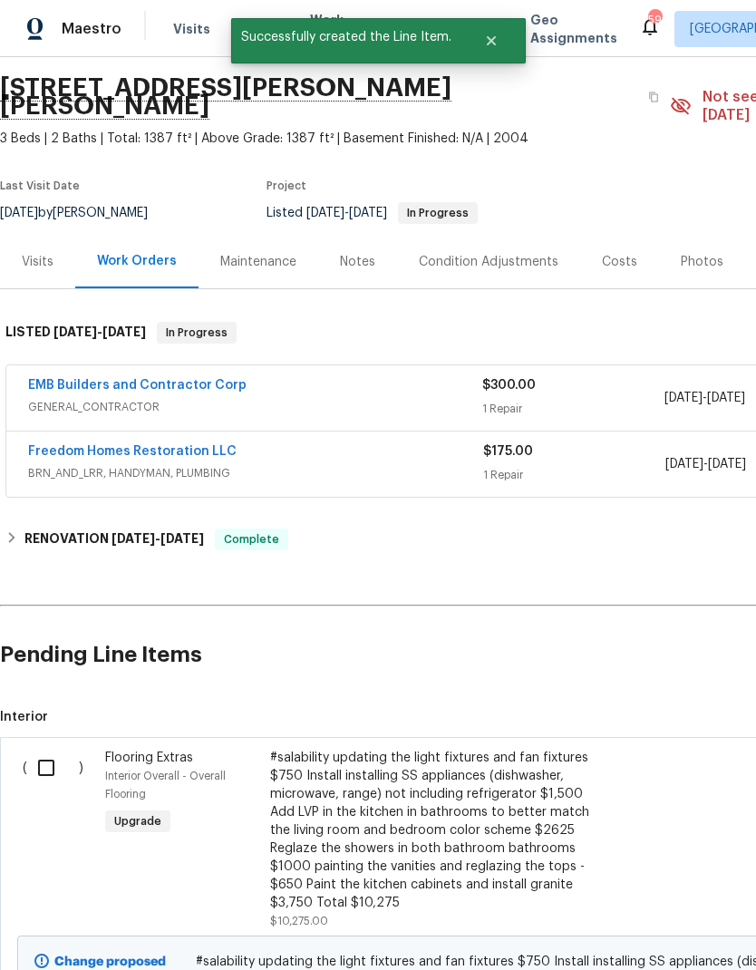
scroll to position [64, 0]
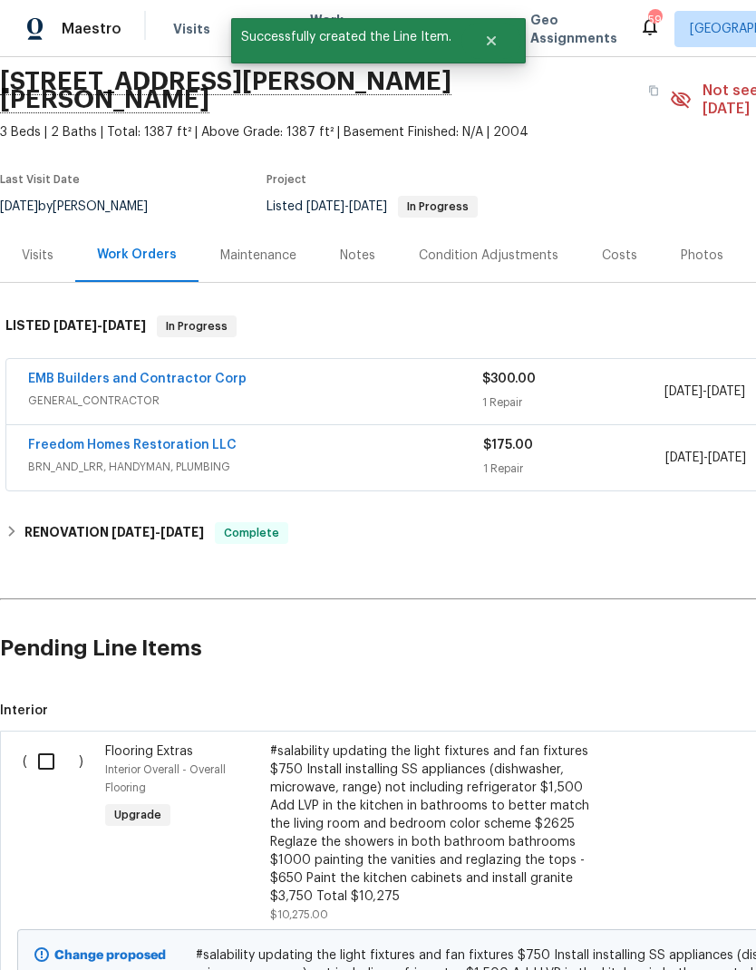
click at [42, 742] on input "checkbox" at bounding box center [53, 761] width 52 height 38
checkbox input "true"
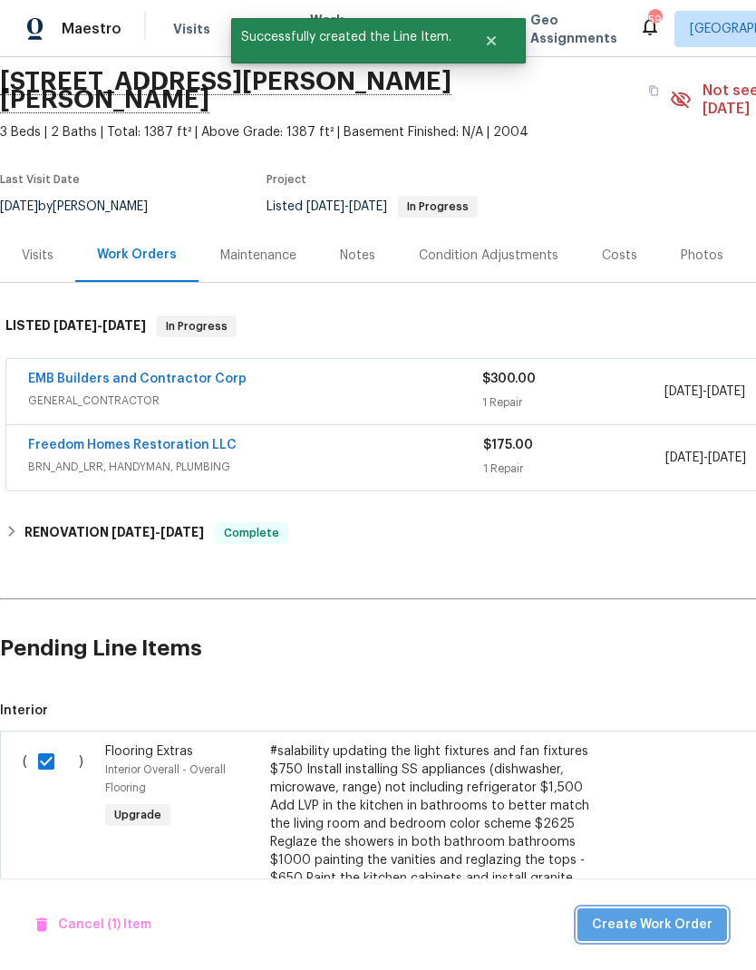
click at [663, 922] on span "Create Work Order" at bounding box center [652, 925] width 121 height 23
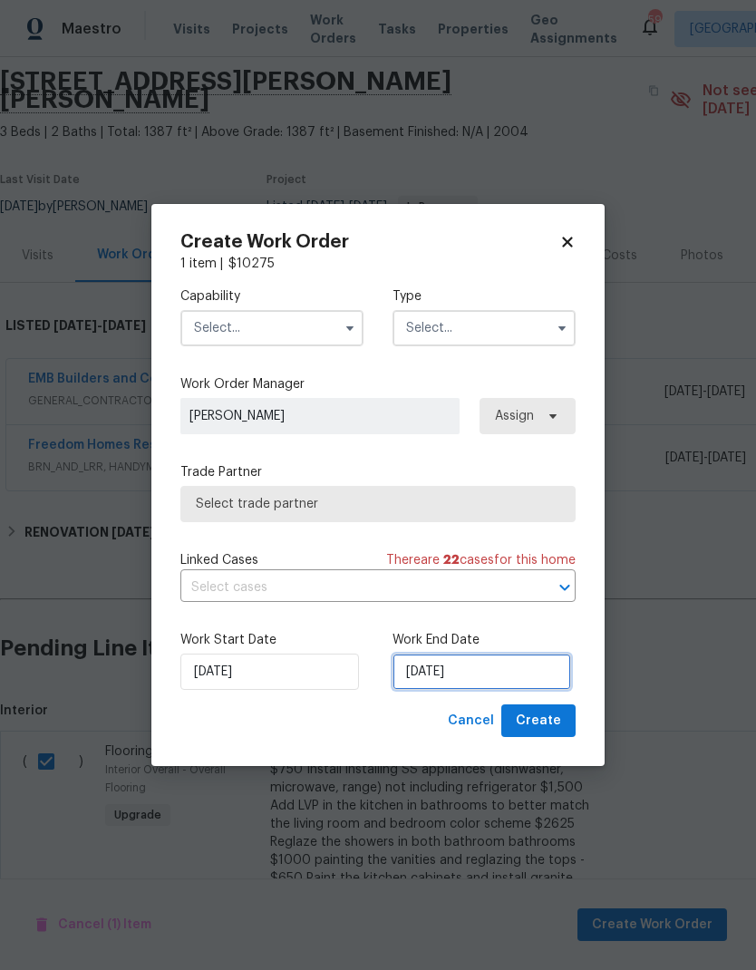
click at [507, 673] on input "9/22/2025" at bounding box center [481, 671] width 179 height 36
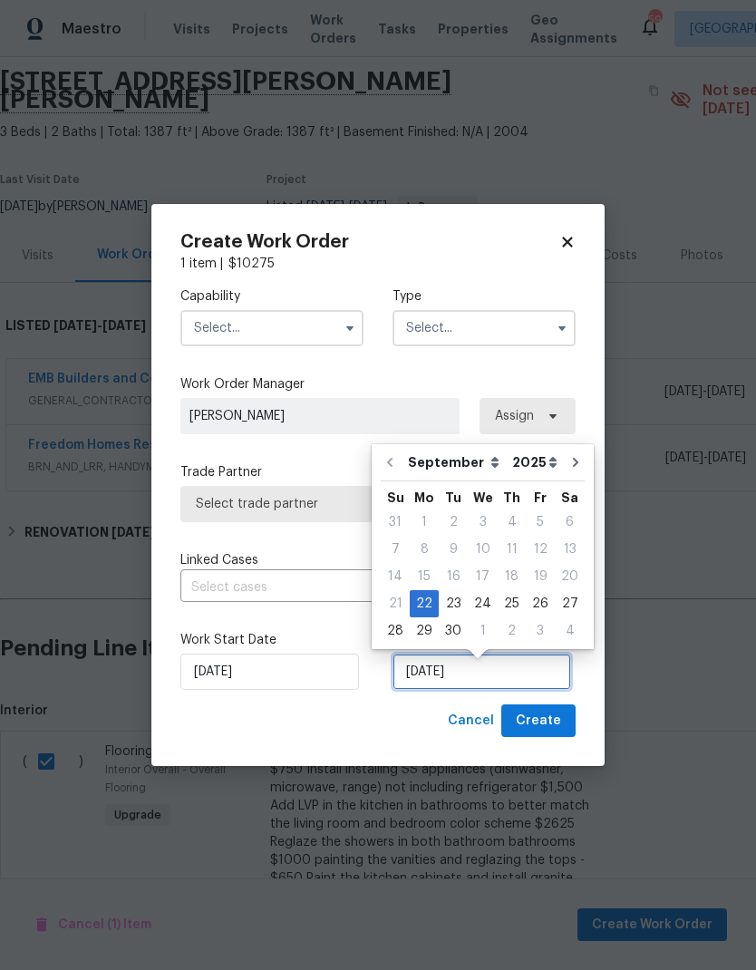
scroll to position [7, 0]
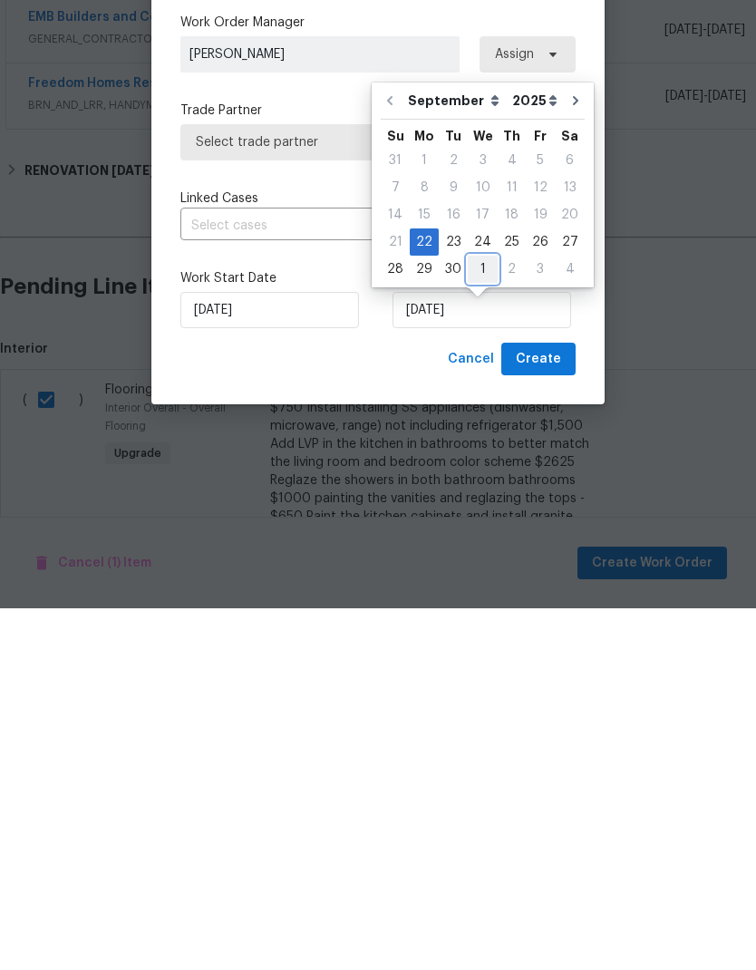
click at [485, 618] on div "1" at bounding box center [483, 630] width 30 height 25
type input "10/1/2025"
select select "9"
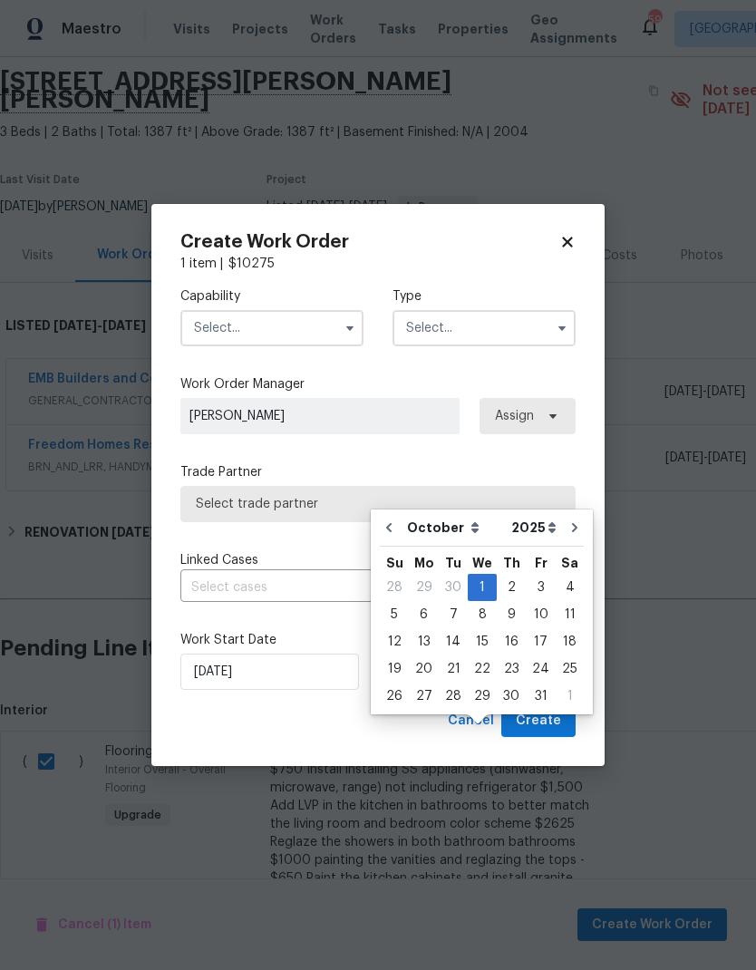
click at [297, 335] on input "text" at bounding box center [271, 328] width 183 height 36
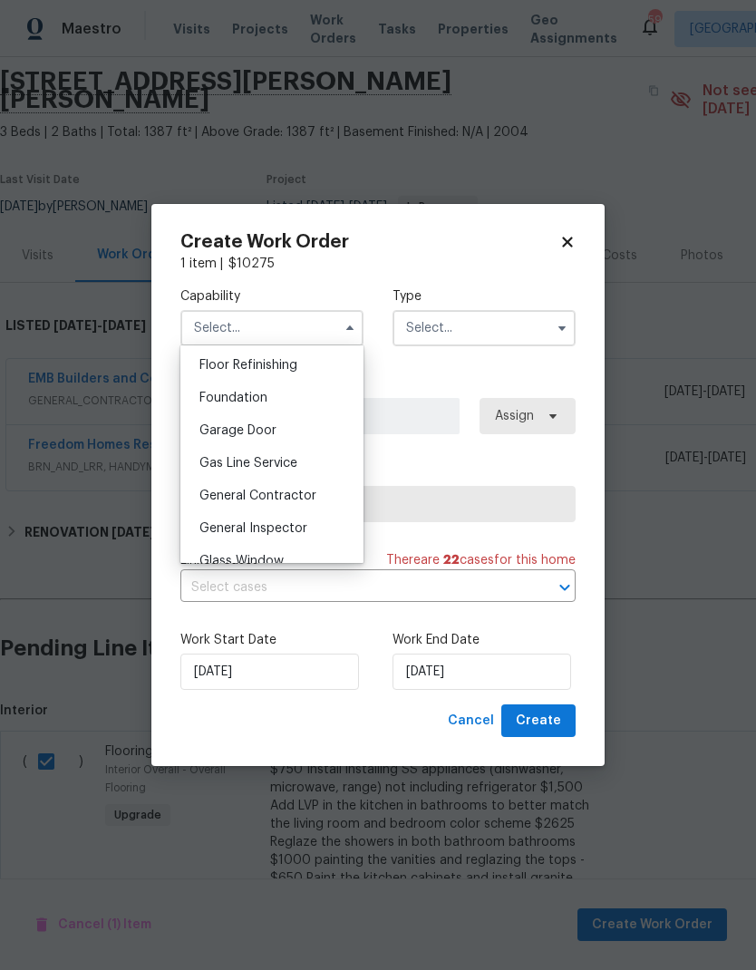
scroll to position [745, 0]
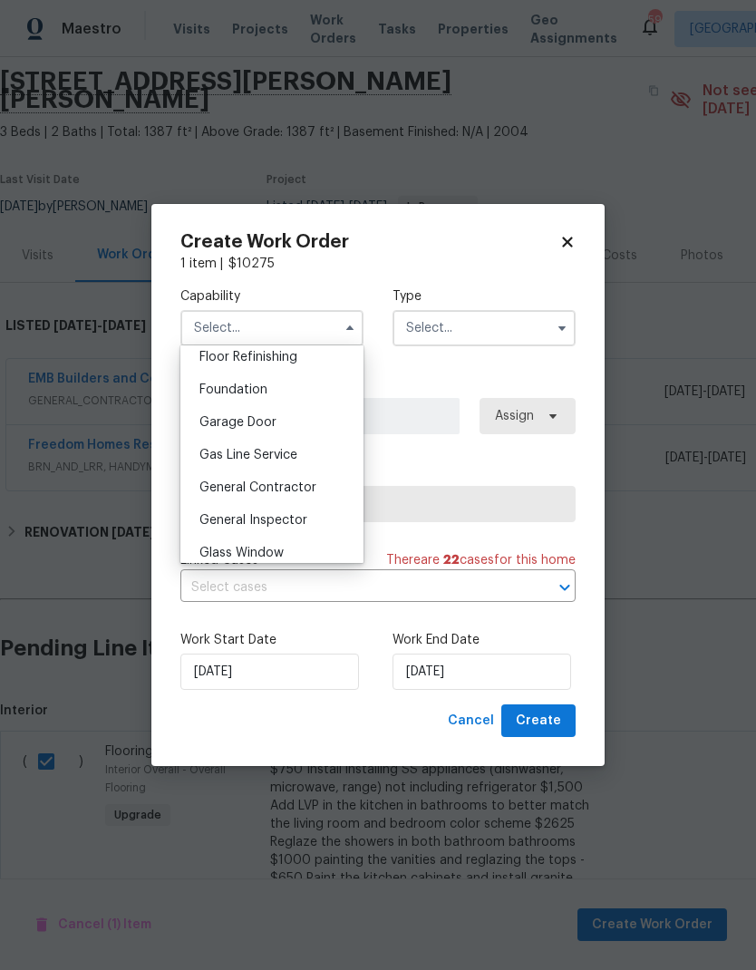
click at [316, 489] on div "General Contractor" at bounding box center [272, 487] width 174 height 33
type input "General Contractor"
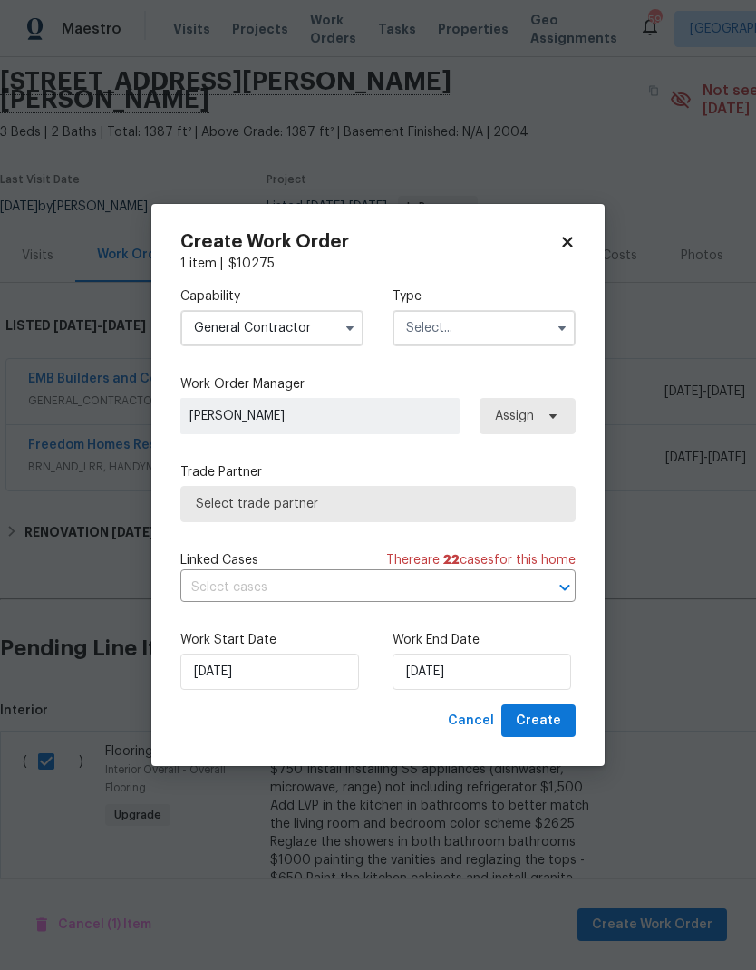
click at [464, 333] on input "text" at bounding box center [483, 328] width 183 height 36
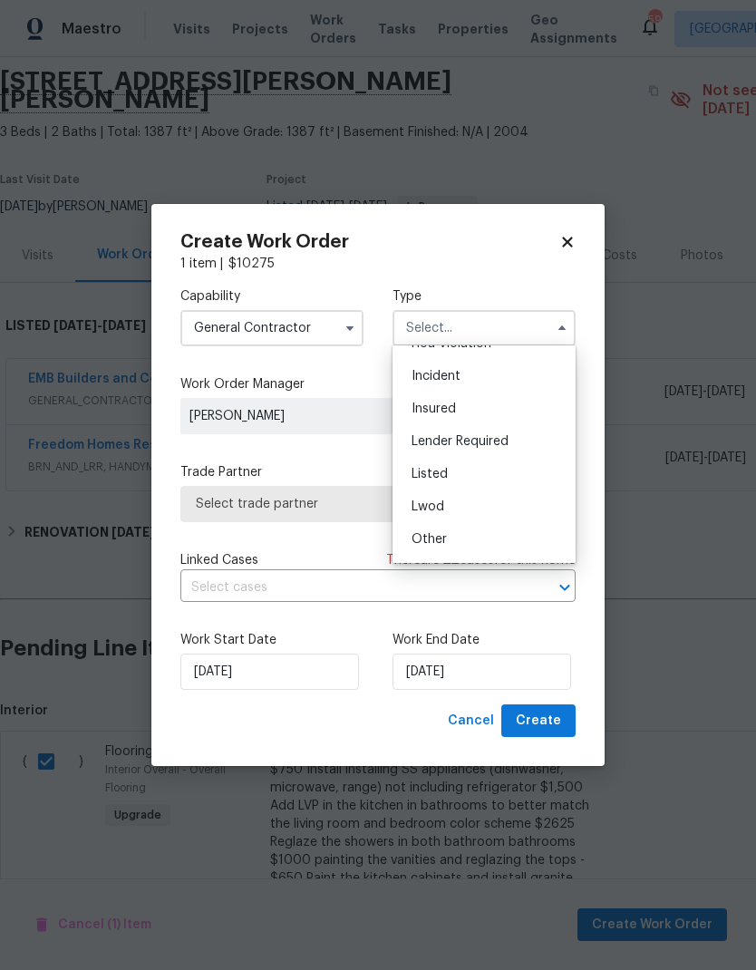
scroll to position [54, 0]
click at [456, 473] on div "Listed" at bounding box center [484, 475] width 174 height 33
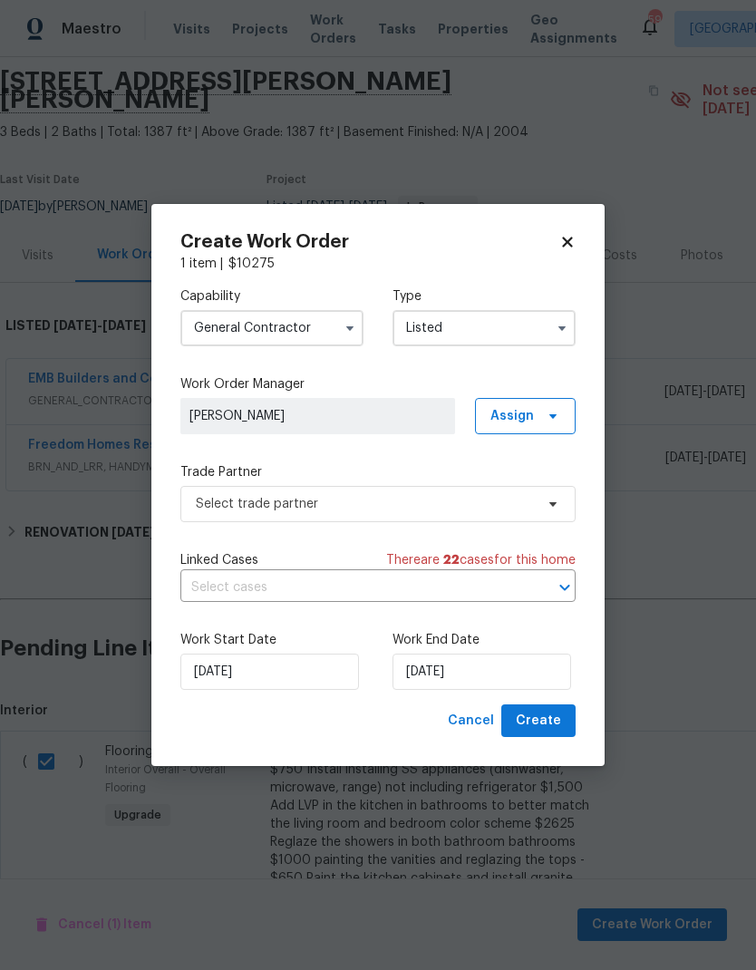
type input "Listed"
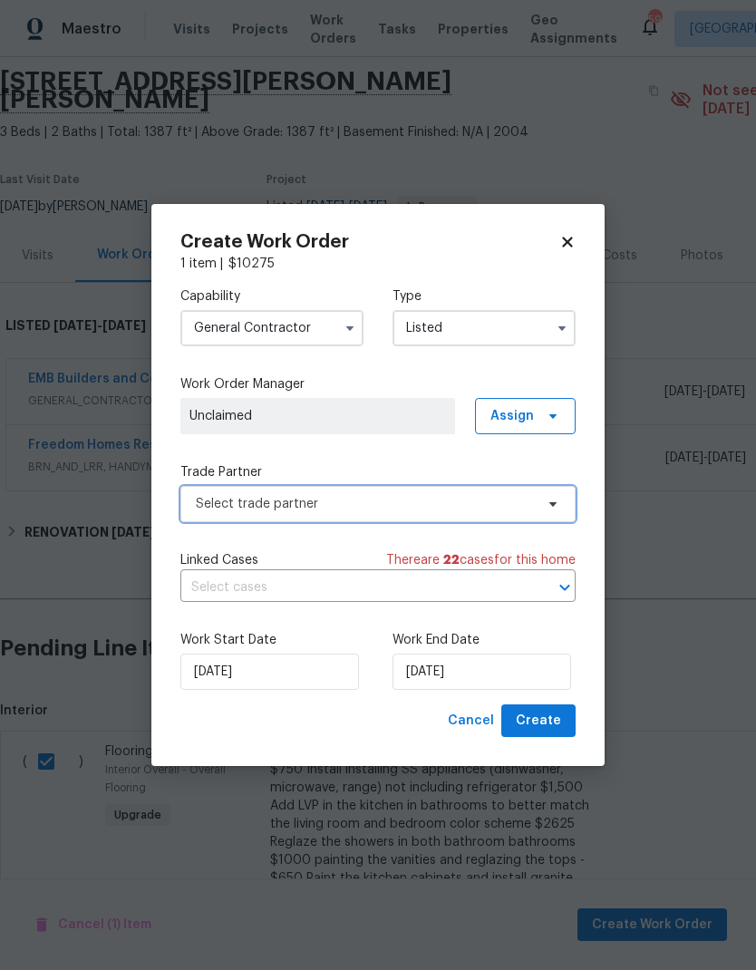
click at [449, 498] on span "Select trade partner" at bounding box center [365, 504] width 338 height 18
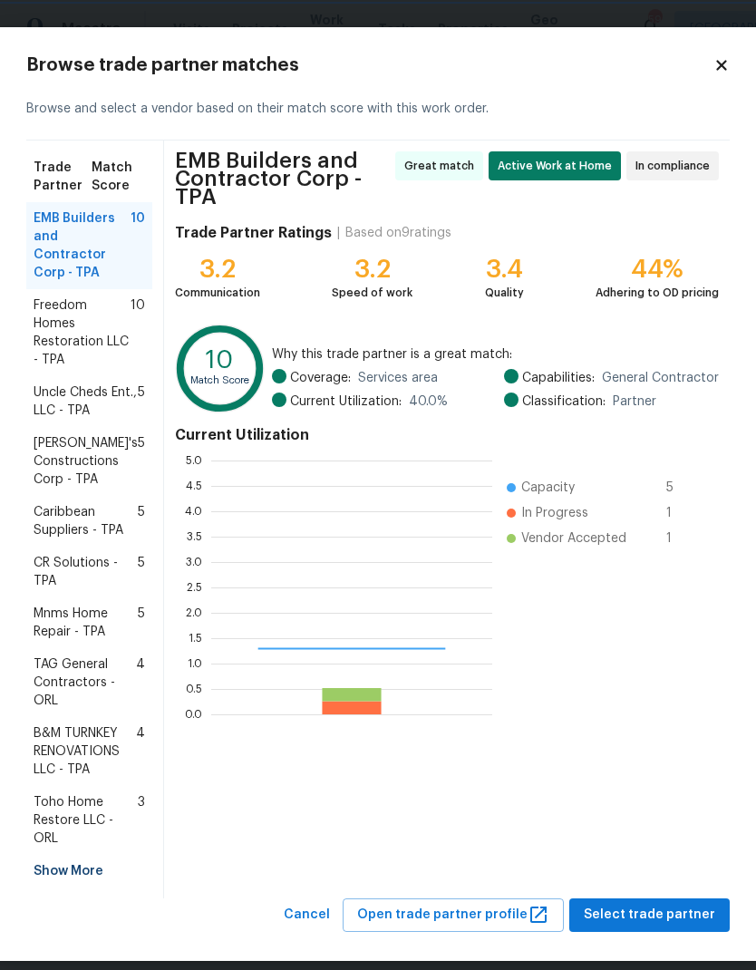
scroll to position [254, 281]
click at [45, 858] on div "Show More" at bounding box center [89, 871] width 126 height 33
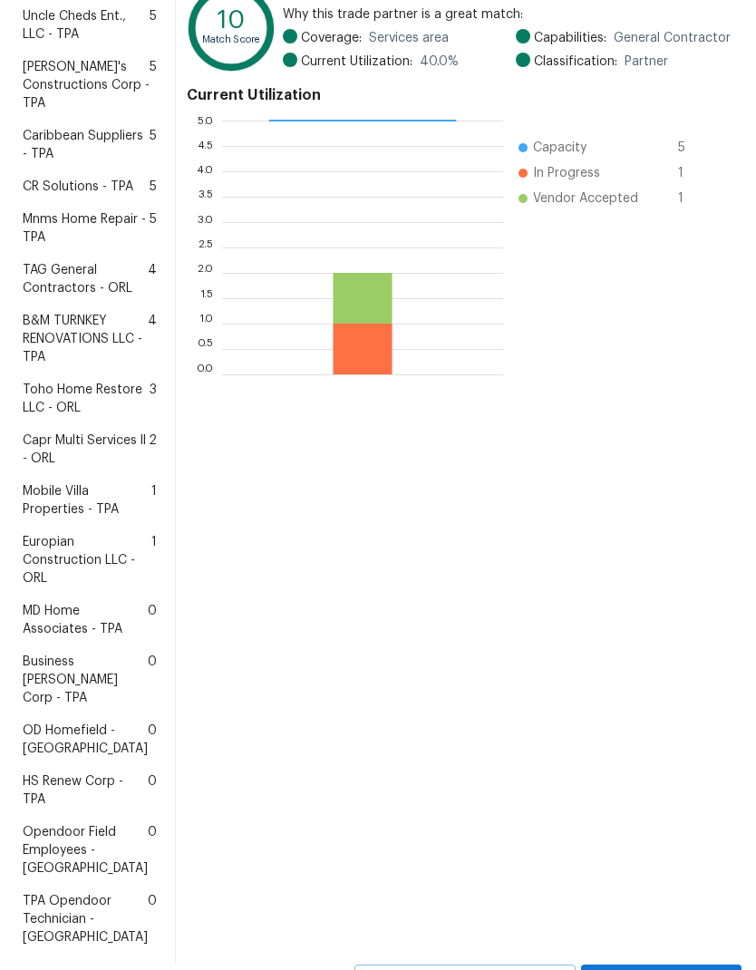
click at [65, 808] on span "HS Renew Corp - TPA" at bounding box center [85, 790] width 125 height 36
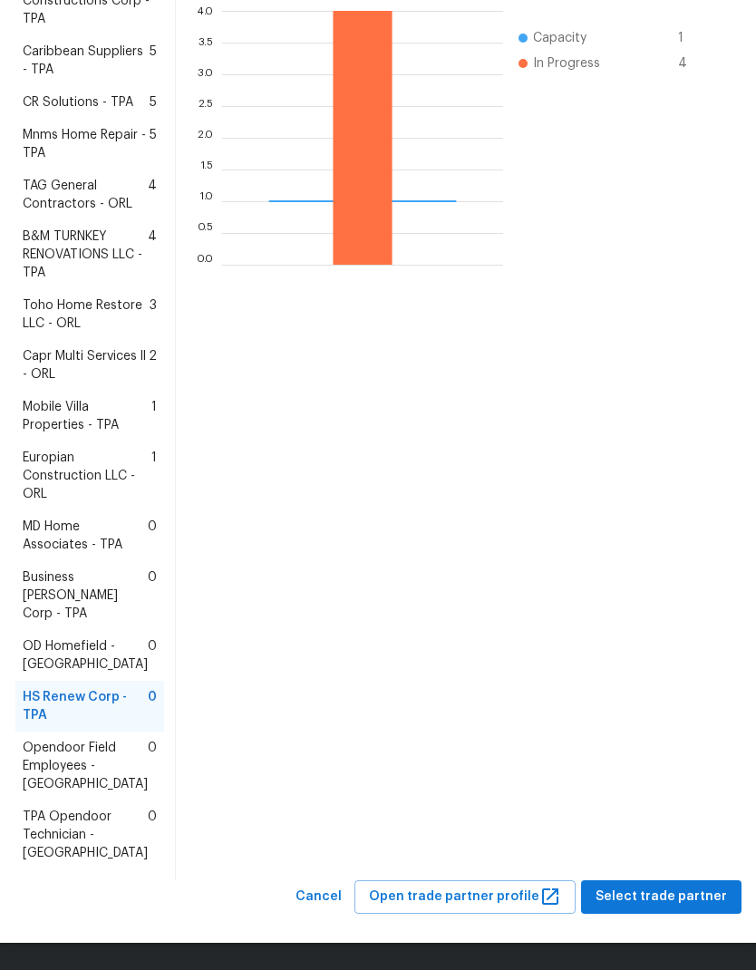
scroll to position [478, 0]
click at [702, 913] on button "Select trade partner" at bounding box center [661, 897] width 160 height 34
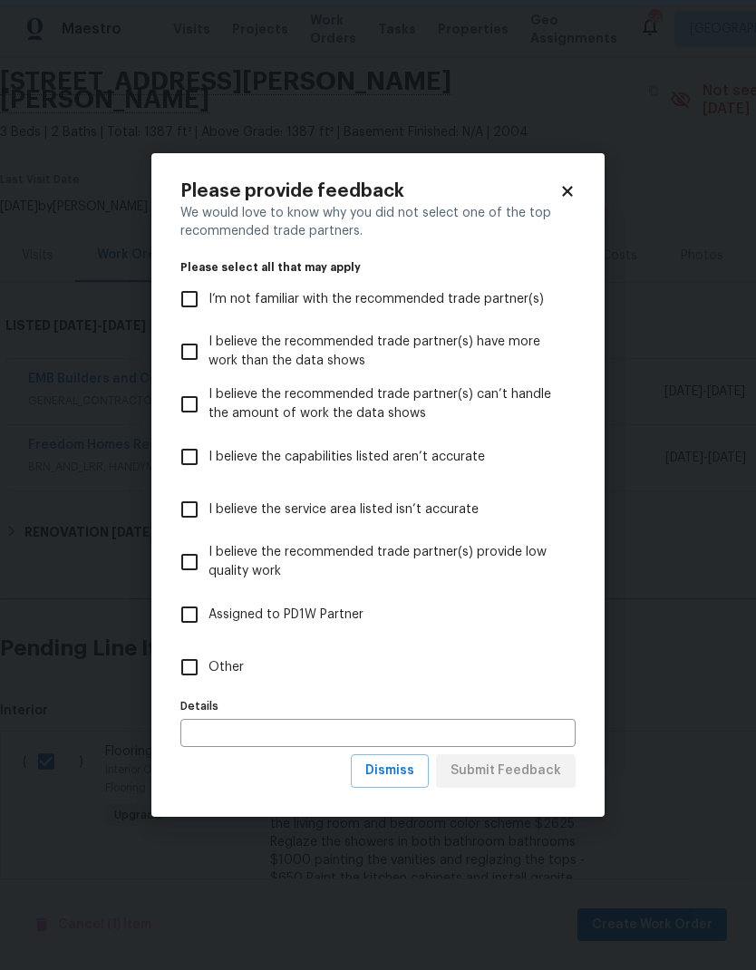
scroll to position [0, 0]
click at [186, 673] on input "Other" at bounding box center [189, 667] width 38 height 38
checkbox input "true"
click at [534, 767] on span "Submit Feedback" at bounding box center [505, 771] width 111 height 23
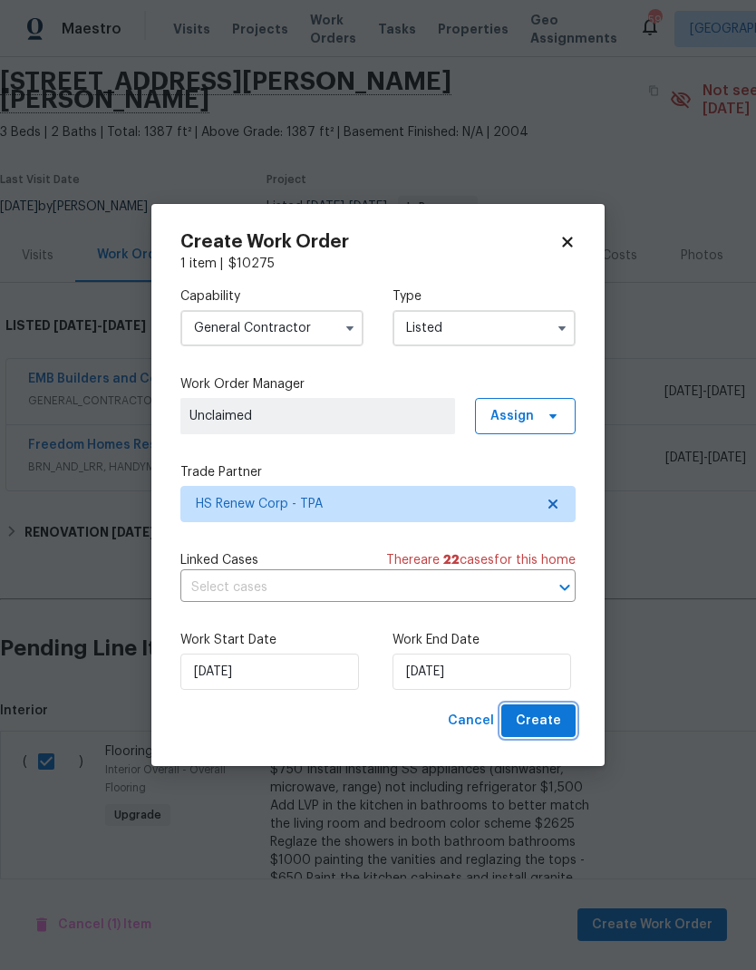
click at [551, 719] on span "Create" at bounding box center [538, 721] width 45 height 23
checkbox input "false"
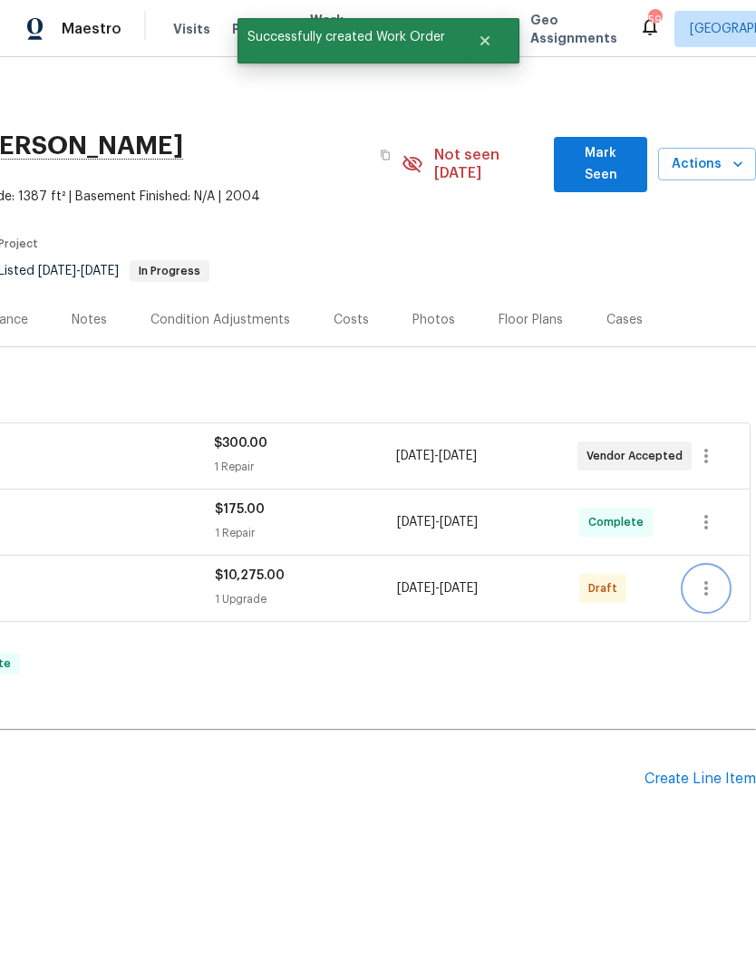
click at [710, 577] on icon "button" at bounding box center [706, 588] width 22 height 22
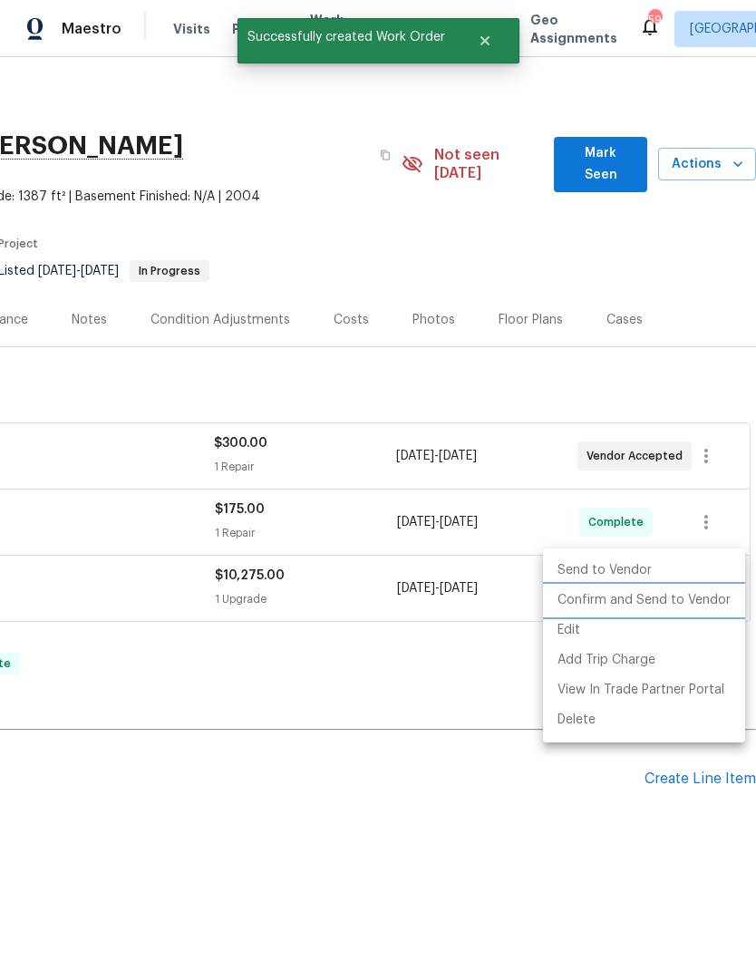
click at [682, 600] on li "Confirm and Send to Vendor" at bounding box center [644, 601] width 202 height 30
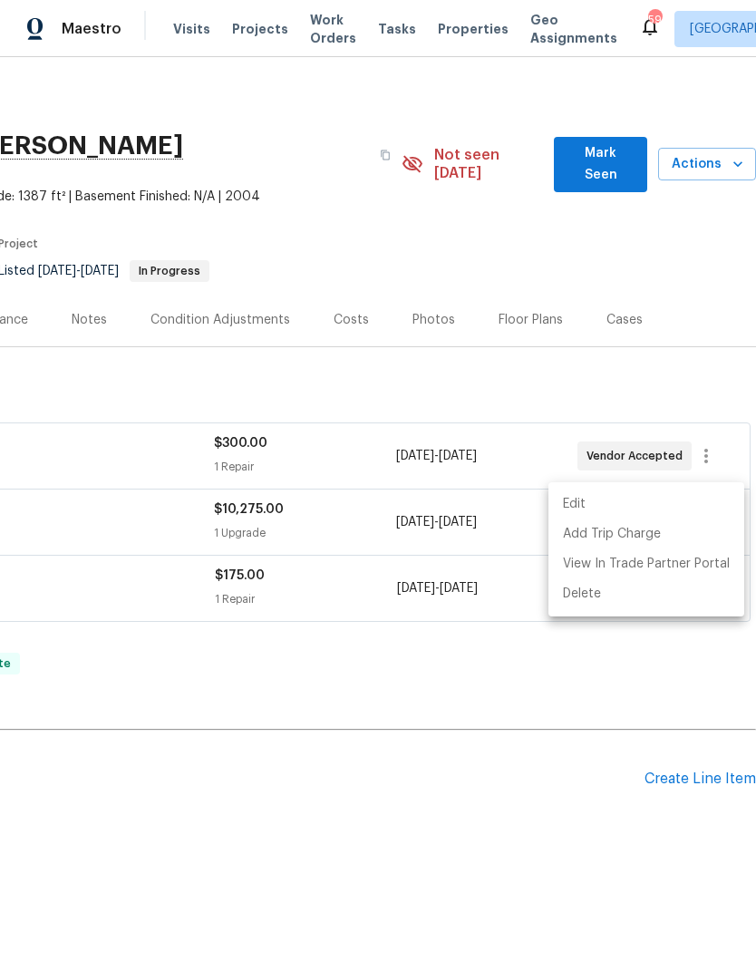
click at [92, 304] on div at bounding box center [378, 485] width 756 height 970
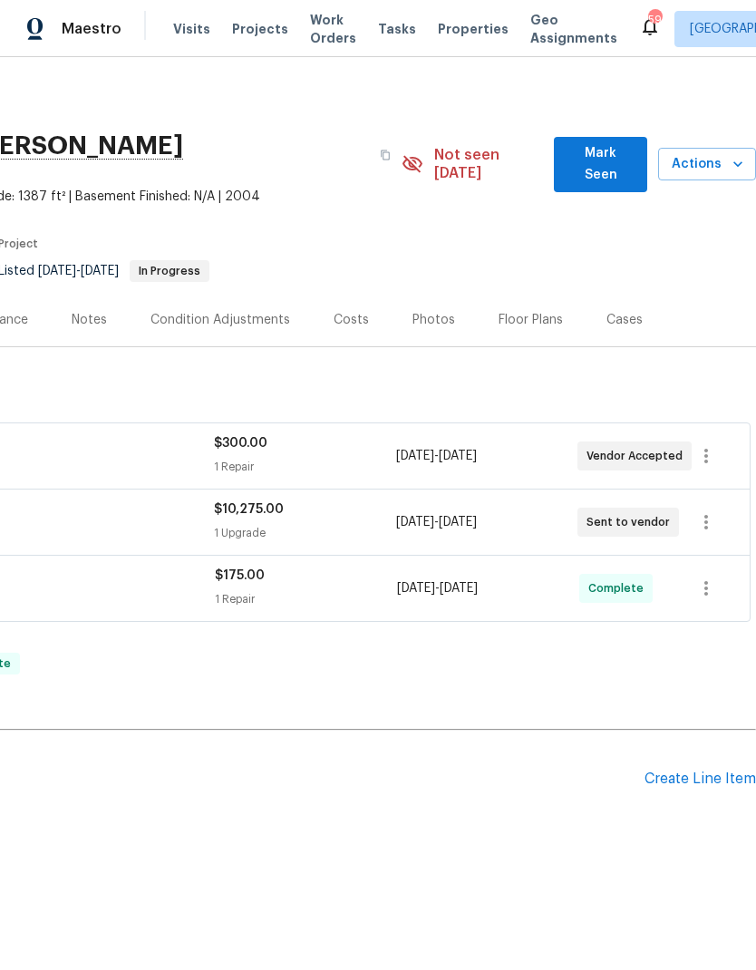
click at [81, 311] on div "Notes" at bounding box center [89, 320] width 35 height 18
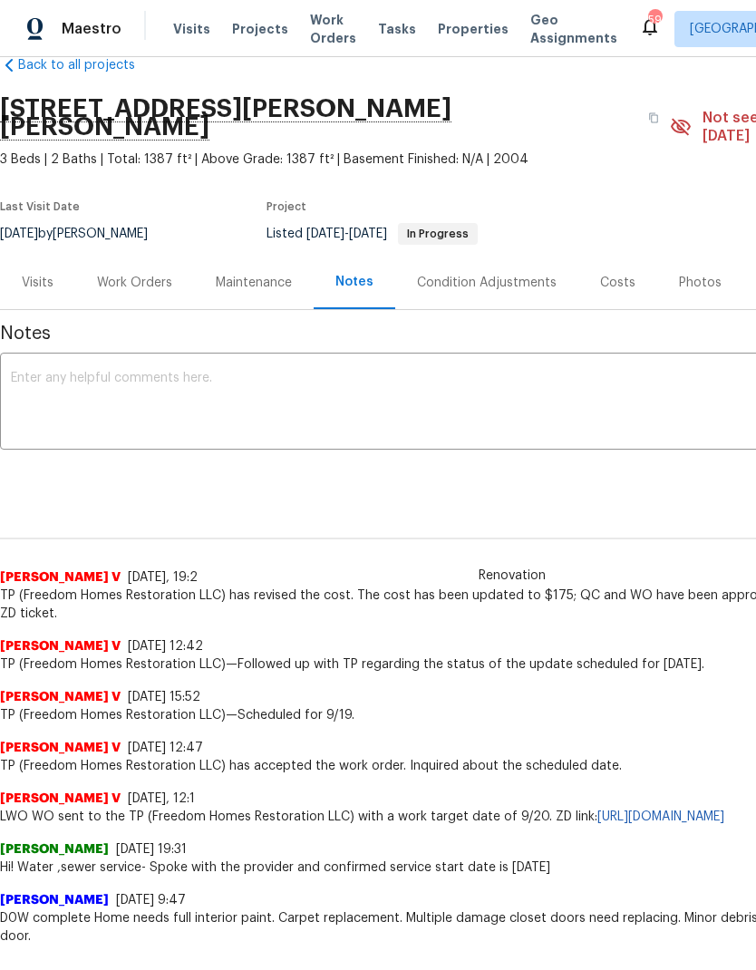
scroll to position [37, 0]
click at [32, 387] on textarea at bounding box center [512, 403] width 1002 height 63
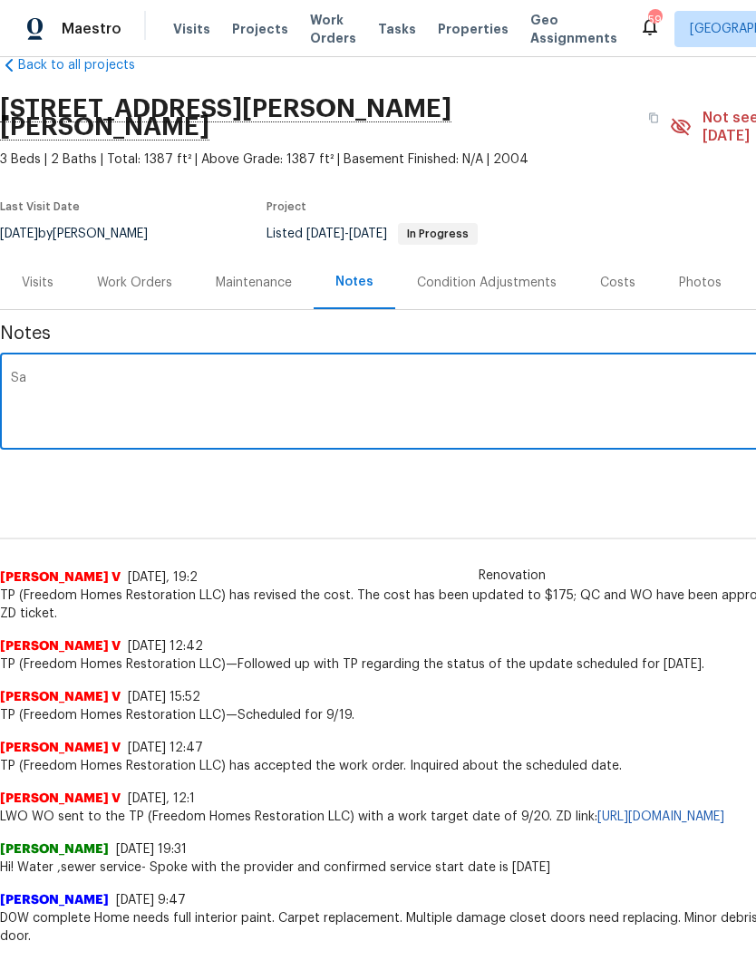
type textarea "S"
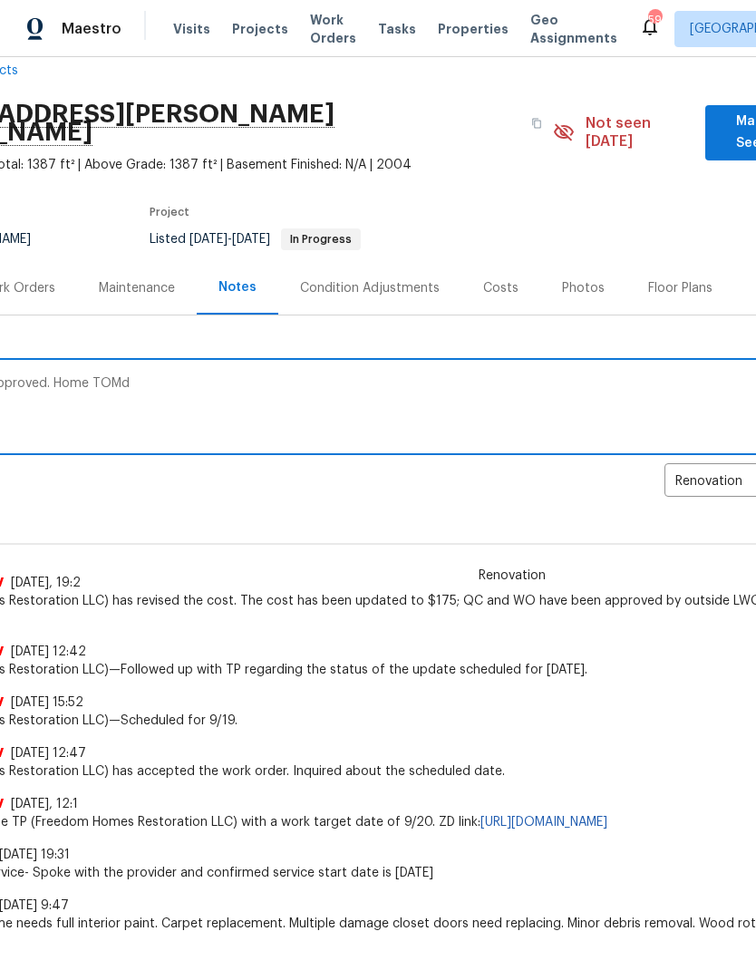
scroll to position [32, 119]
click at [506, 377] on textarea "#salability work approved. Home TOMd" at bounding box center [393, 408] width 1002 height 63
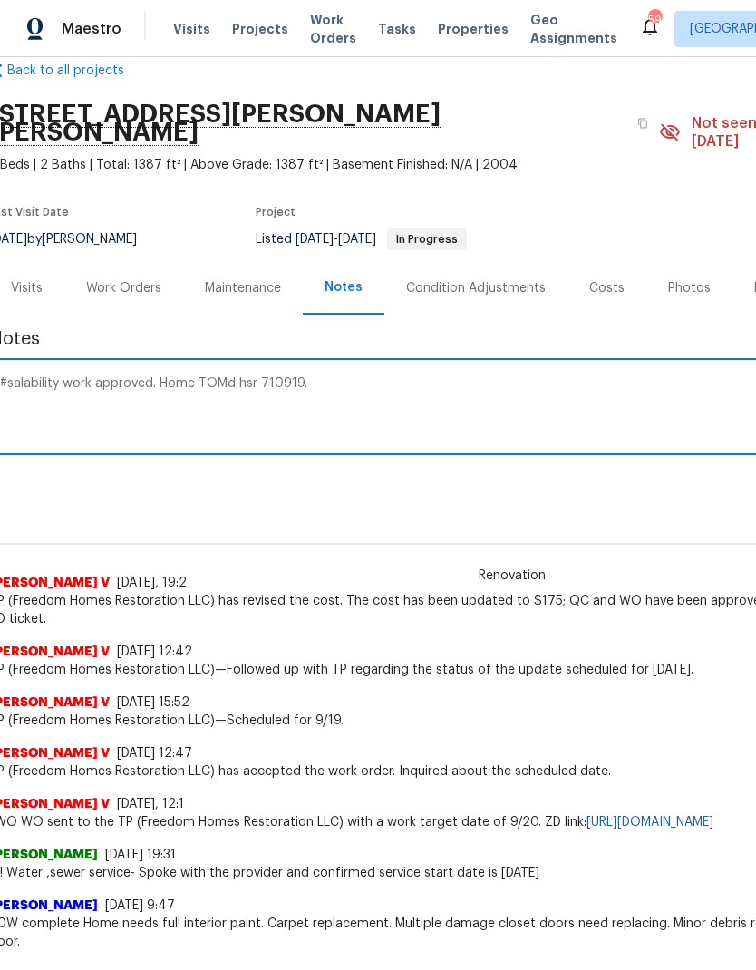
click at [32, 398] on textarea "#salability work approved. Home TOMd hsr 710919." at bounding box center [501, 408] width 1002 height 63
paste textarea "https://opendoor.enterprise.slack.com/archives/C02LGTV08AK/p1758556590153689?th…"
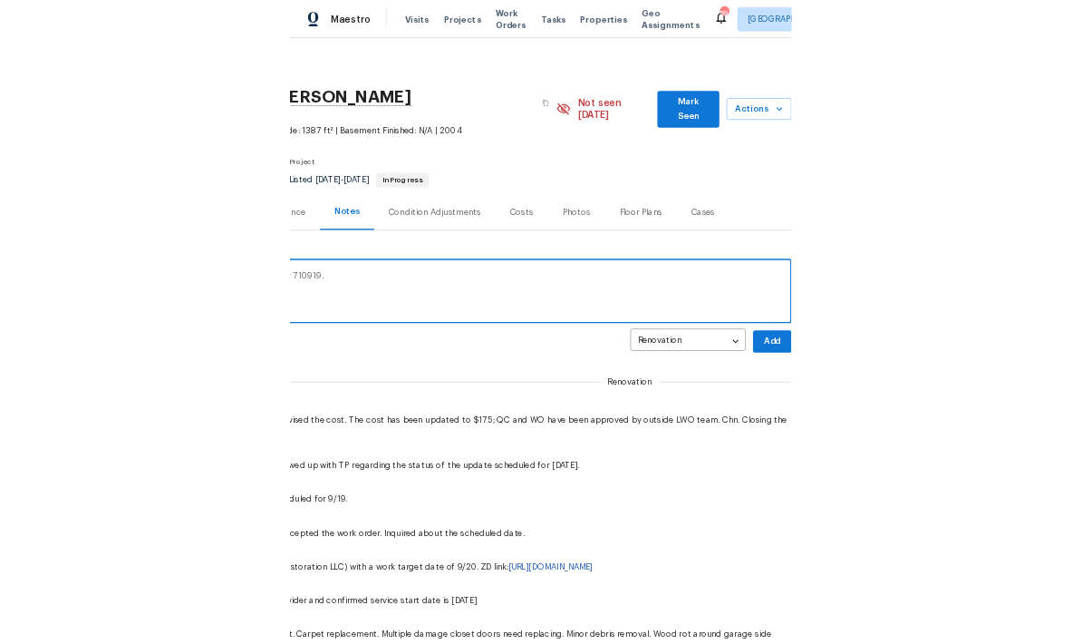
scroll to position [0, 268]
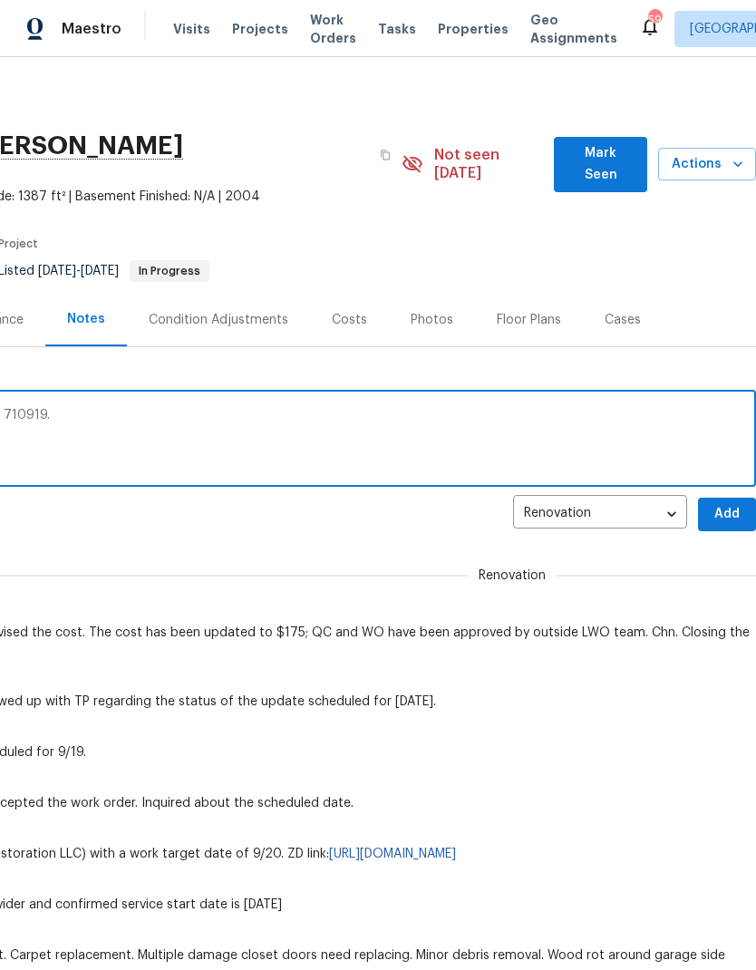
type textarea "#salability work approved. Home TOMd hsr 710919. https://opendoor.enterprise.sl…"
click at [734, 498] on button "Add" at bounding box center [727, 515] width 58 height 34
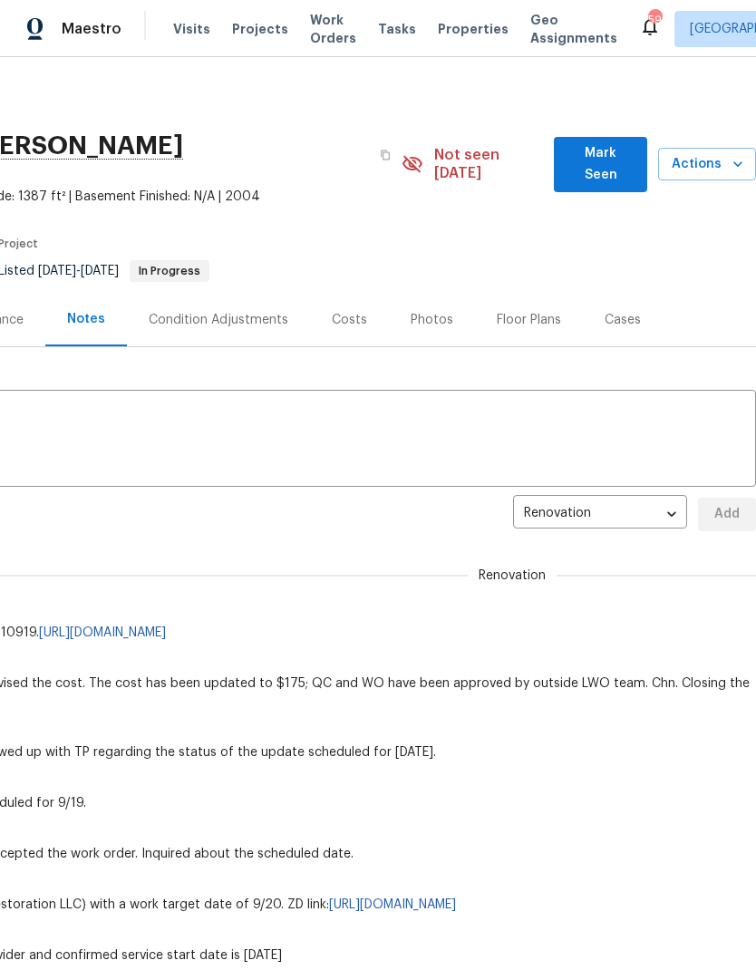
click at [614, 156] on span "Mark Seen" at bounding box center [600, 164] width 64 height 44
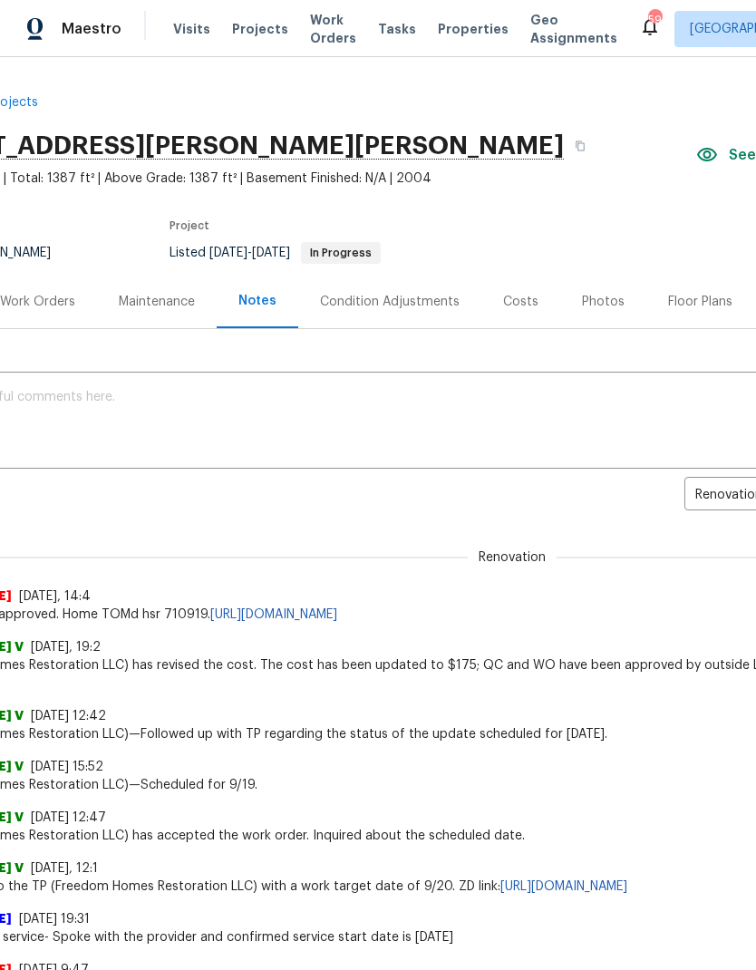
scroll to position [0, 98]
click at [41, 300] on div "Work Orders" at bounding box center [36, 302] width 75 height 18
